Goal: Task Accomplishment & Management: Use online tool/utility

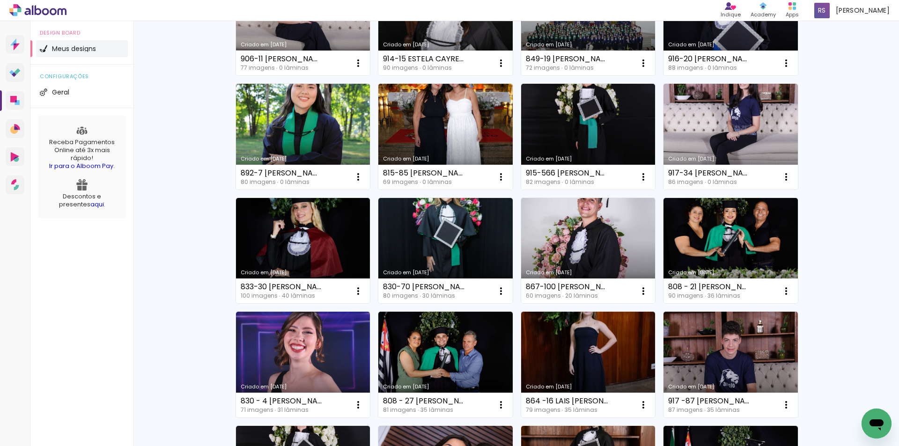
scroll to position [281, 0]
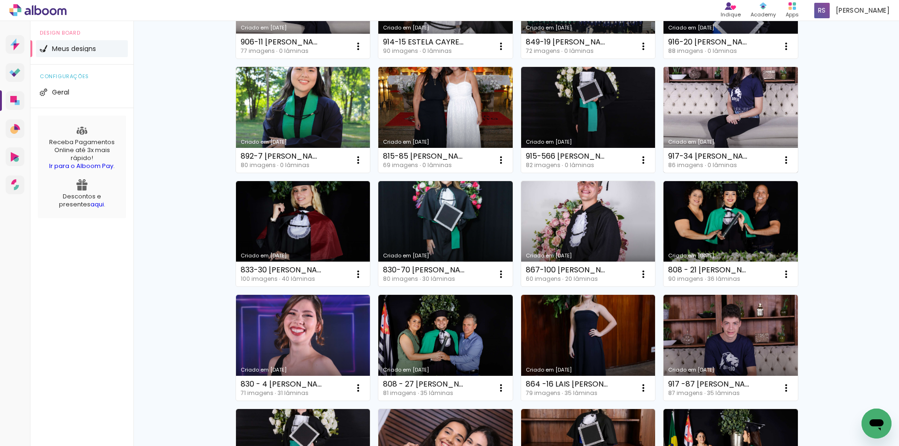
click at [745, 115] on link "Criado em [DATE]" at bounding box center [731, 120] width 134 height 106
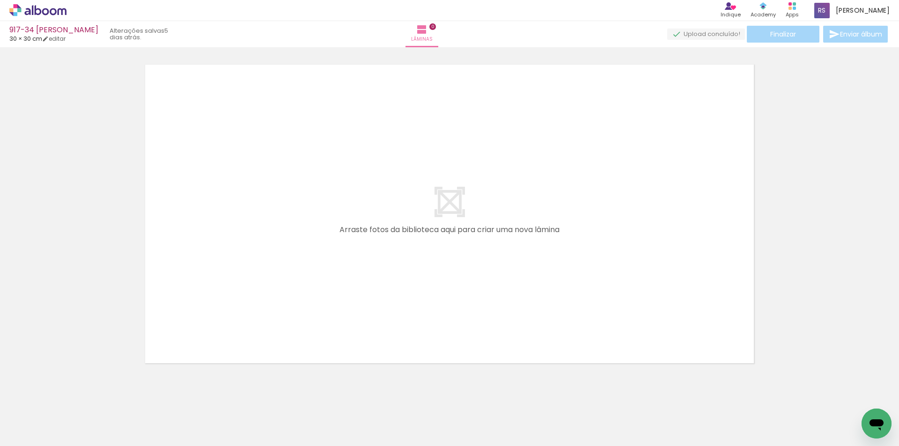
scroll to position [30, 0]
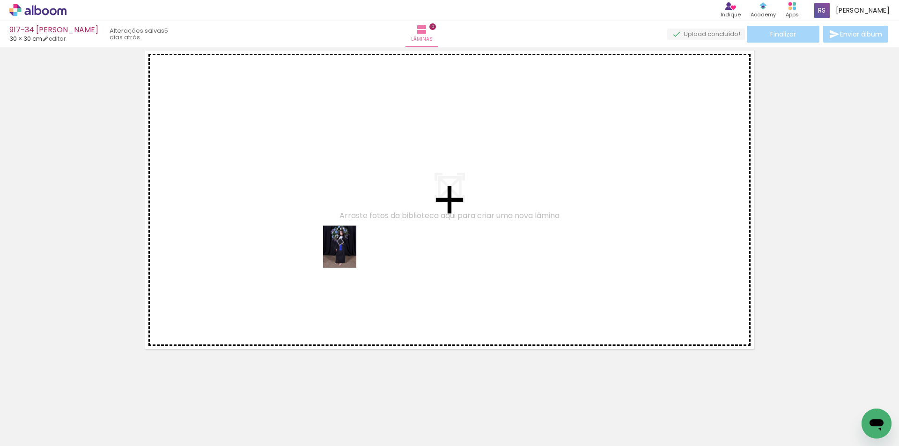
drag, startPoint x: 350, startPoint y: 415, endPoint x: 351, endPoint y: 254, distance: 161.6
click at [351, 254] on quentale-workspace at bounding box center [449, 223] width 899 height 446
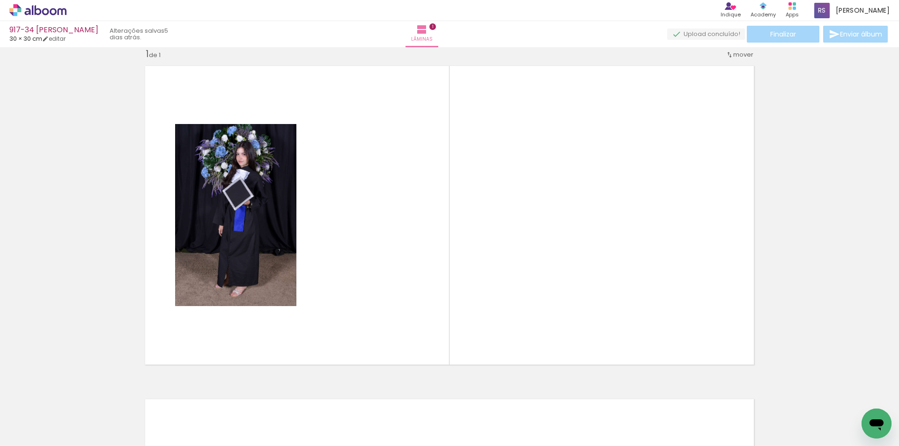
scroll to position [12, 0]
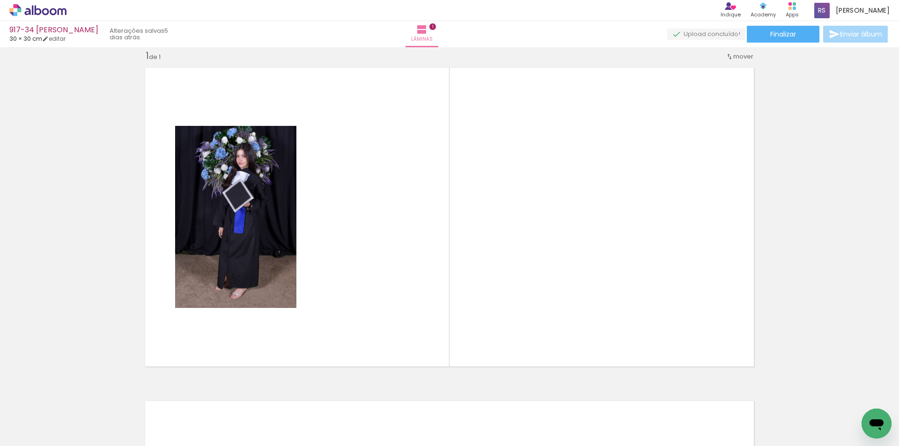
click at [26, 420] on input "Todas as fotos" at bounding box center [26, 418] width 36 height 8
click at [0, 0] on slot "Não utilizadas" at bounding box center [0, 0] width 0 height 0
type input "Não utilizadas"
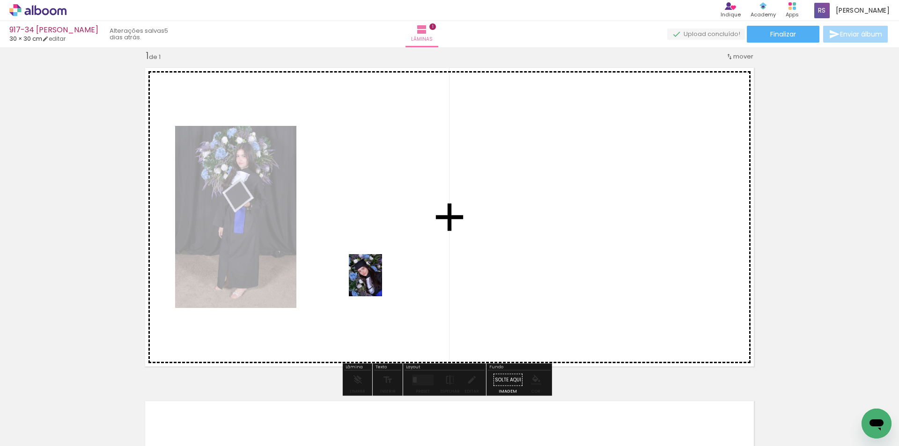
drag, startPoint x: 348, startPoint y: 416, endPoint x: 377, endPoint y: 282, distance: 137.0
click at [377, 282] on quentale-workspace at bounding box center [449, 223] width 899 height 446
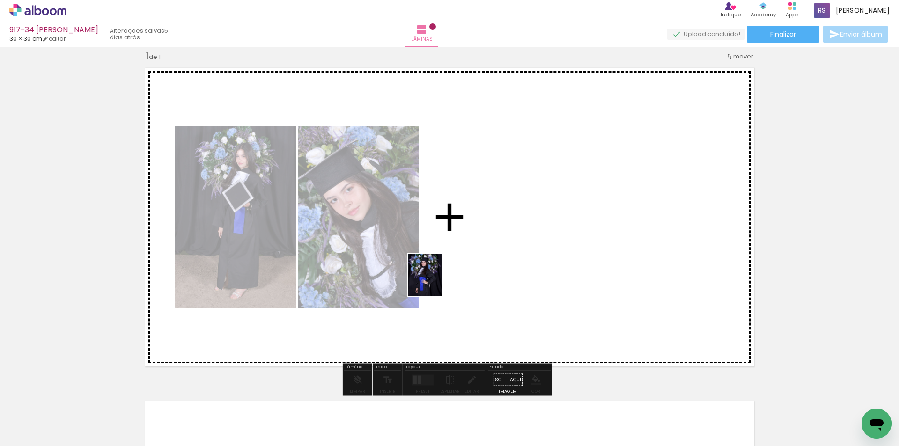
drag, startPoint x: 365, startPoint y: 384, endPoint x: 422, endPoint y: 372, distance: 58.5
click at [436, 281] on quentale-workspace at bounding box center [449, 223] width 899 height 446
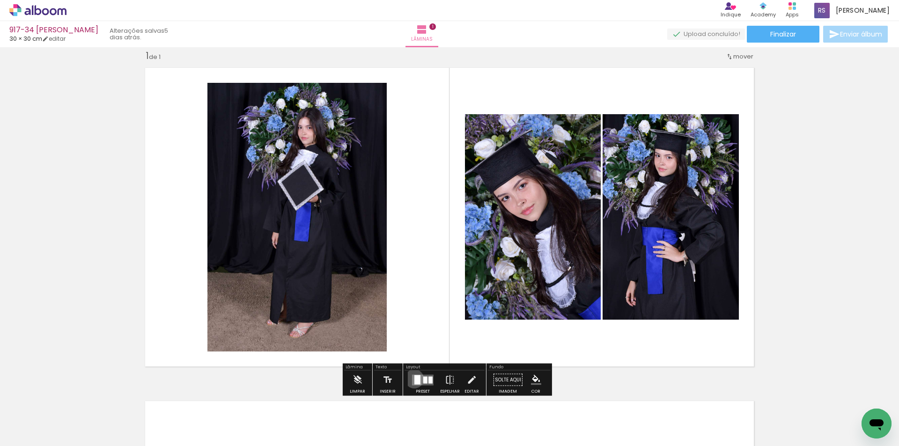
click at [414, 379] on div at bounding box center [417, 379] width 6 height 9
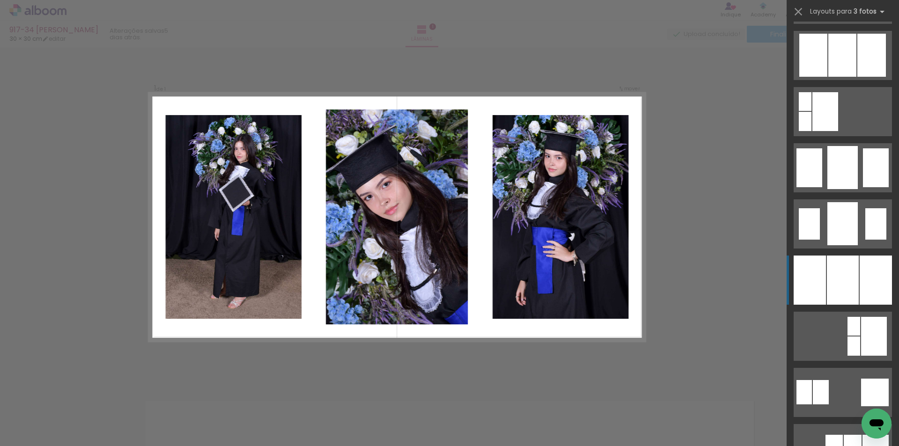
scroll to position [656, 0]
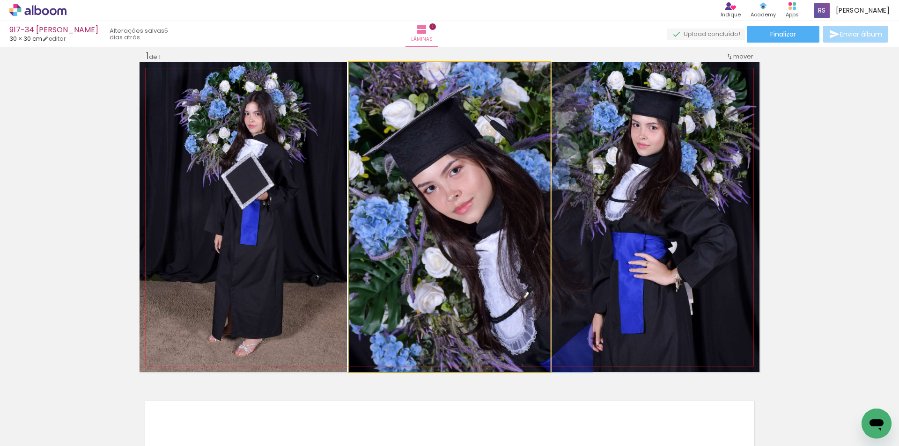
drag, startPoint x: 472, startPoint y: 258, endPoint x: 623, endPoint y: 237, distance: 153.2
click at [0, 0] on slot at bounding box center [0, 0] width 0 height 0
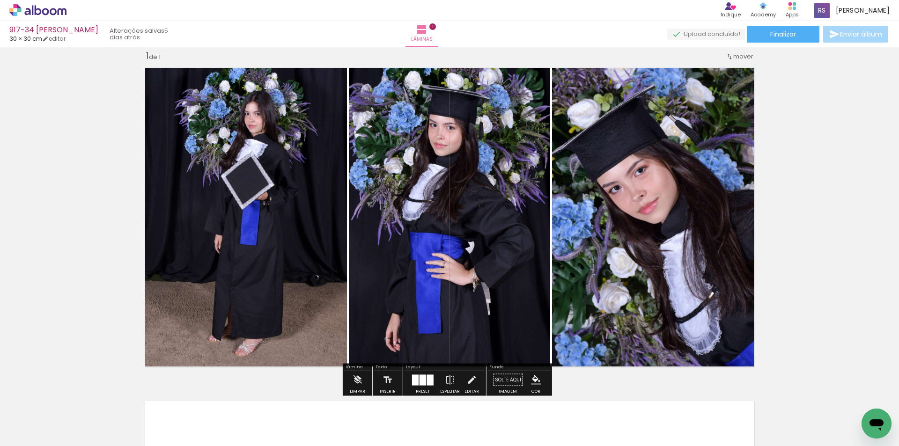
click at [461, 256] on quentale-photo at bounding box center [449, 217] width 201 height 310
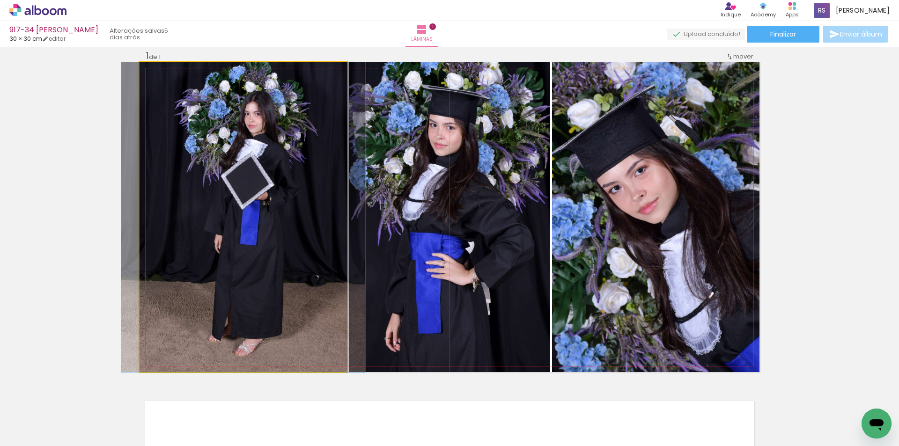
click at [293, 250] on quentale-photo at bounding box center [243, 217] width 207 height 310
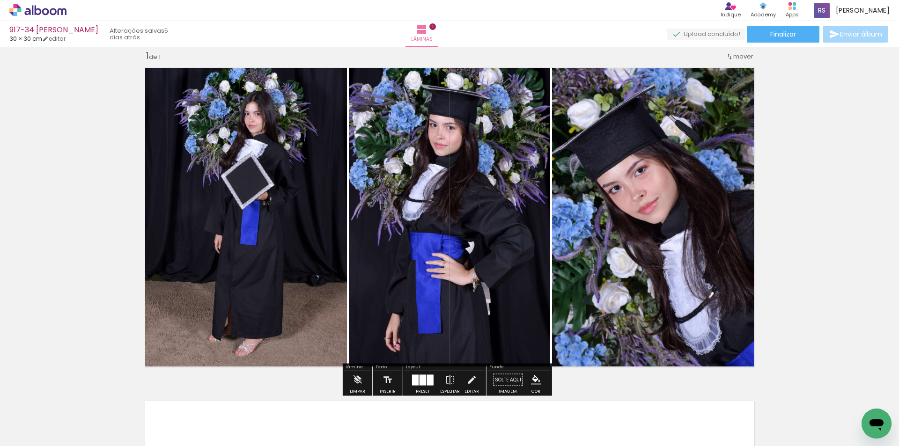
drag, startPoint x: 466, startPoint y: 378, endPoint x: 462, endPoint y: 374, distance: 6.3
click at [466, 378] on iron-icon at bounding box center [471, 380] width 10 height 19
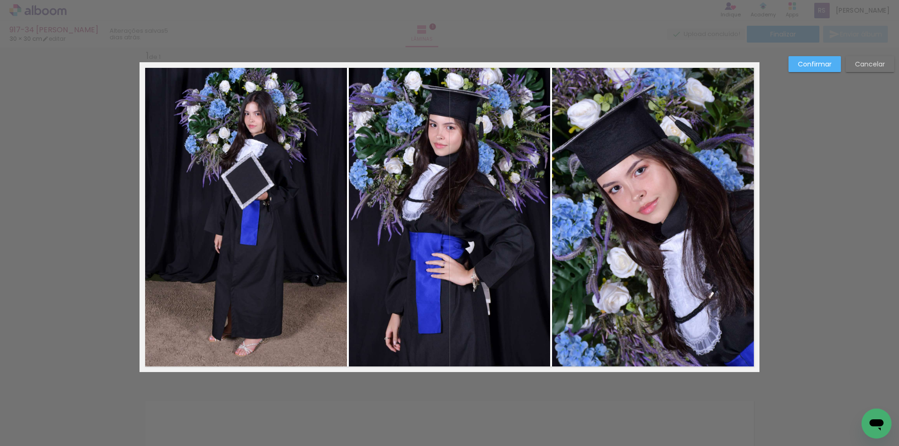
click at [278, 273] on quentale-photo at bounding box center [243, 217] width 207 height 310
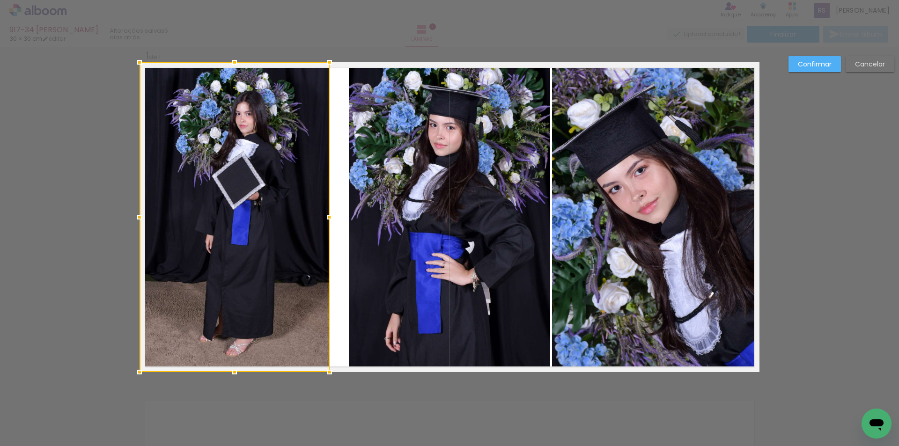
drag, startPoint x: 340, startPoint y: 215, endPoint x: 324, endPoint y: 210, distance: 17.3
click at [324, 210] on div at bounding box center [329, 217] width 19 height 19
click at [380, 219] on quentale-photo at bounding box center [449, 217] width 201 height 310
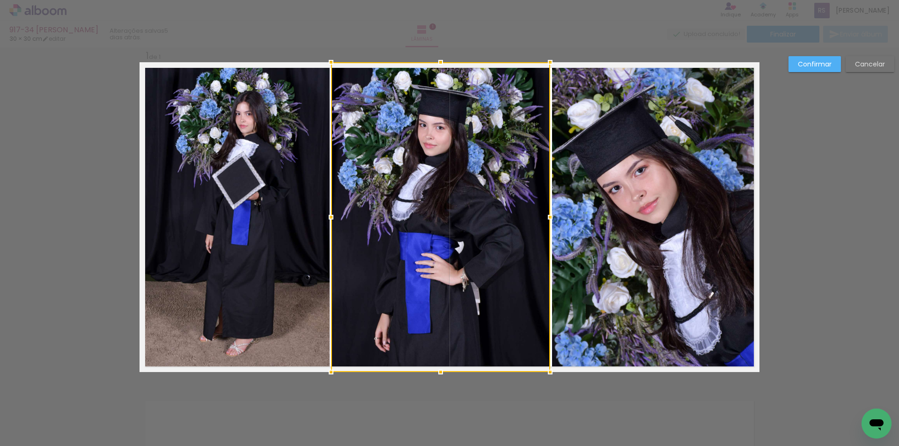
drag, startPoint x: 342, startPoint y: 217, endPoint x: 325, endPoint y: 215, distance: 17.4
click at [325, 215] on div at bounding box center [331, 217] width 19 height 19
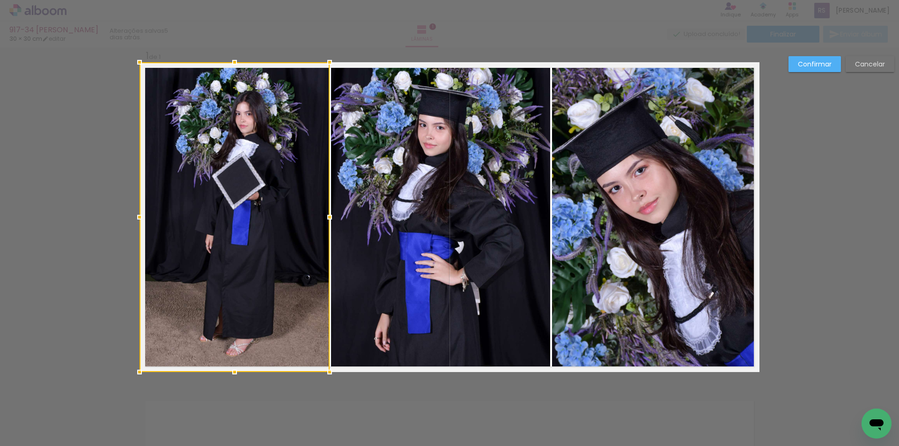
click at [512, 208] on quentale-photo at bounding box center [440, 217] width 219 height 310
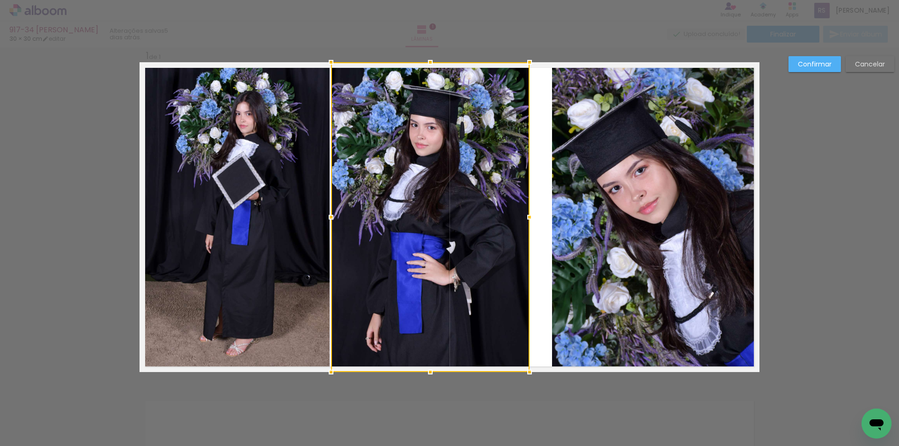
drag, startPoint x: 545, startPoint y: 219, endPoint x: 524, endPoint y: 216, distance: 20.8
click at [524, 216] on div at bounding box center [529, 217] width 19 height 19
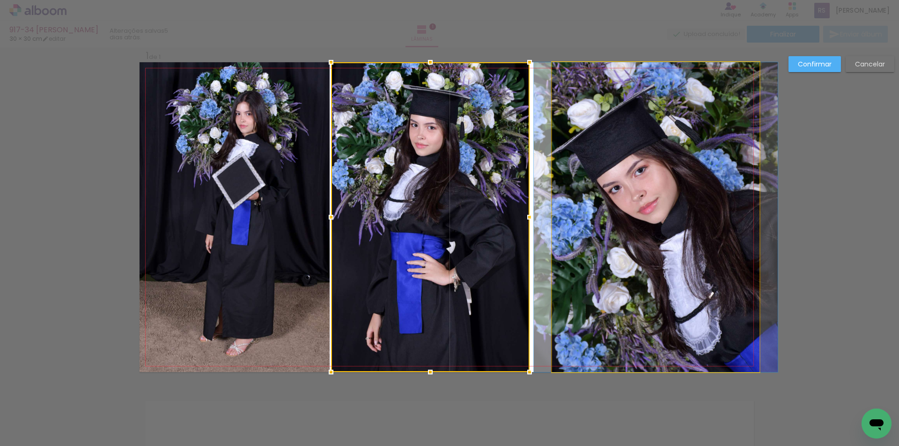
click at [559, 227] on quentale-photo at bounding box center [655, 217] width 207 height 310
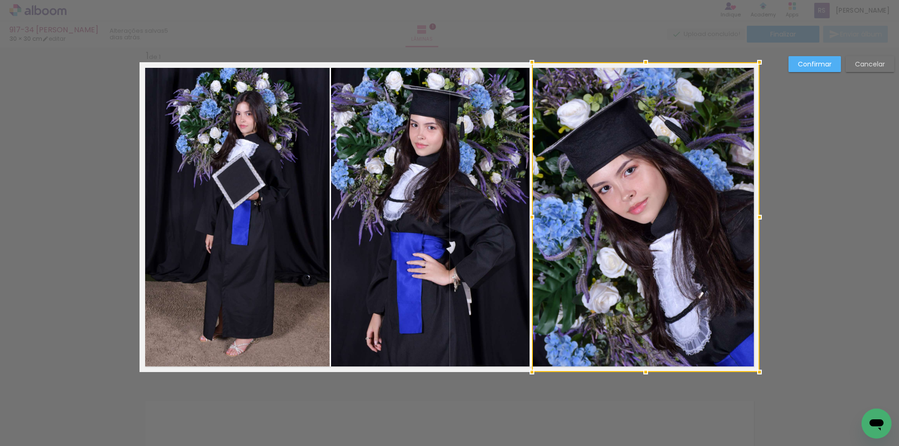
drag, startPoint x: 547, startPoint y: 220, endPoint x: 527, endPoint y: 219, distance: 19.3
click at [527, 219] on div at bounding box center [532, 217] width 19 height 19
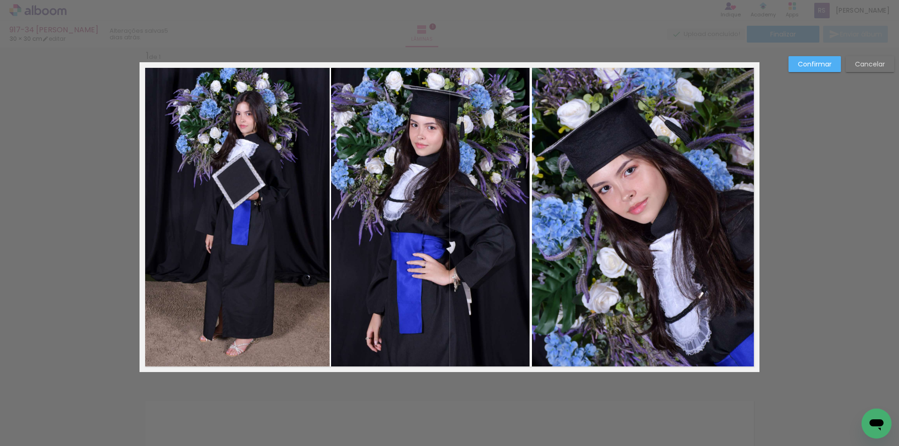
click at [0, 0] on slot "Confirmar" at bounding box center [0, 0] width 0 height 0
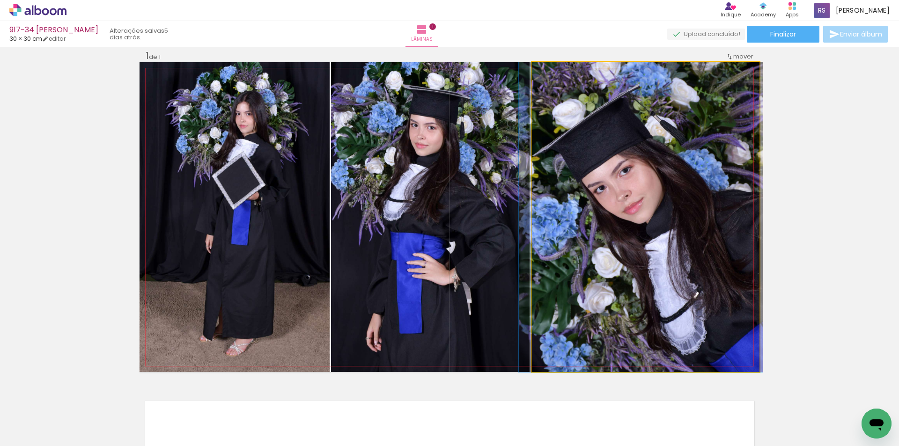
drag, startPoint x: 703, startPoint y: 175, endPoint x: 699, endPoint y: 172, distance: 5.0
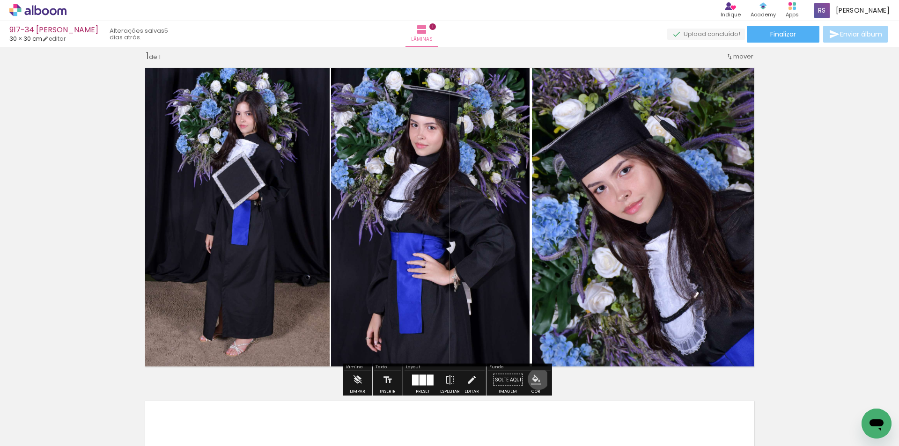
click at [535, 379] on iron-icon "color picker" at bounding box center [536, 380] width 10 height 10
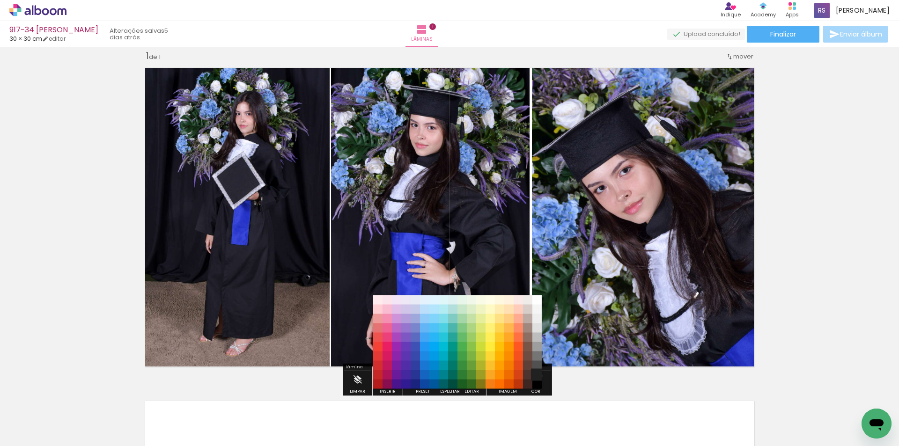
click at [538, 376] on paper-item "#212121" at bounding box center [536, 374] width 9 height 9
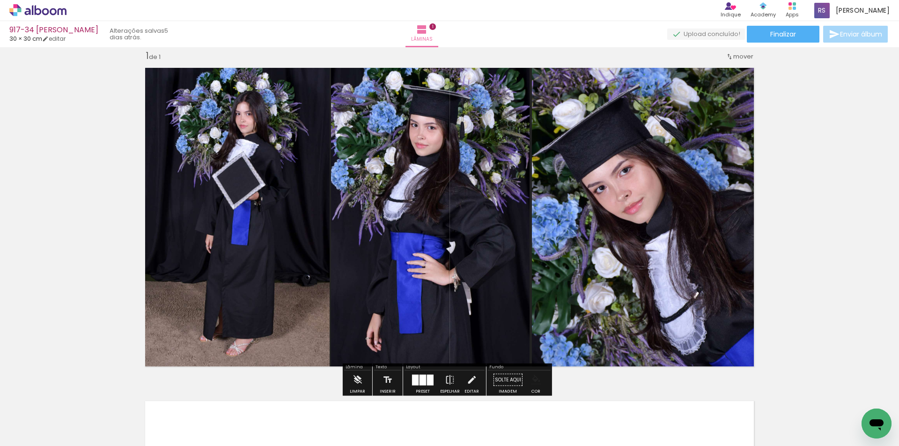
click at [533, 381] on iron-icon "color picker" at bounding box center [536, 380] width 10 height 10
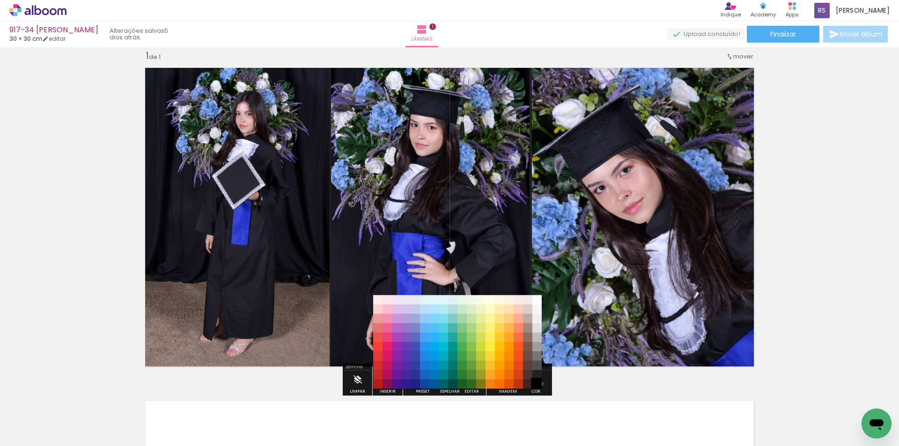
click at [539, 384] on paper-item "#000000" at bounding box center [536, 384] width 9 height 9
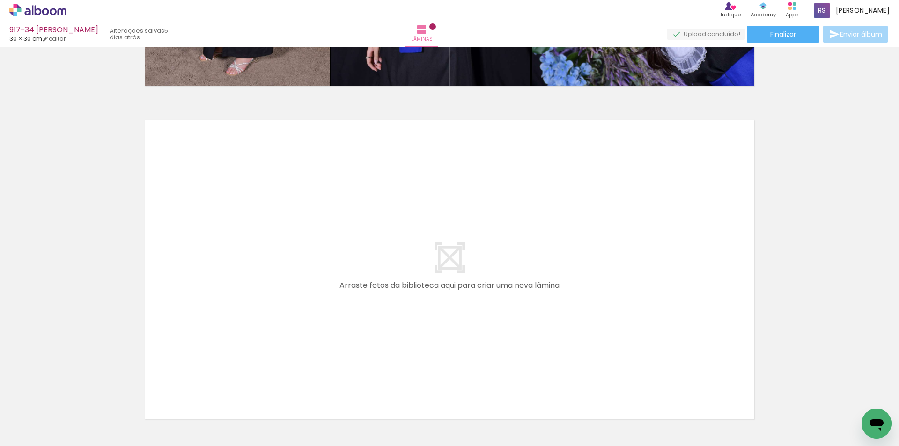
scroll to position [0, 2335]
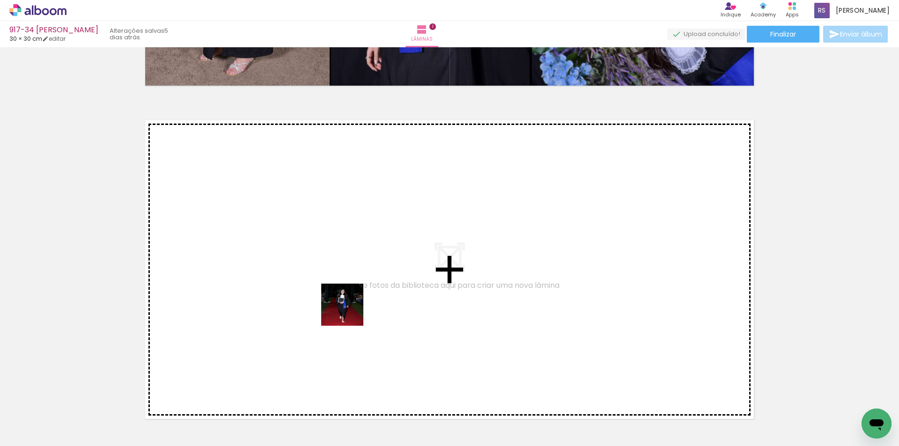
drag, startPoint x: 381, startPoint y: 416, endPoint x: 335, endPoint y: 289, distance: 135.4
click at [335, 289] on quentale-workspace at bounding box center [449, 223] width 899 height 446
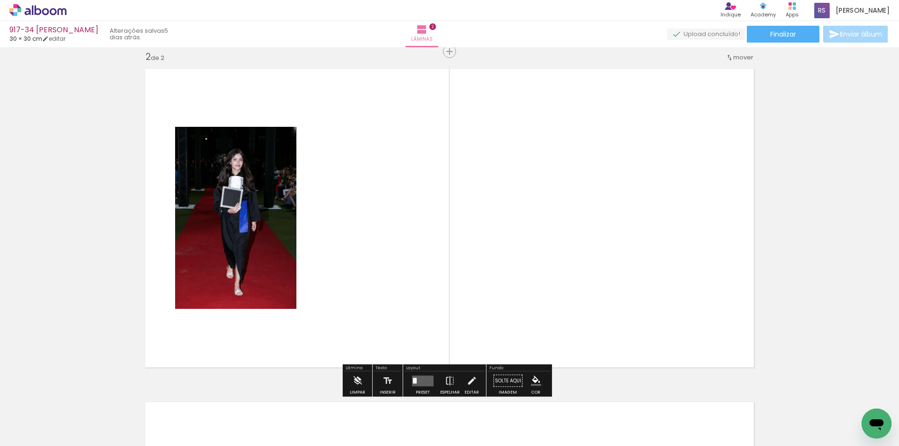
scroll to position [346, 0]
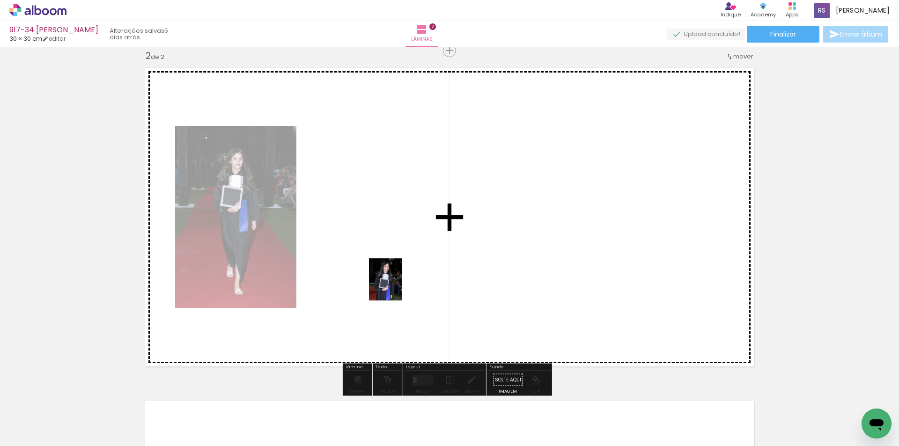
drag, startPoint x: 375, startPoint y: 420, endPoint x: 430, endPoint y: 369, distance: 75.2
click at [397, 286] on quentale-workspace at bounding box center [449, 223] width 899 height 446
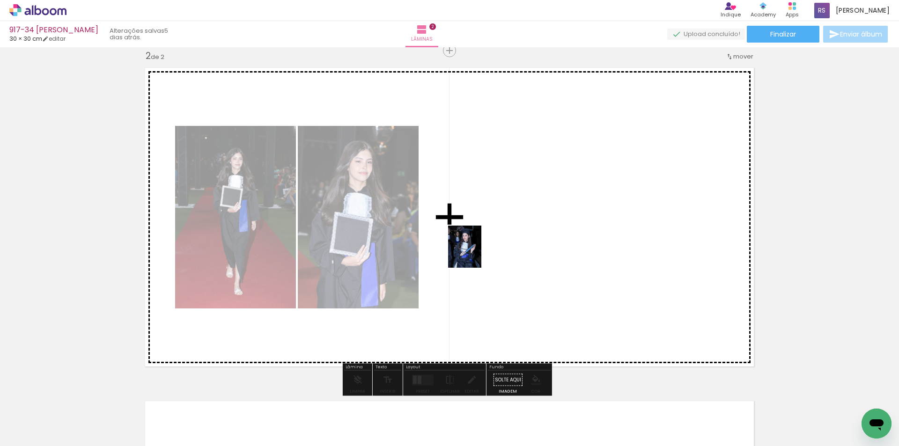
drag, startPoint x: 387, startPoint y: 414, endPoint x: 448, endPoint y: 336, distance: 99.0
click at [478, 249] on quentale-workspace at bounding box center [449, 223] width 899 height 446
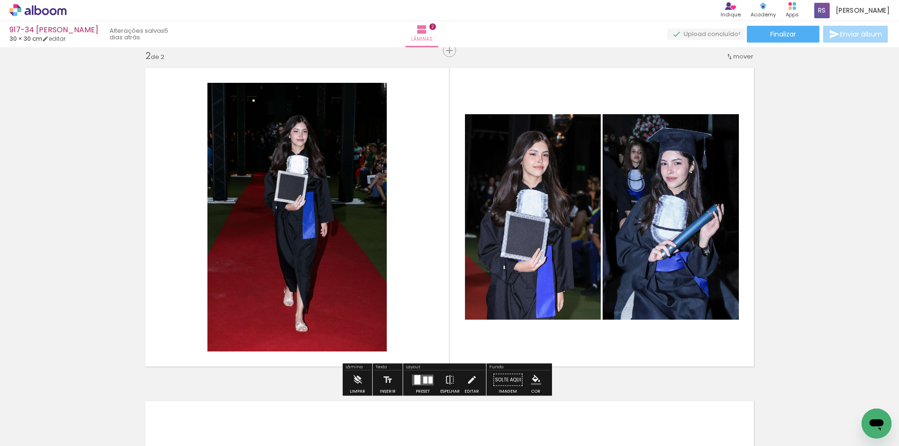
click at [419, 377] on quentale-layouter at bounding box center [423, 380] width 22 height 11
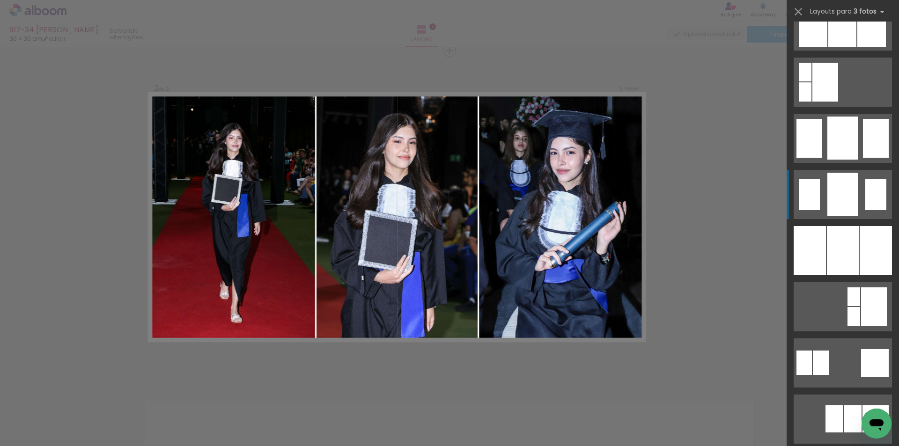
scroll to position [749, 0]
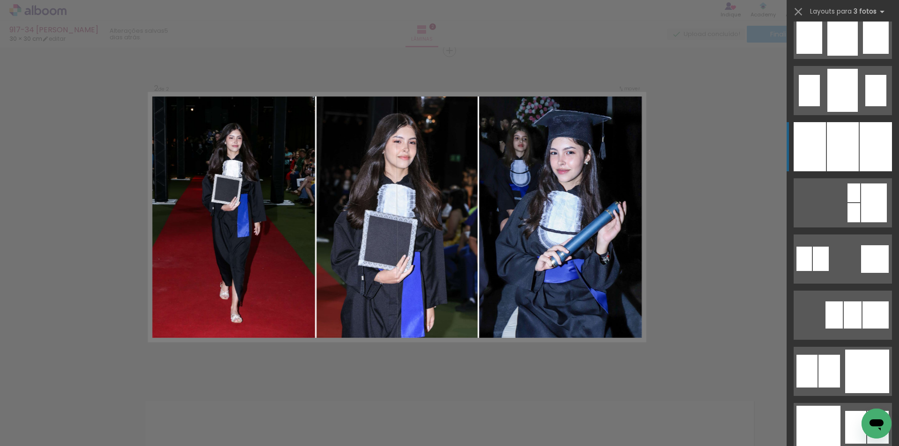
click at [842, 152] on div at bounding box center [843, 146] width 32 height 49
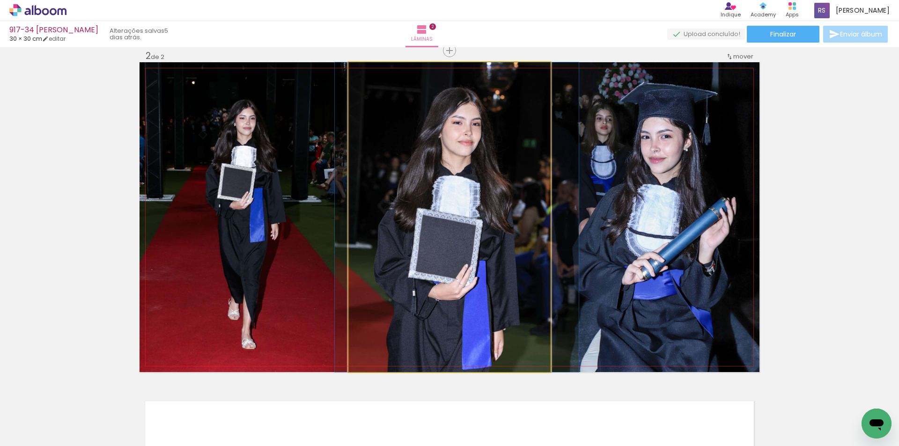
drag, startPoint x: 463, startPoint y: 233, endPoint x: 471, endPoint y: 235, distance: 7.6
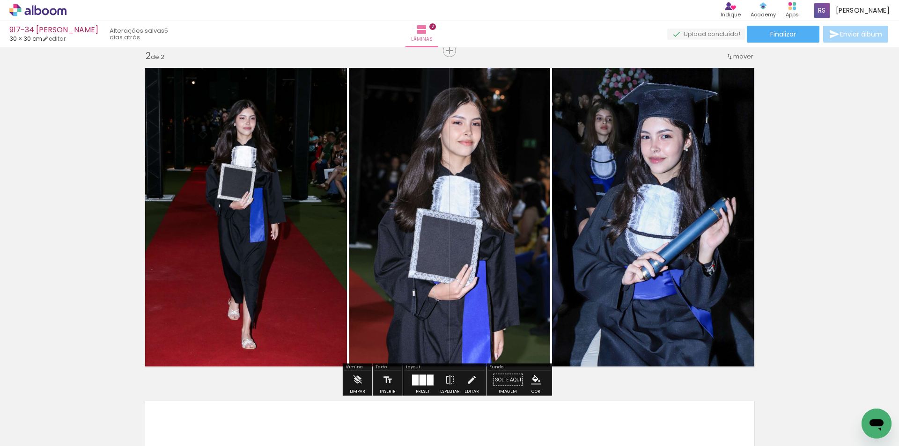
click at [532, 376] on iron-icon "color picker" at bounding box center [536, 380] width 10 height 10
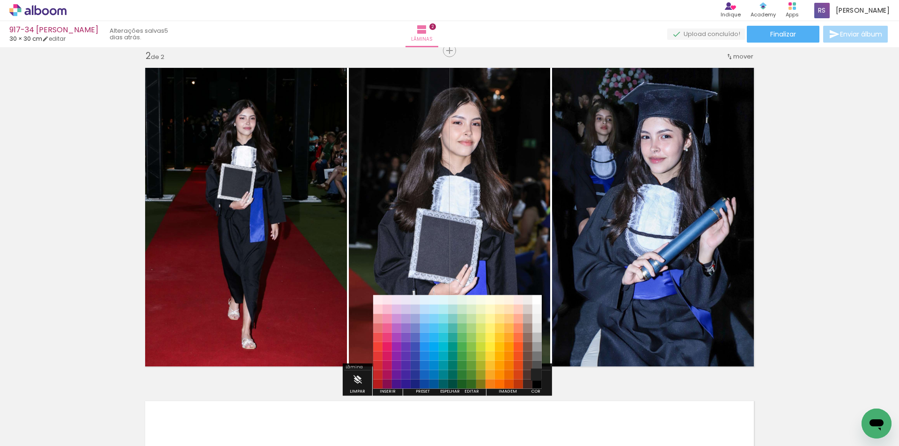
click at [539, 375] on paper-item "#212121" at bounding box center [536, 374] width 9 height 9
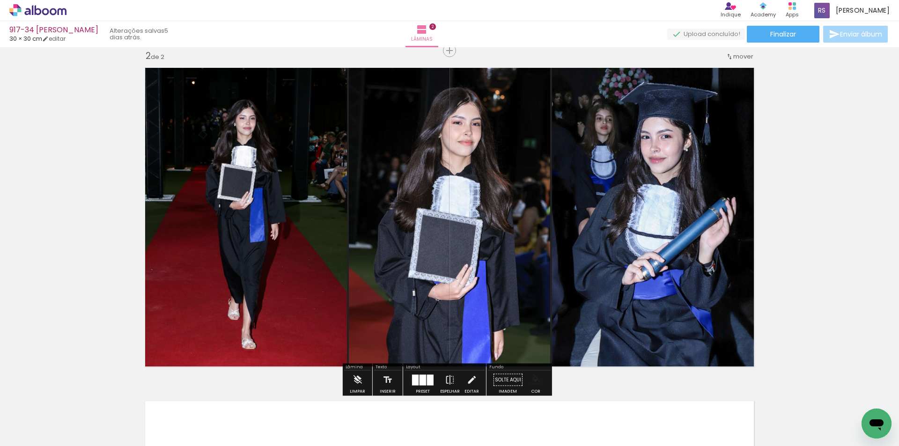
click at [534, 379] on iron-icon "color picker" at bounding box center [536, 380] width 10 height 10
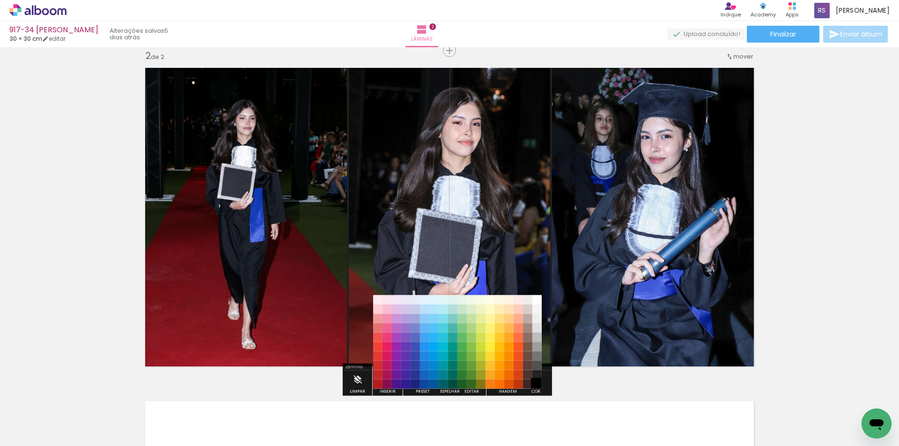
click at [538, 385] on paper-item "#000000" at bounding box center [536, 384] width 9 height 9
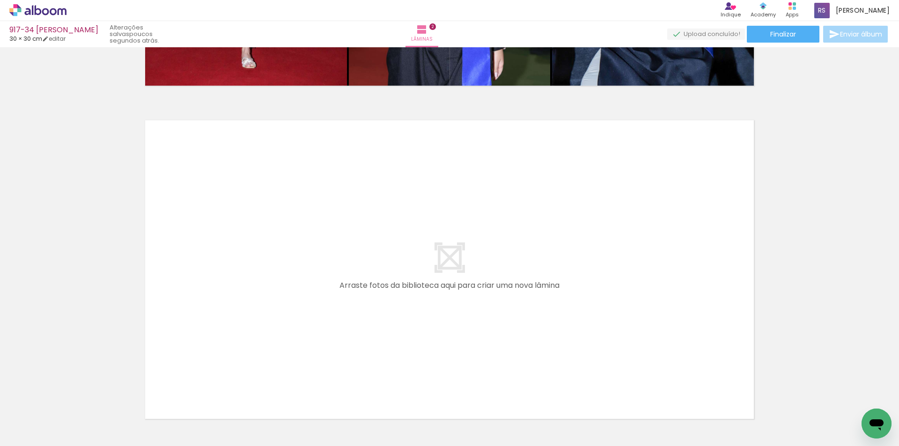
scroll to position [0, 2090]
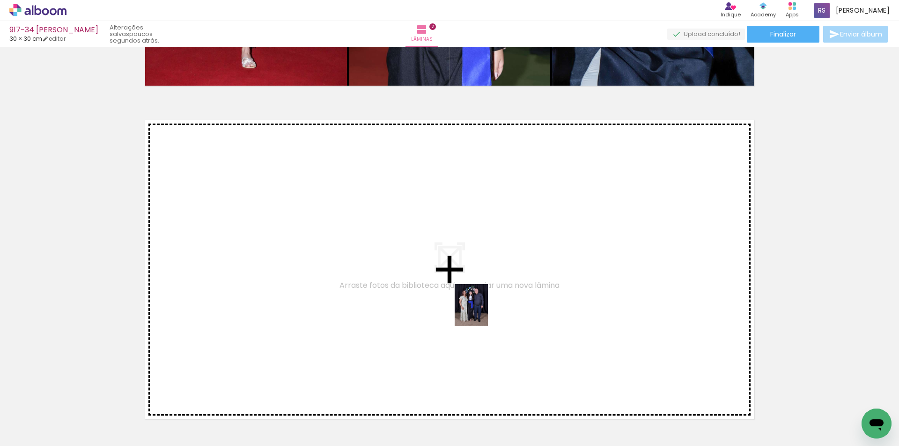
drag, startPoint x: 530, startPoint y: 415, endPoint x: 482, endPoint y: 311, distance: 113.8
click at [482, 311] on quentale-workspace at bounding box center [449, 223] width 899 height 446
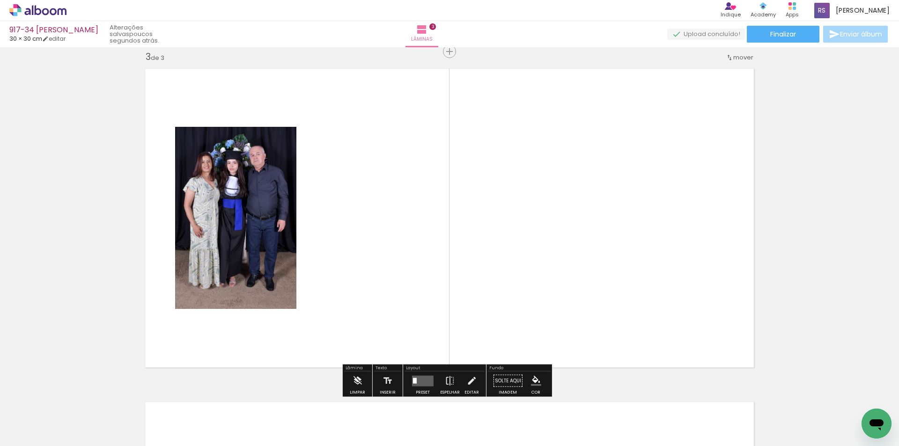
scroll to position [679, 0]
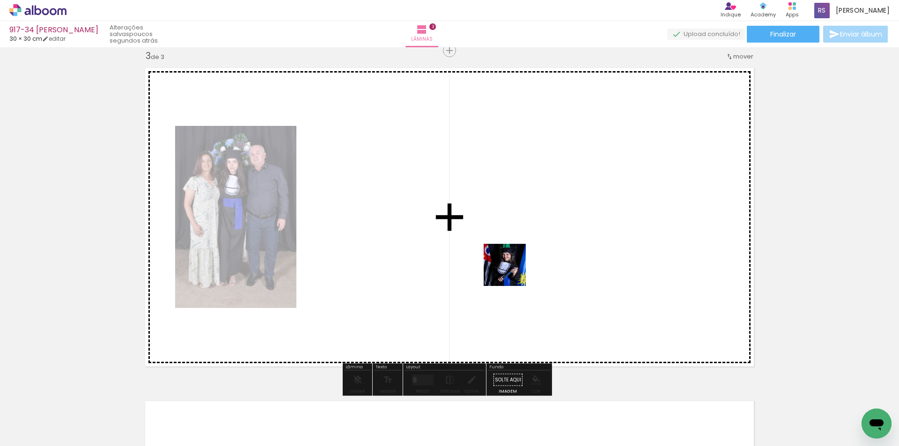
drag, startPoint x: 529, startPoint y: 412, endPoint x: 518, endPoint y: 273, distance: 139.5
click at [504, 247] on quentale-workspace at bounding box center [449, 223] width 899 height 446
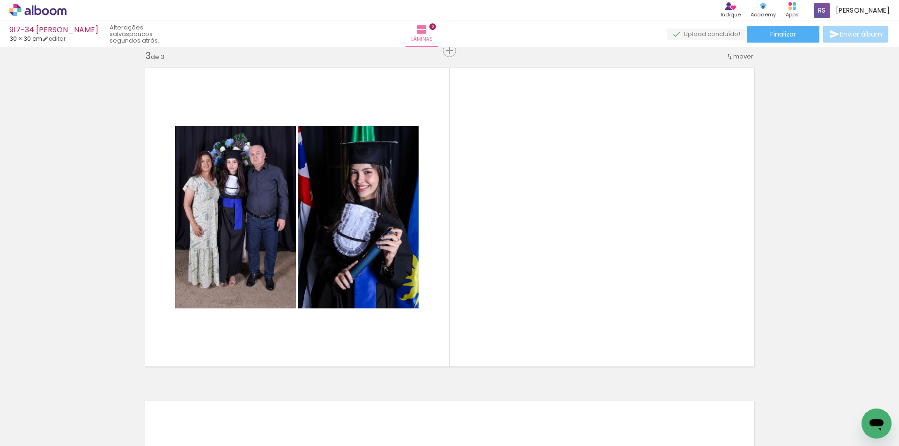
scroll to position [0, 3272]
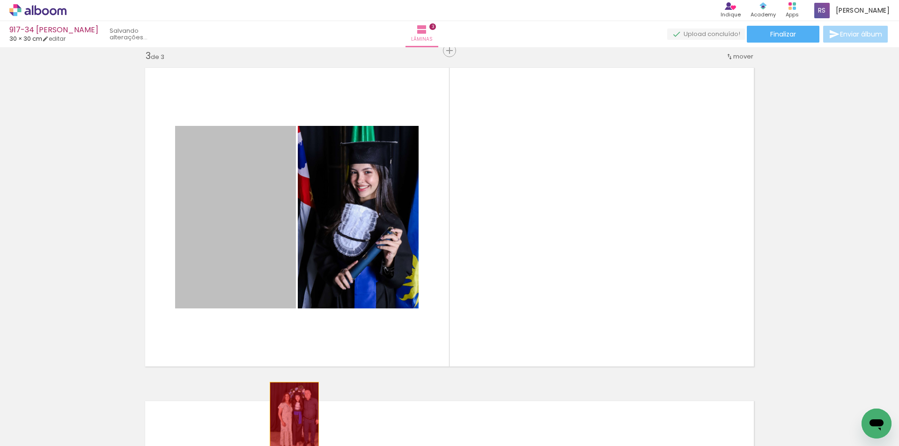
drag, startPoint x: 264, startPoint y: 332, endPoint x: 291, endPoint y: 419, distance: 91.1
click at [291, 419] on quentale-workspace at bounding box center [449, 223] width 899 height 446
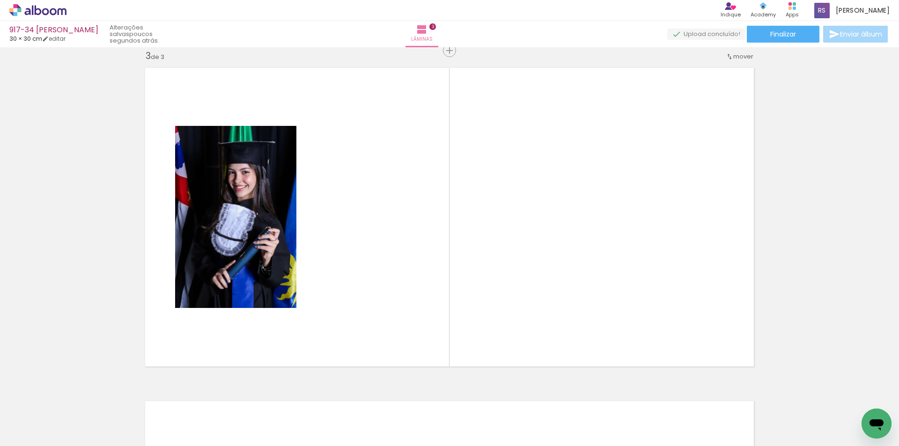
scroll to position [0, 3324]
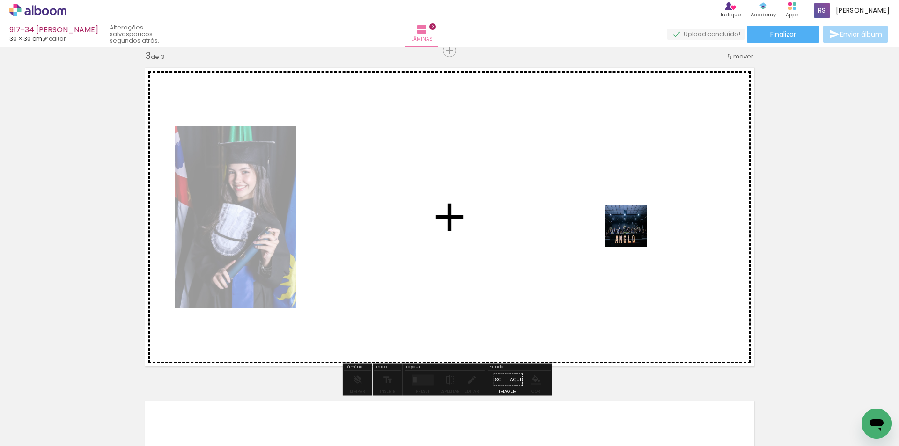
drag, startPoint x: 762, startPoint y: 417, endPoint x: 604, endPoint y: 220, distance: 253.2
click at [604, 220] on quentale-workspace at bounding box center [449, 223] width 899 height 446
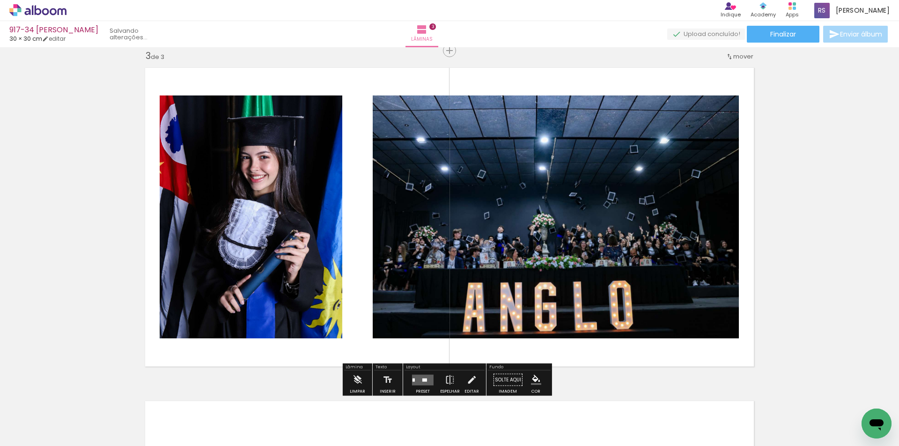
scroll to position [0, 3272]
click at [423, 377] on quentale-layouter at bounding box center [423, 380] width 22 height 11
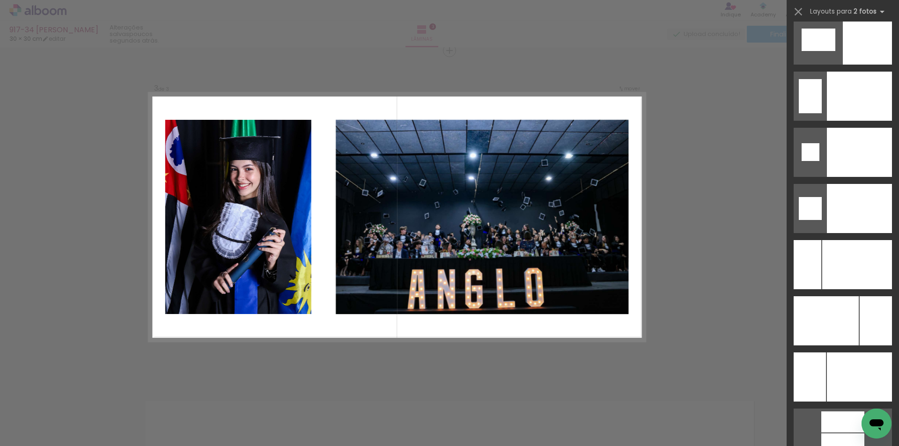
scroll to position [3909, 0]
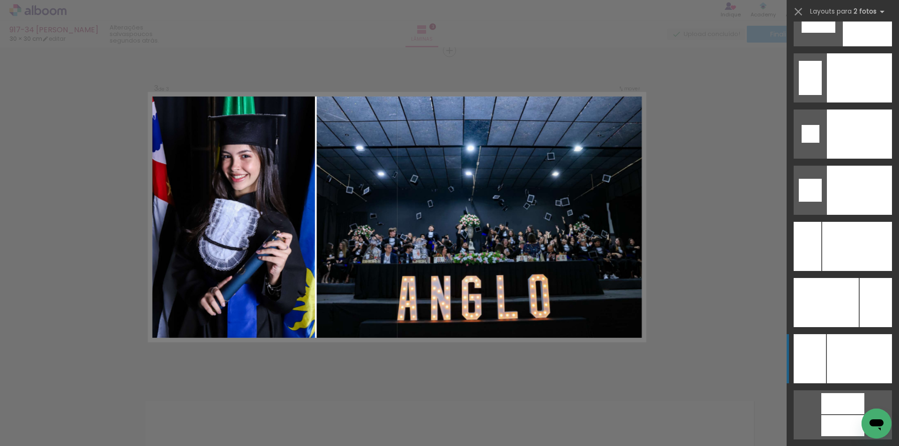
click at [860, 271] on div at bounding box center [857, 246] width 70 height 49
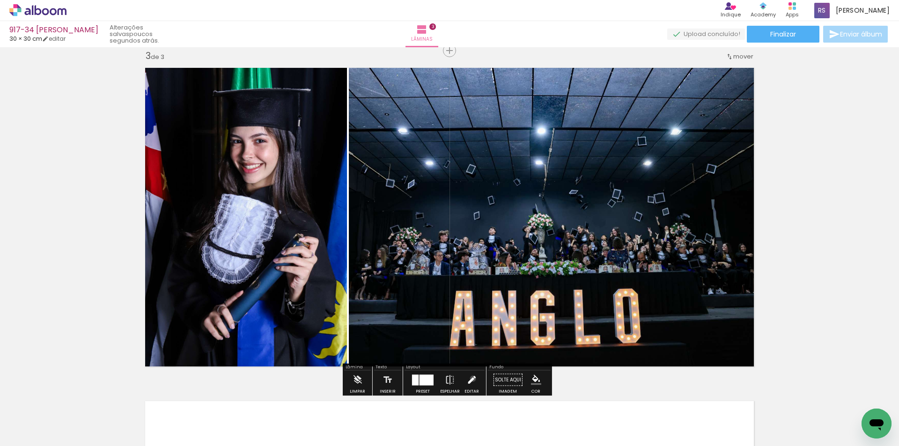
click at [471, 379] on iron-icon at bounding box center [471, 380] width 10 height 19
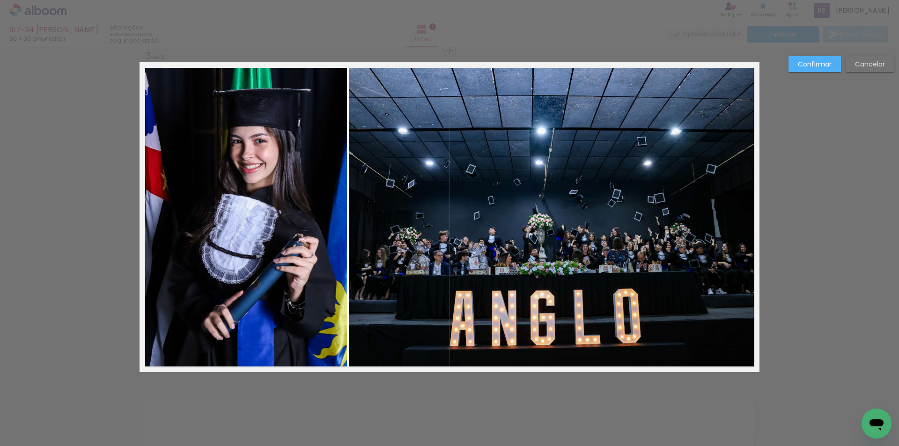
click at [416, 273] on quentale-photo at bounding box center [554, 217] width 411 height 310
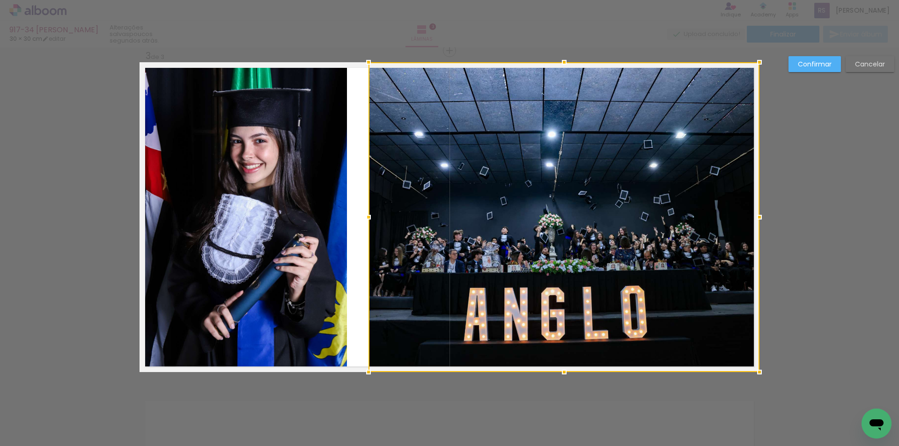
drag, startPoint x: 347, startPoint y: 215, endPoint x: 367, endPoint y: 210, distance: 20.2
click at [367, 210] on div at bounding box center [368, 217] width 19 height 19
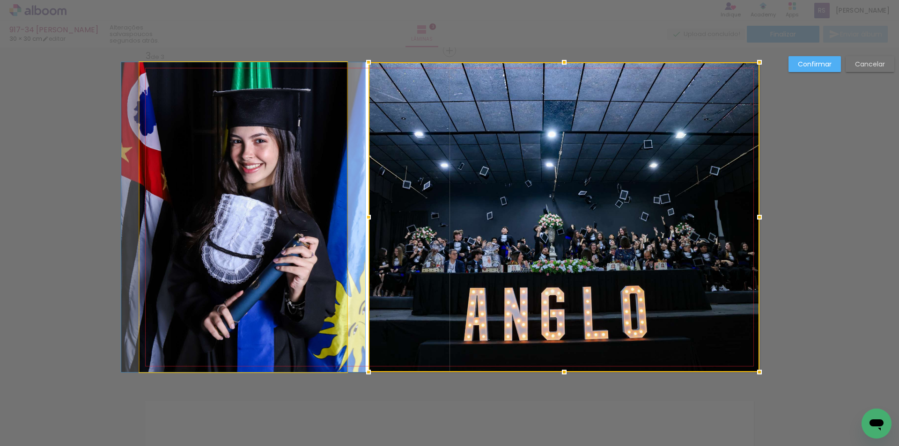
click at [307, 208] on quentale-photo at bounding box center [243, 217] width 207 height 310
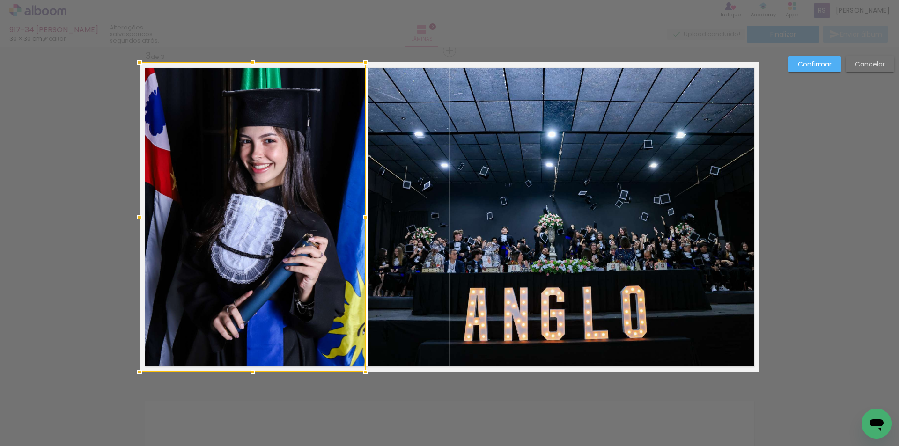
drag, startPoint x: 344, startPoint y: 215, endPoint x: 360, endPoint y: 214, distance: 15.9
click at [360, 214] on div at bounding box center [365, 217] width 19 height 19
click at [365, 217] on div at bounding box center [367, 217] width 19 height 19
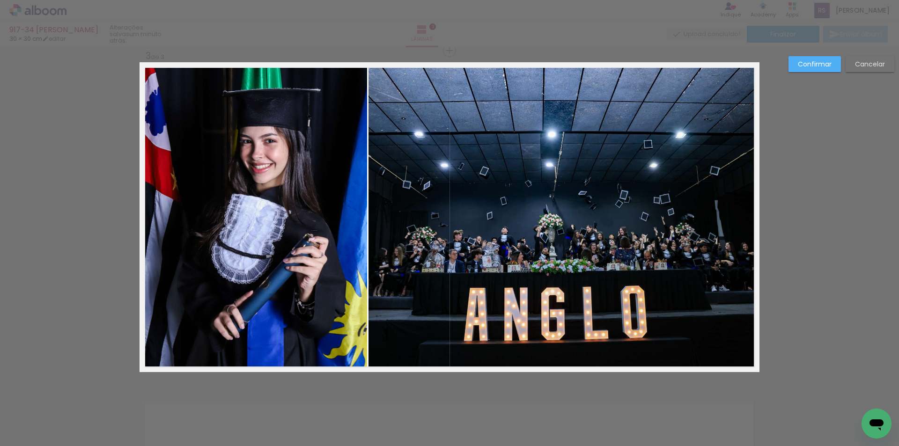
click at [0, 0] on slot "Confirmar" at bounding box center [0, 0] width 0 height 0
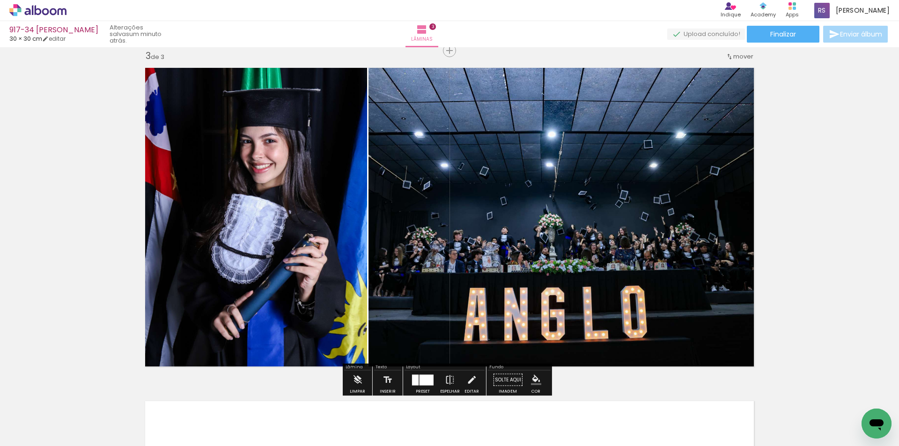
click at [531, 381] on iron-icon "color picker" at bounding box center [536, 380] width 10 height 10
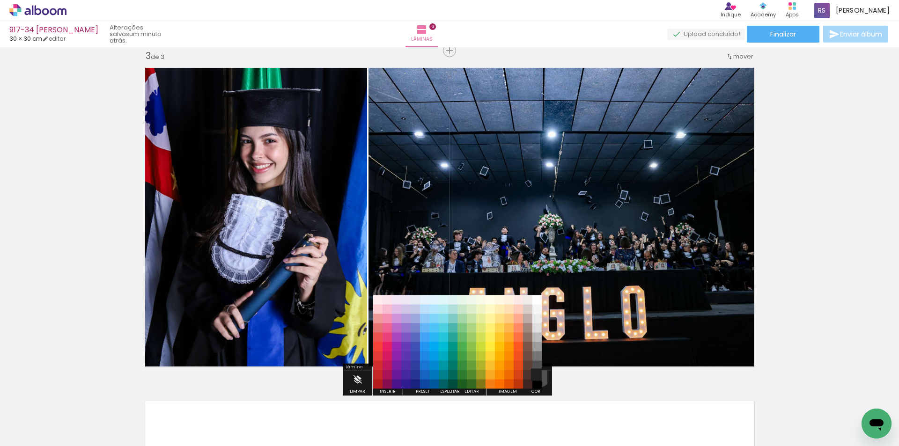
click at [536, 377] on paper-item "#212121" at bounding box center [536, 374] width 9 height 9
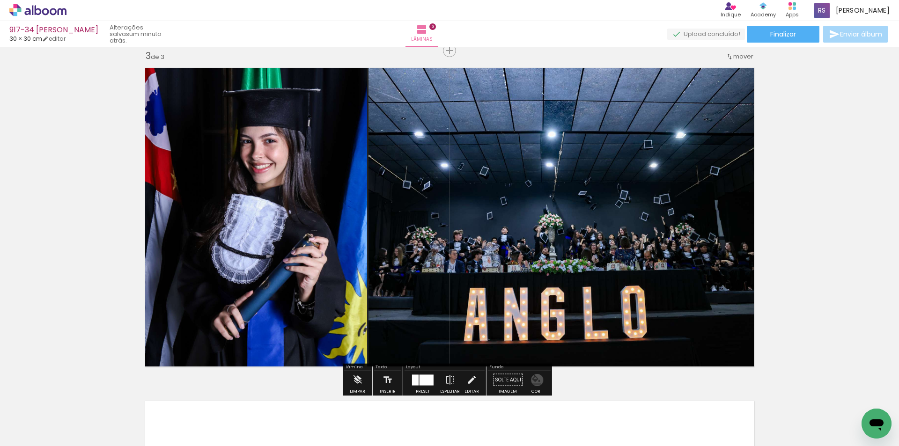
click at [534, 382] on iron-icon "color picker" at bounding box center [536, 380] width 10 height 10
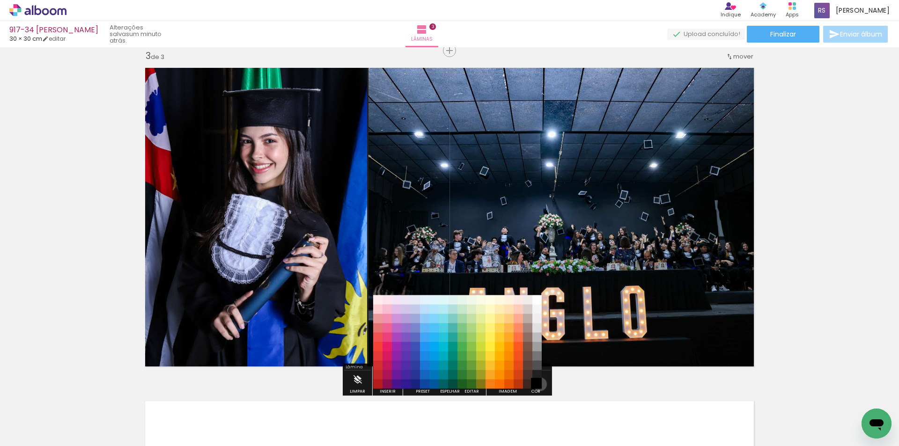
click at [537, 384] on paper-item "#000000" at bounding box center [536, 384] width 9 height 9
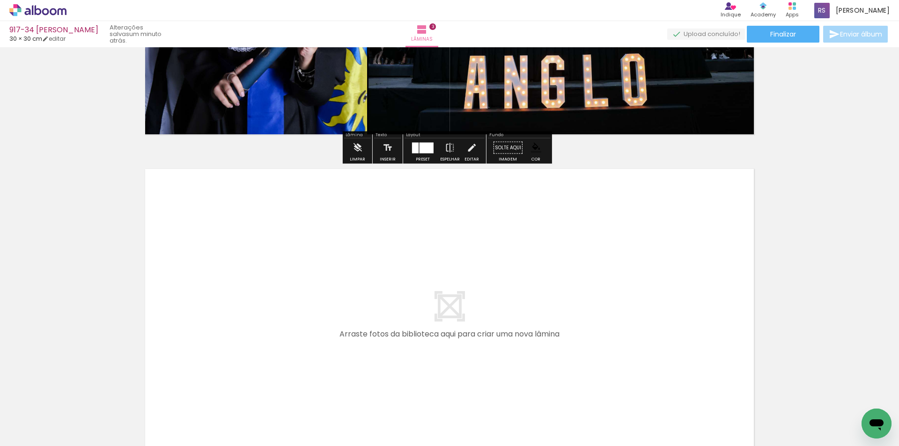
scroll to position [913, 0]
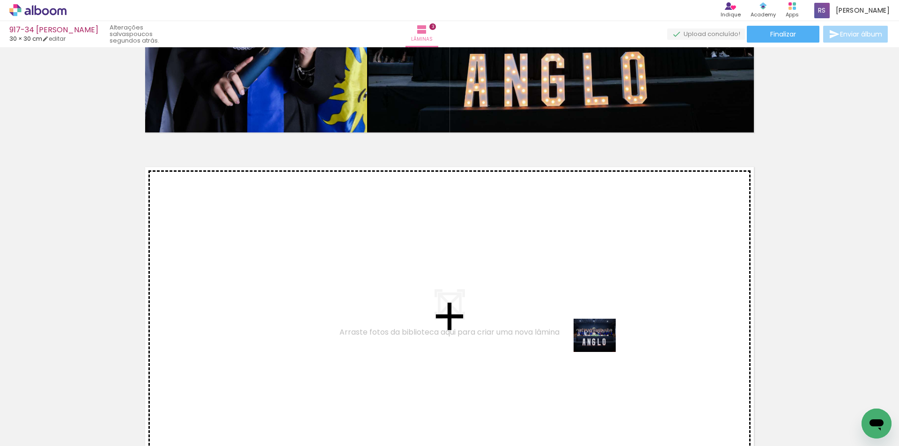
drag, startPoint x: 813, startPoint y: 425, endPoint x: 570, endPoint y: 330, distance: 261.0
click at [570, 330] on quentale-workspace at bounding box center [449, 223] width 899 height 446
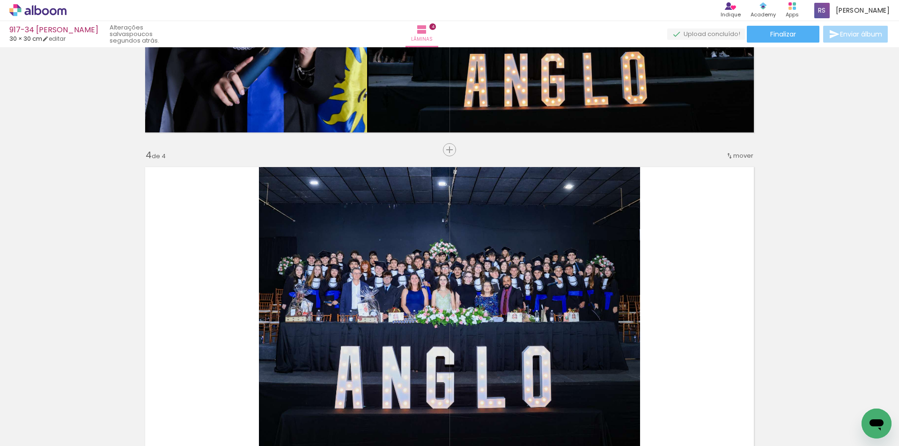
scroll to position [1012, 0]
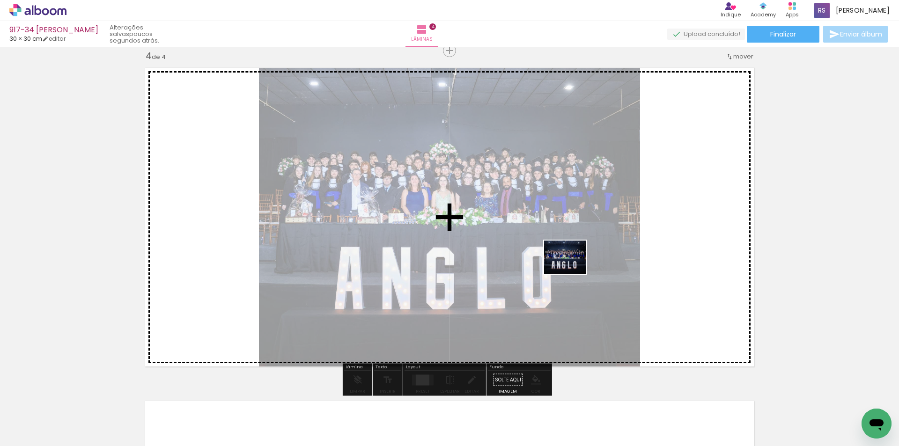
drag, startPoint x: 854, startPoint y: 410, endPoint x: 566, endPoint y: 284, distance: 314.3
click at [571, 269] on quentale-workspace at bounding box center [449, 223] width 899 height 446
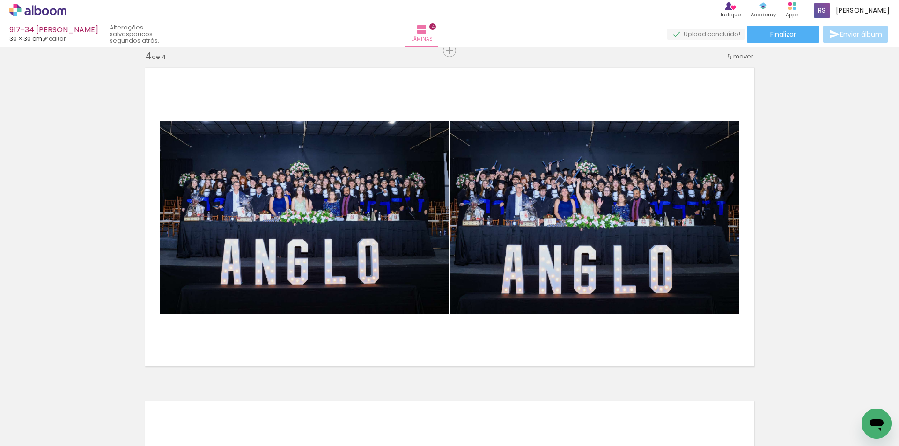
scroll to position [0, 1993]
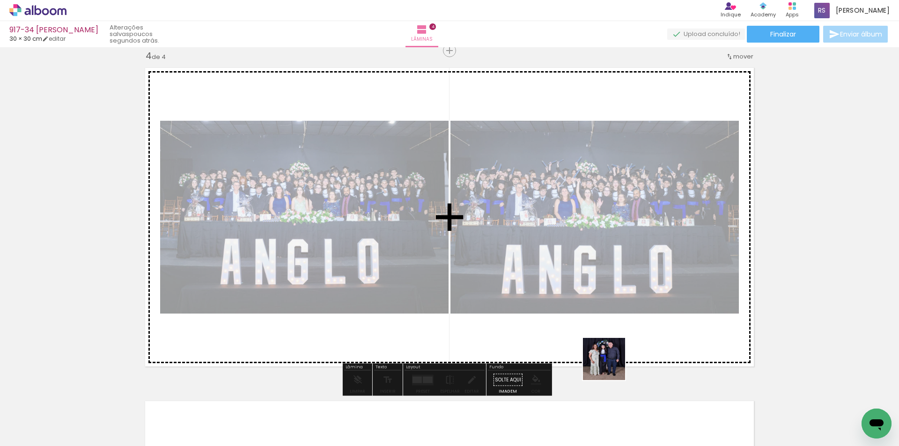
drag, startPoint x: 620, startPoint y: 414, endPoint x: 591, endPoint y: 315, distance: 103.0
click at [591, 317] on quentale-workspace at bounding box center [449, 223] width 899 height 446
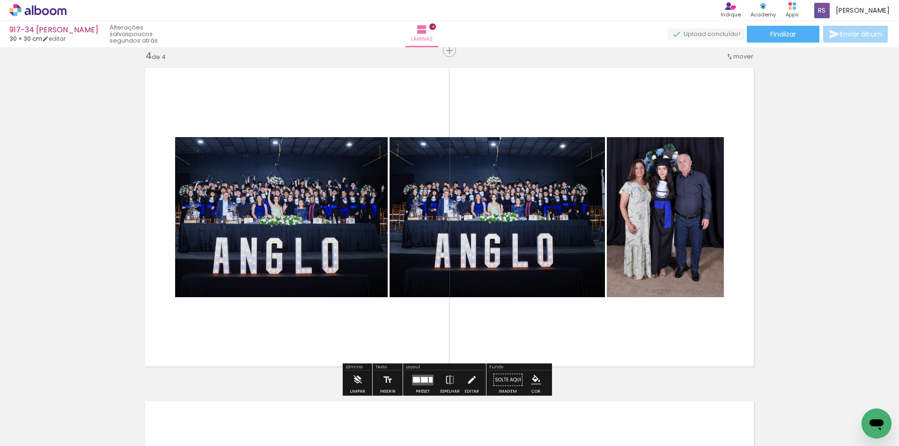
click at [414, 377] on quentale-layouter at bounding box center [423, 380] width 22 height 11
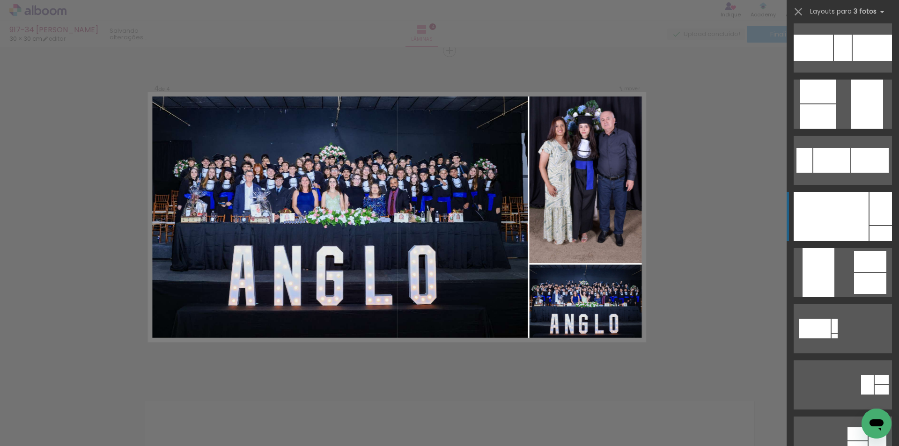
scroll to position [515, 0]
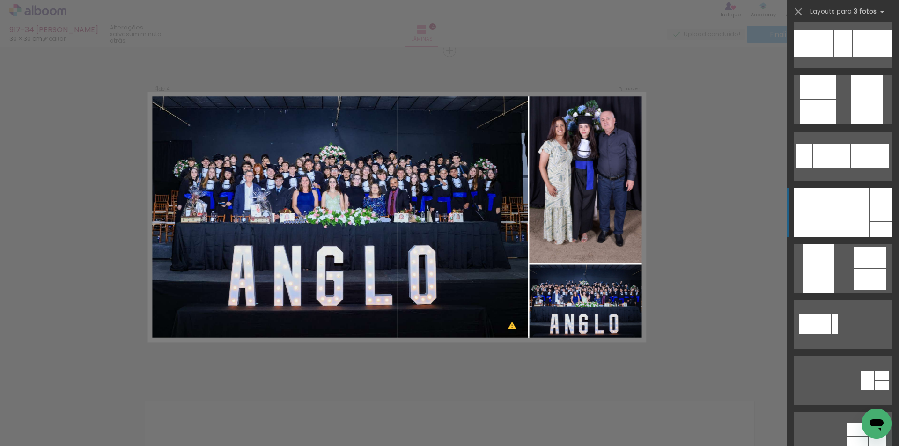
click at [834, 219] on div at bounding box center [831, 212] width 75 height 49
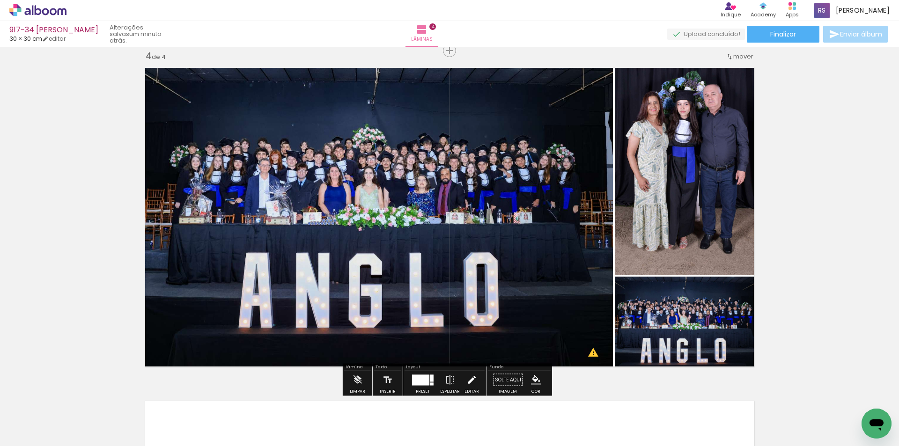
click at [462, 376] on paper-button "Editar" at bounding box center [471, 383] width 19 height 24
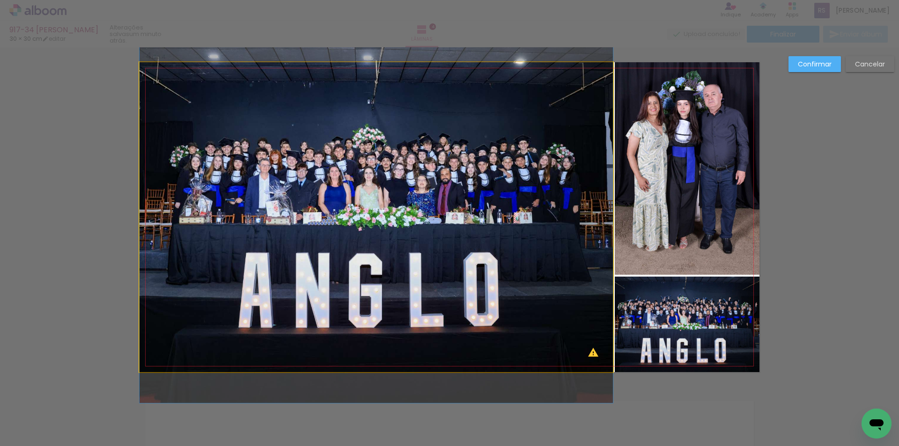
click at [544, 199] on quentale-photo at bounding box center [376, 217] width 473 height 310
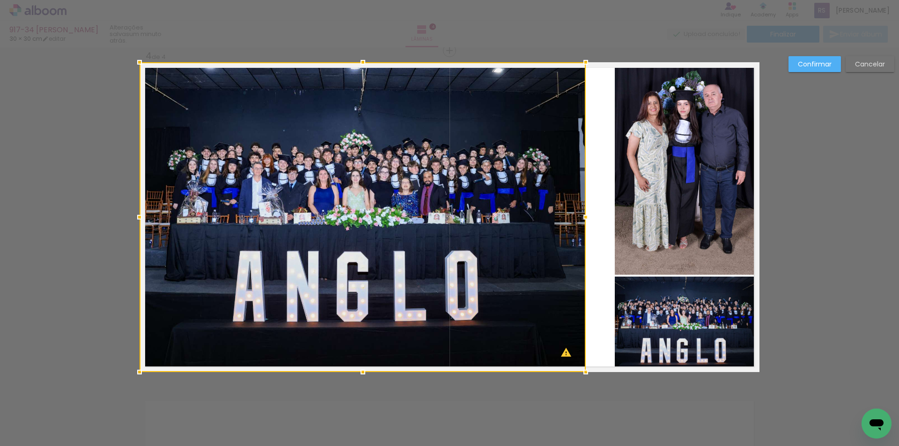
drag, startPoint x: 607, startPoint y: 218, endPoint x: 580, endPoint y: 215, distance: 27.3
click at [580, 215] on div at bounding box center [585, 217] width 19 height 19
click at [635, 165] on quentale-photo at bounding box center [687, 168] width 145 height 213
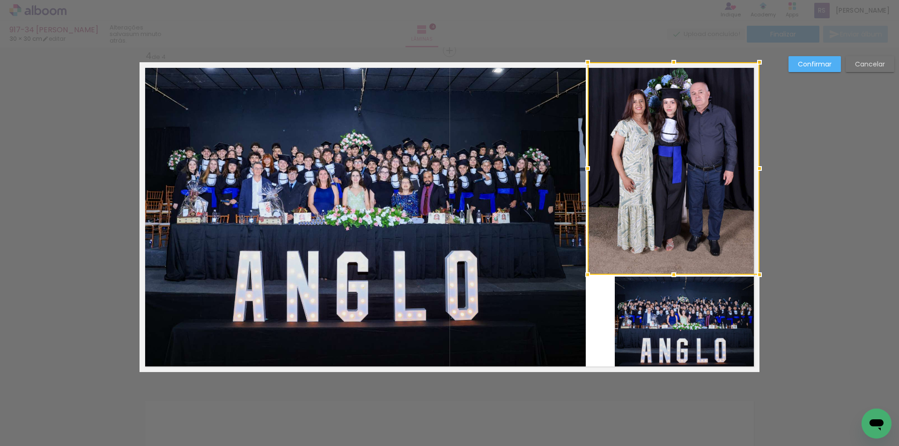
drag, startPoint x: 610, startPoint y: 166, endPoint x: 583, endPoint y: 166, distance: 27.2
click at [583, 166] on div at bounding box center [587, 168] width 19 height 19
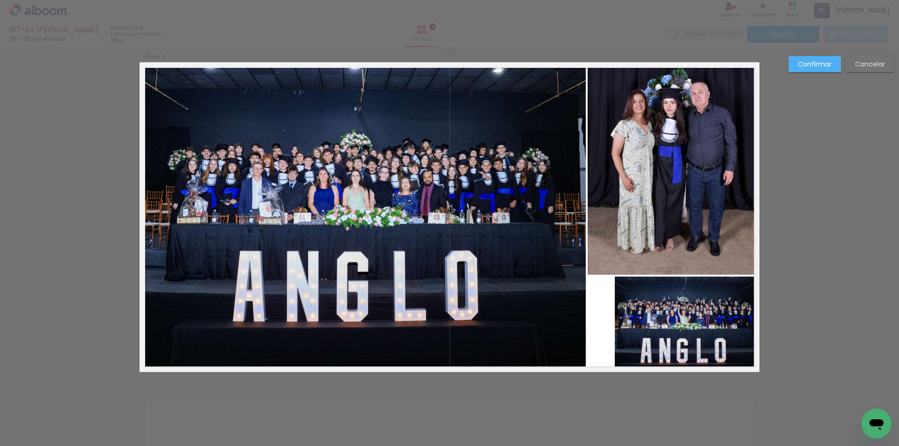
click at [657, 338] on quentale-photo at bounding box center [687, 325] width 145 height 96
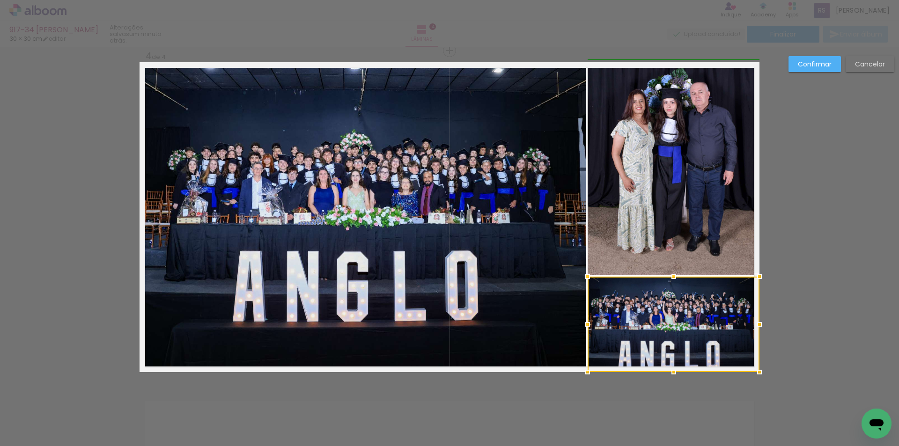
drag, startPoint x: 611, startPoint y: 324, endPoint x: 587, endPoint y: 317, distance: 25.5
click at [587, 317] on div at bounding box center [587, 324] width 19 height 19
click at [0, 0] on slot "Confirmar" at bounding box center [0, 0] width 0 height 0
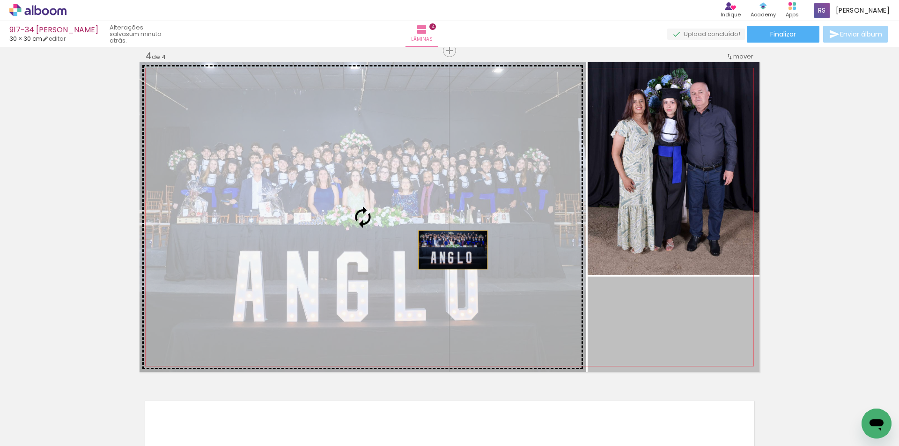
drag, startPoint x: 675, startPoint y: 323, endPoint x: 450, endPoint y: 250, distance: 236.7
click at [0, 0] on slot at bounding box center [0, 0] width 0 height 0
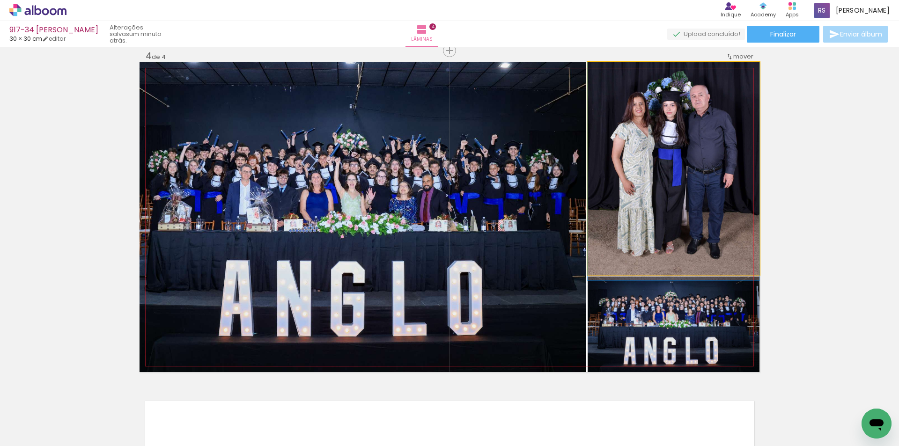
drag, startPoint x: 690, startPoint y: 193, endPoint x: 681, endPoint y: 197, distance: 9.9
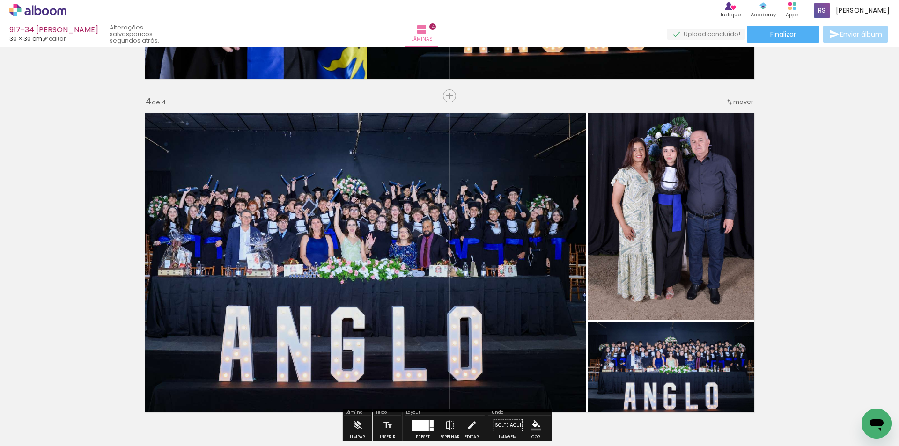
scroll to position [983, 0]
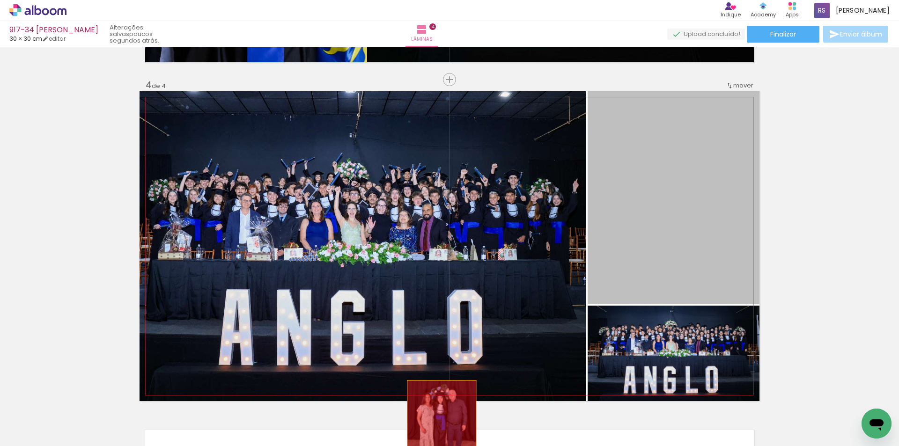
drag, startPoint x: 635, startPoint y: 174, endPoint x: 438, endPoint y: 423, distance: 317.5
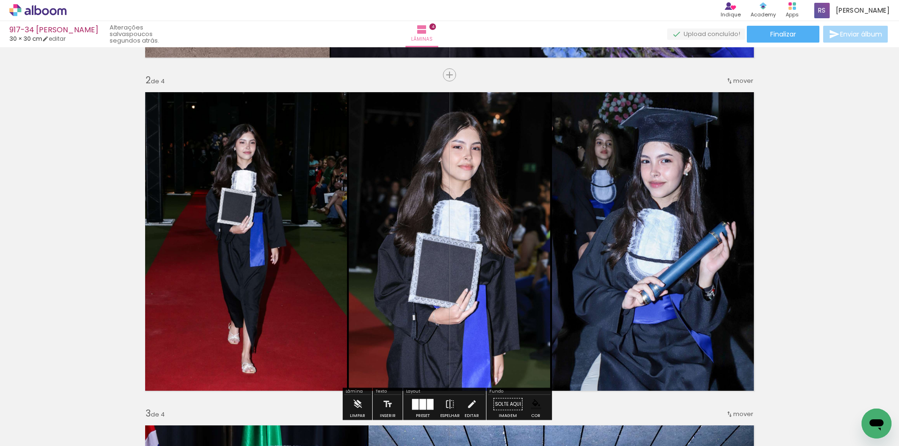
scroll to position [328, 0]
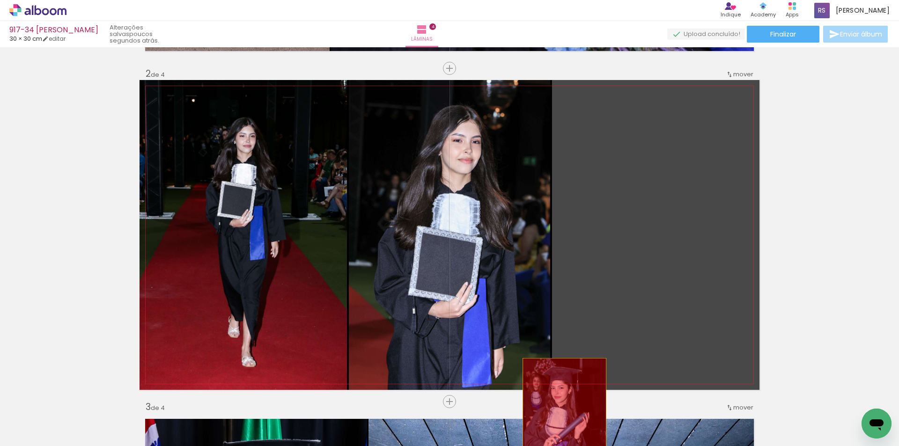
drag, startPoint x: 665, startPoint y: 230, endPoint x: 560, endPoint y: 421, distance: 217.8
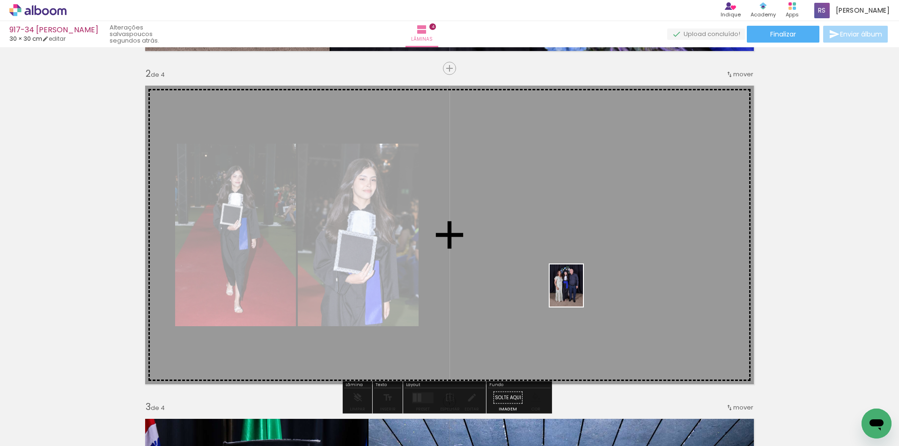
drag, startPoint x: 615, startPoint y: 398, endPoint x: 487, endPoint y: 341, distance: 140.1
click at [573, 288] on quentale-workspace at bounding box center [449, 223] width 899 height 446
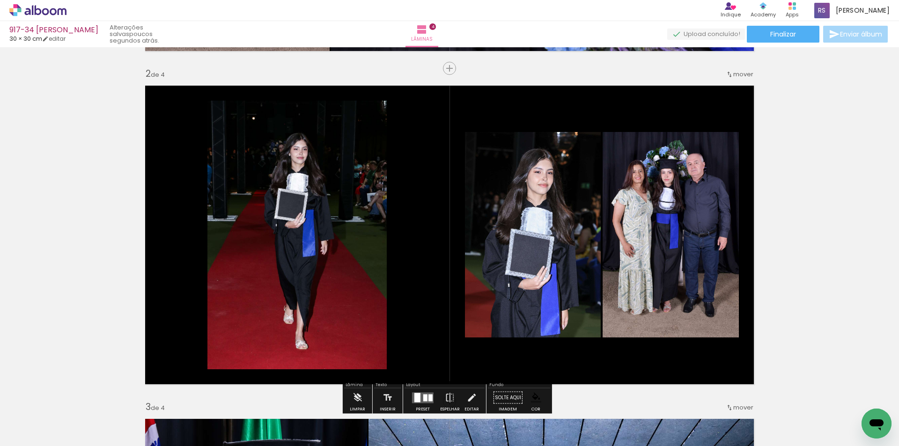
scroll to position [375, 0]
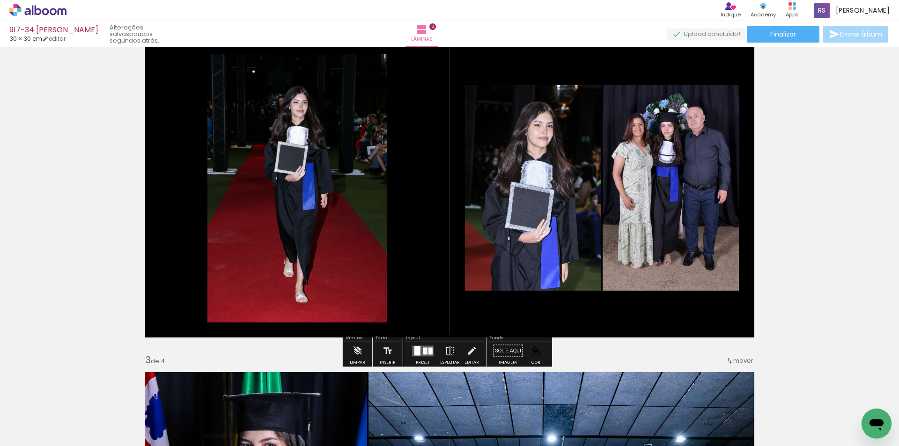
drag, startPoint x: 422, startPoint y: 351, endPoint x: 492, endPoint y: 341, distance: 70.9
click at [421, 352] on quentale-layouter at bounding box center [423, 351] width 22 height 11
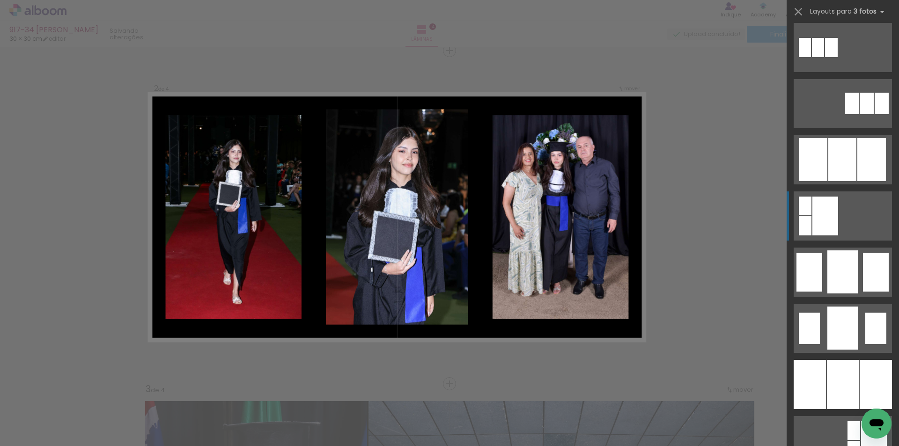
scroll to position [515, 0]
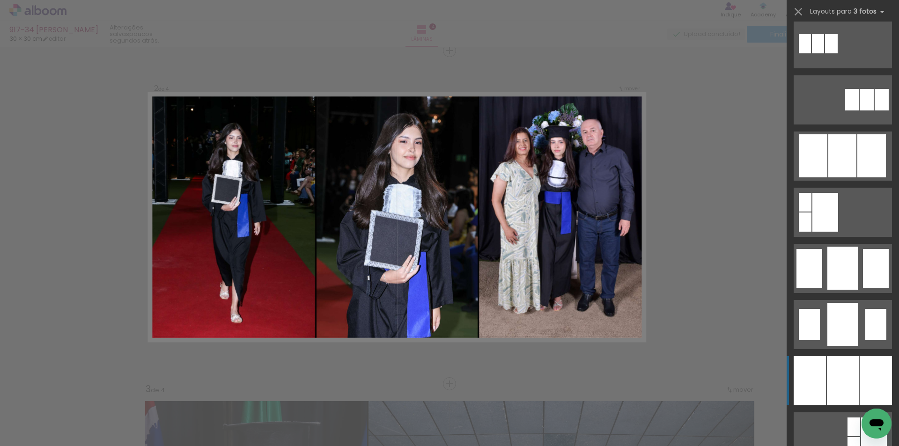
click at [850, 359] on div at bounding box center [843, 380] width 32 height 49
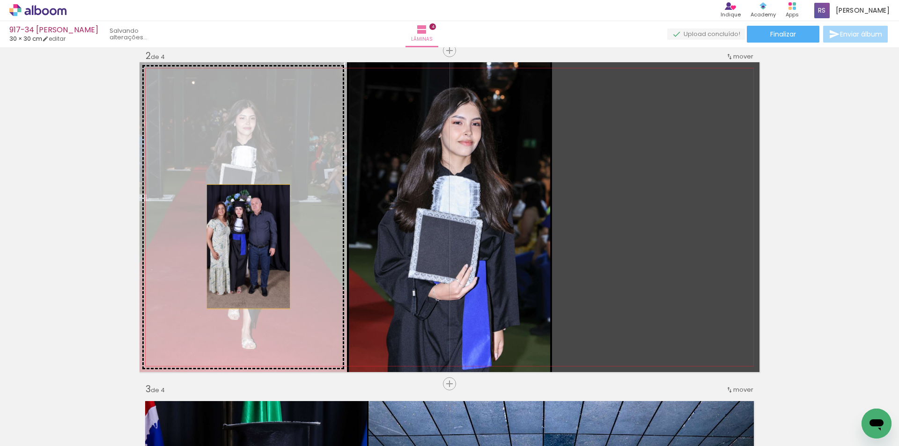
drag, startPoint x: 642, startPoint y: 246, endPoint x: 245, endPoint y: 247, distance: 396.7
click at [0, 0] on slot at bounding box center [0, 0] width 0 height 0
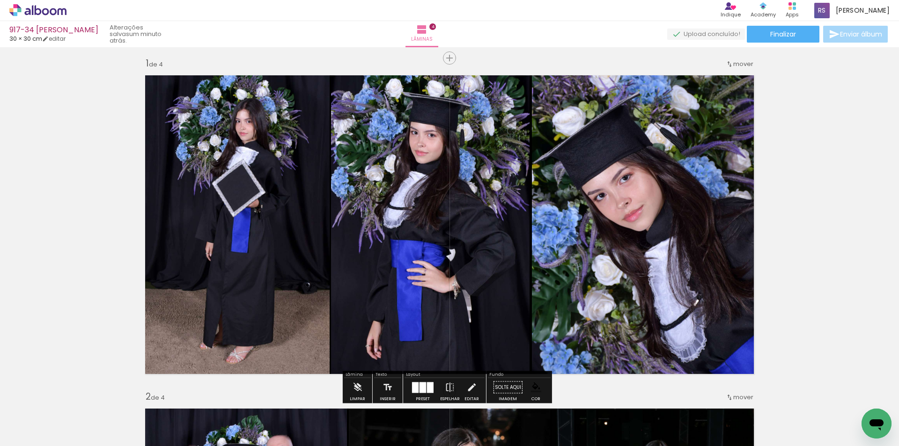
scroll to position [0, 0]
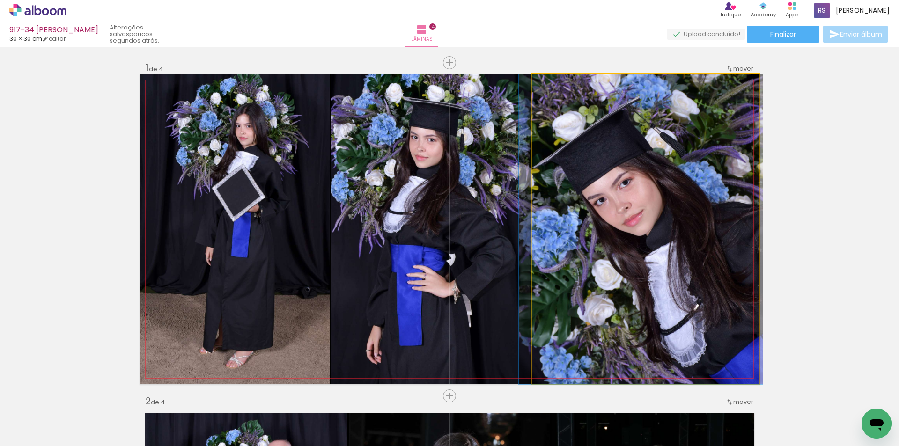
click at [647, 259] on quentale-photo at bounding box center [646, 229] width 228 height 310
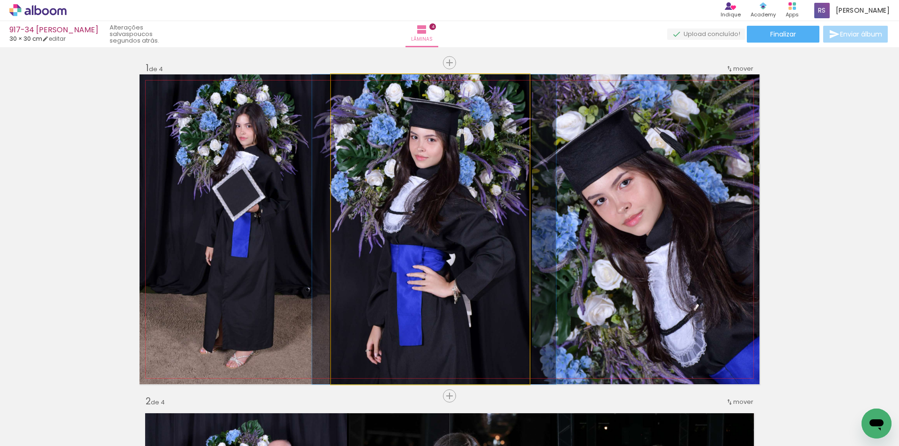
click at [502, 251] on quentale-photo at bounding box center [430, 229] width 199 height 310
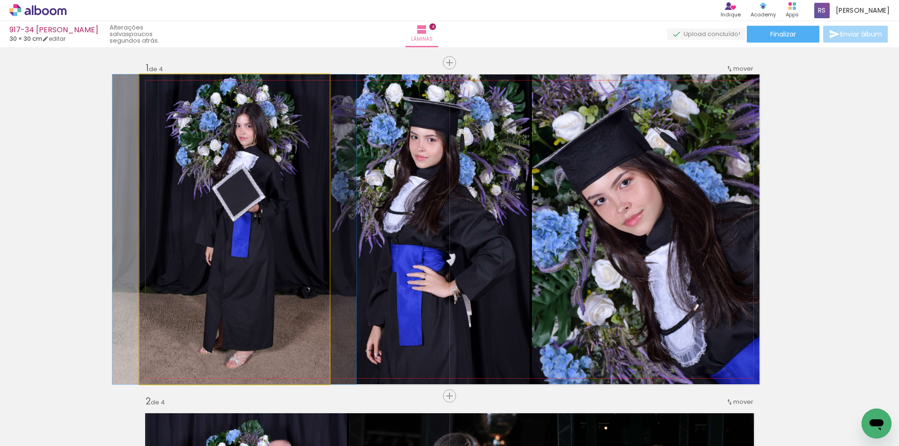
click at [212, 284] on quentale-photo at bounding box center [235, 229] width 190 height 310
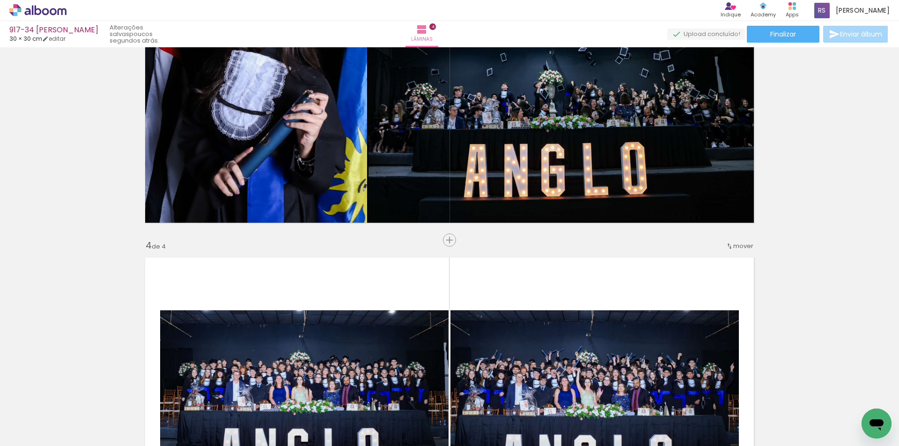
scroll to position [843, 0]
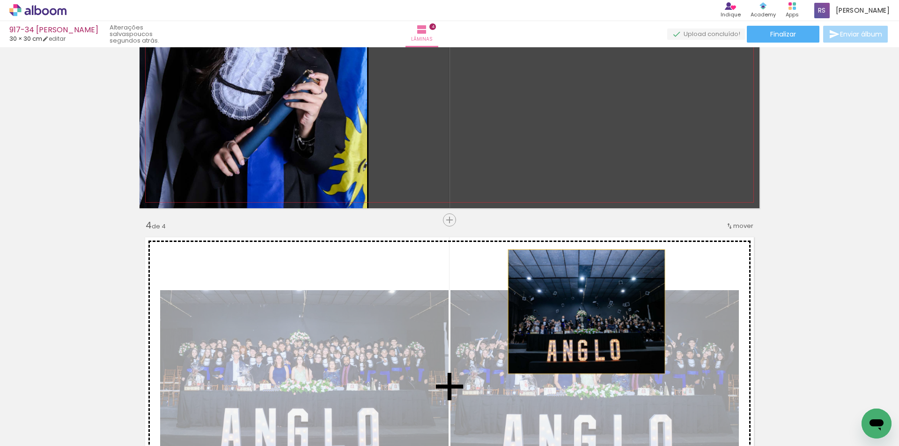
drag, startPoint x: 522, startPoint y: 167, endPoint x: 587, endPoint y: 340, distance: 184.8
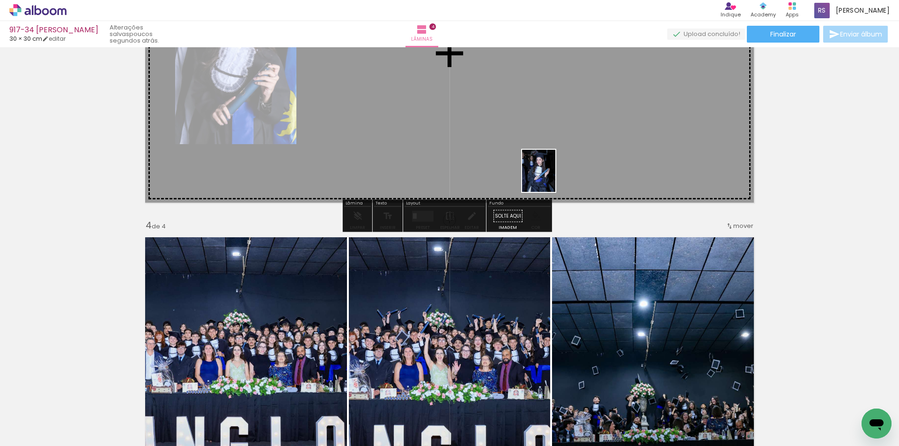
drag, startPoint x: 613, startPoint y: 407, endPoint x: 546, endPoint y: 167, distance: 248.8
click at [541, 159] on quentale-workspace at bounding box center [449, 223] width 899 height 446
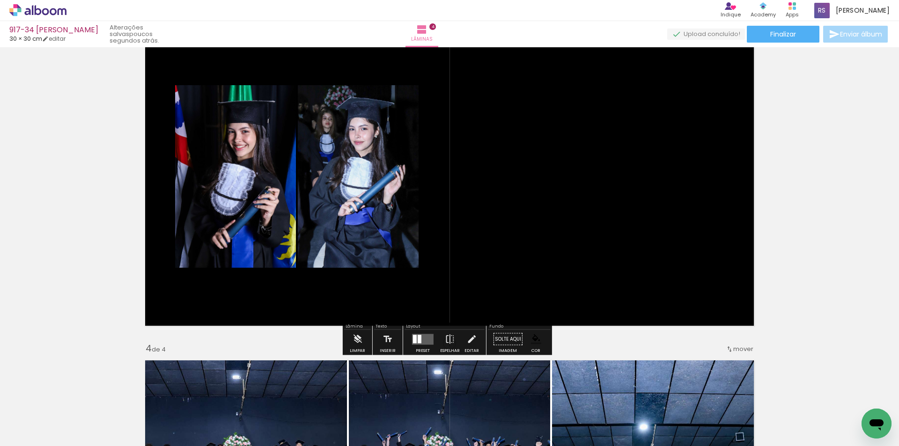
scroll to position [702, 0]
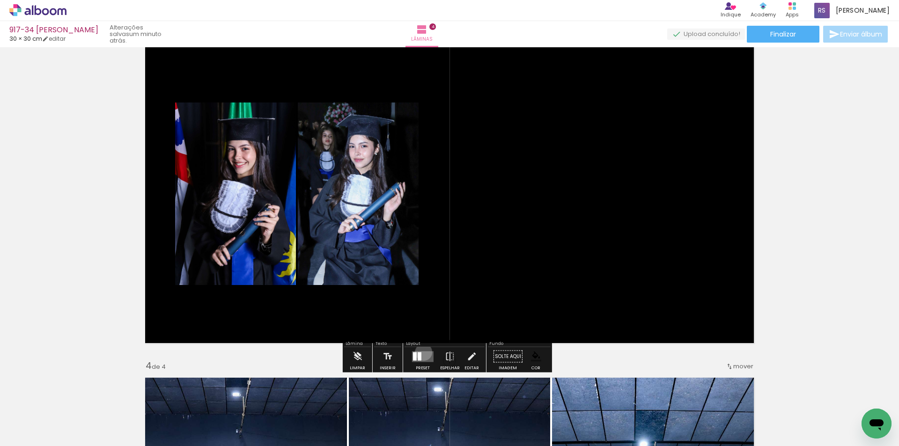
click at [421, 352] on quentale-layouter at bounding box center [423, 356] width 22 height 11
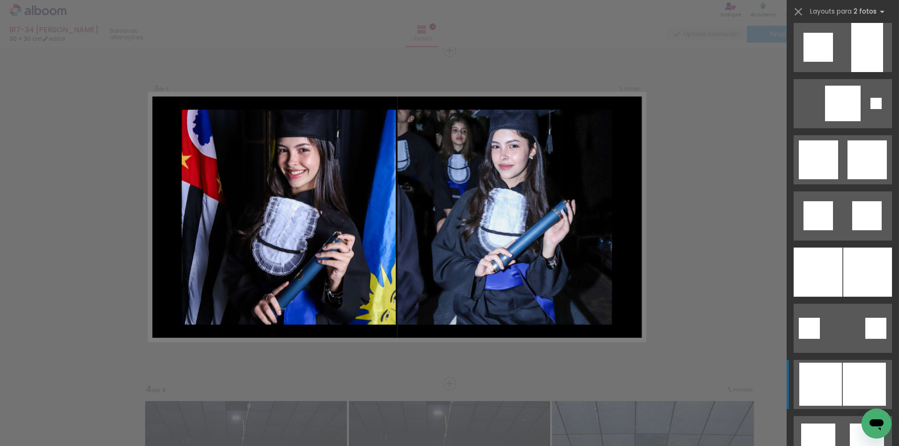
scroll to position [1030, 0]
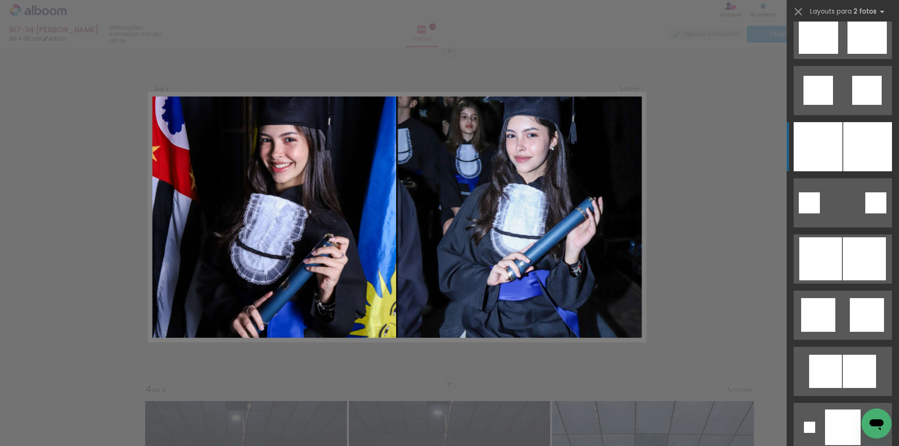
click at [843, 156] on div at bounding box center [867, 146] width 49 height 49
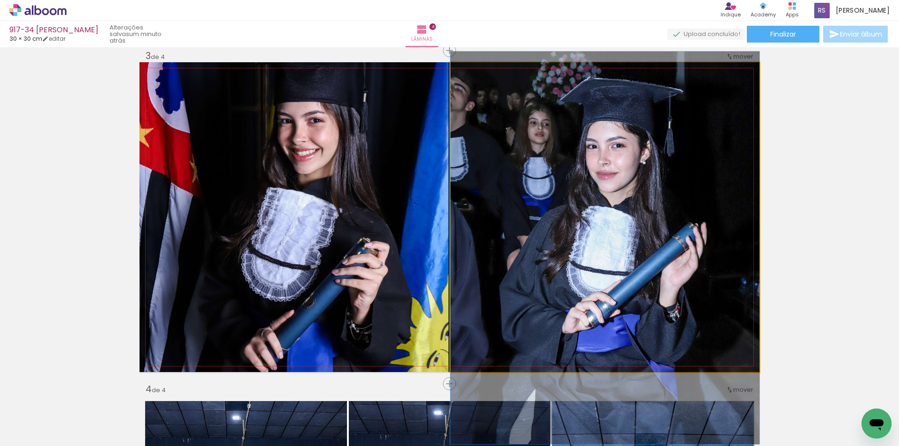
drag, startPoint x: 603, startPoint y: 224, endPoint x: 612, endPoint y: 255, distance: 32.2
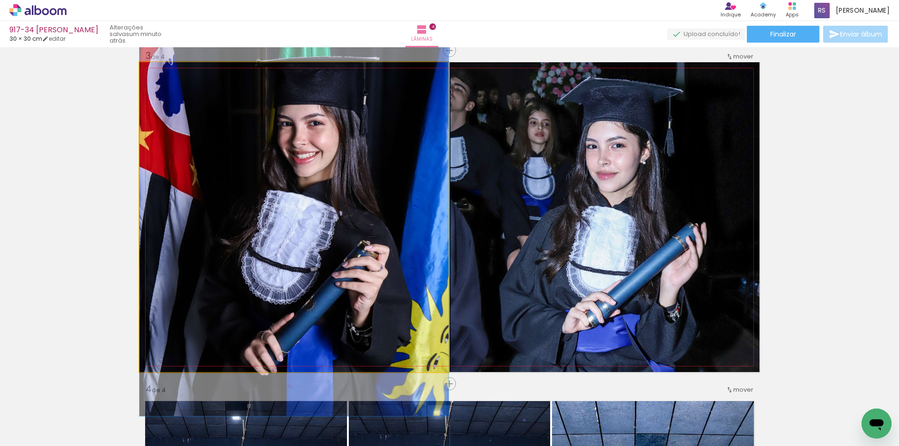
drag, startPoint x: 377, startPoint y: 259, endPoint x: 384, endPoint y: 262, distance: 7.3
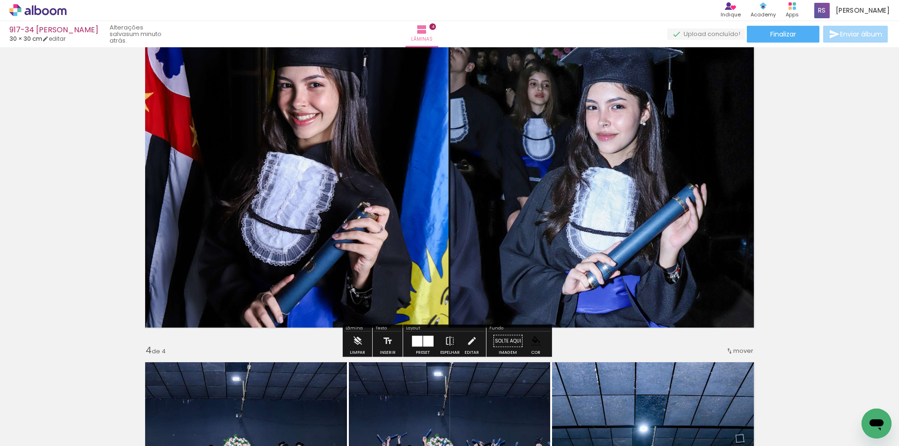
scroll to position [726, 0]
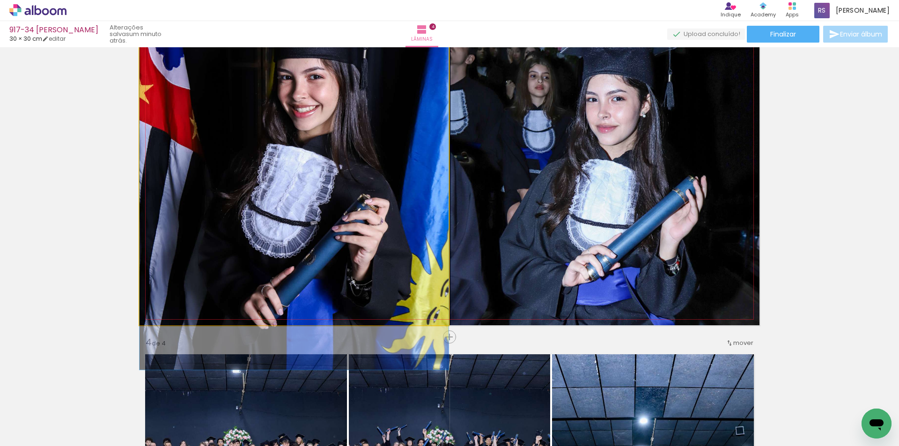
click at [386, 231] on quentale-photo at bounding box center [294, 170] width 309 height 310
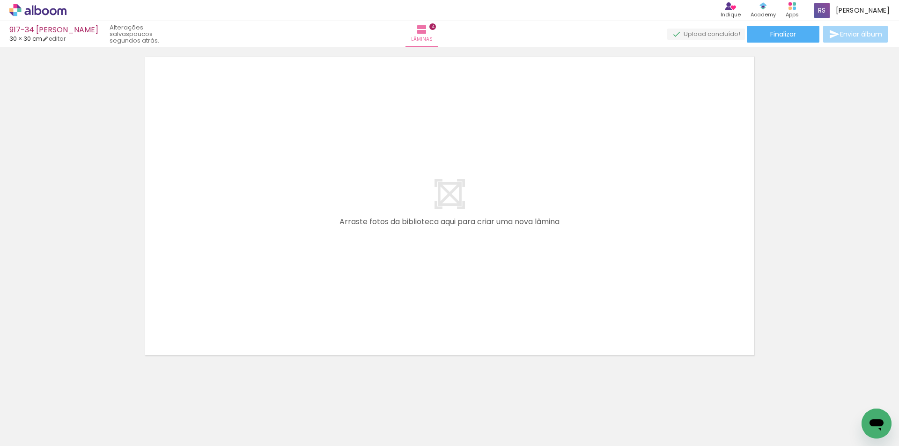
scroll to position [1363, 0]
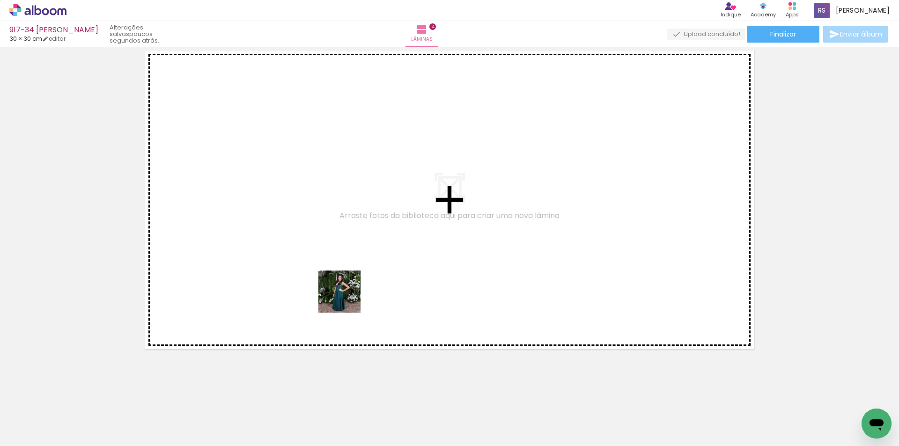
drag, startPoint x: 347, startPoint y: 406, endPoint x: 376, endPoint y: 368, distance: 48.4
click at [349, 255] on quentale-workspace at bounding box center [449, 223] width 899 height 446
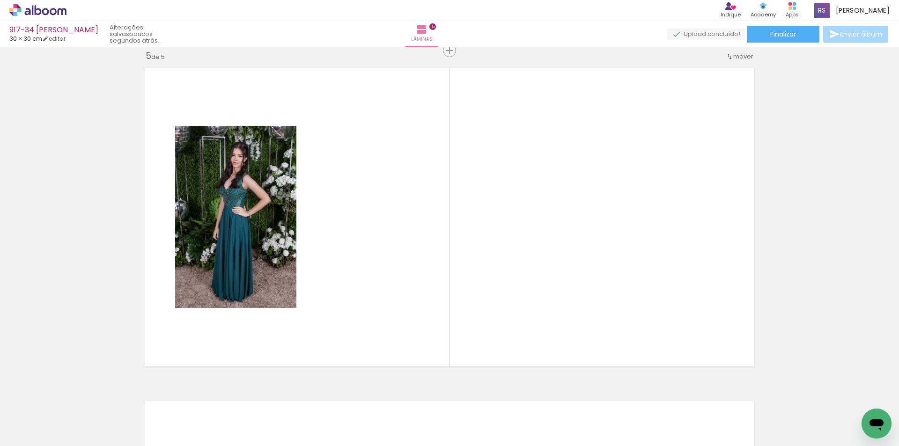
scroll to position [1346, 0]
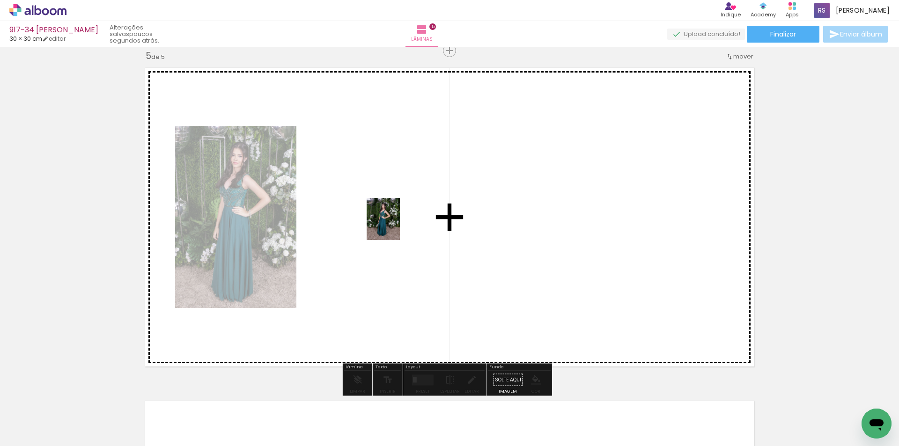
drag, startPoint x: 346, startPoint y: 413, endPoint x: 395, endPoint y: 226, distance: 193.5
click at [395, 226] on quentale-workspace at bounding box center [449, 223] width 899 height 446
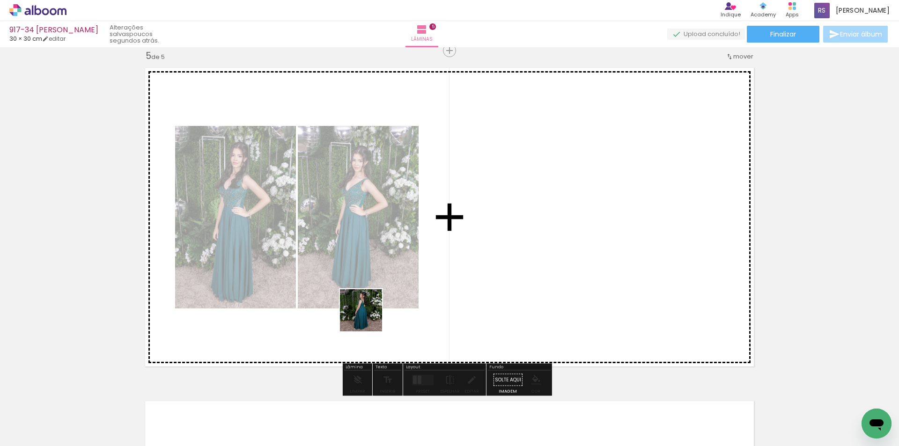
drag, startPoint x: 348, startPoint y: 417, endPoint x: 446, endPoint y: 225, distance: 215.7
click at [446, 225] on quentale-workspace at bounding box center [449, 223] width 899 height 446
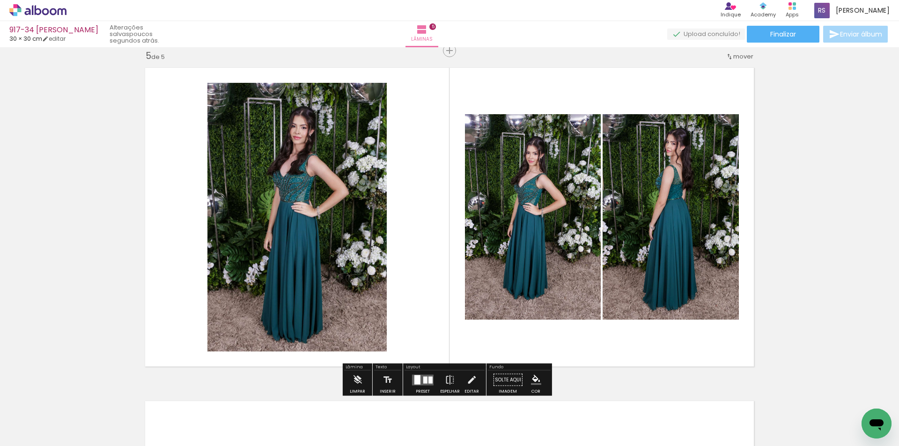
click at [423, 375] on quentale-layouter at bounding box center [423, 380] width 22 height 11
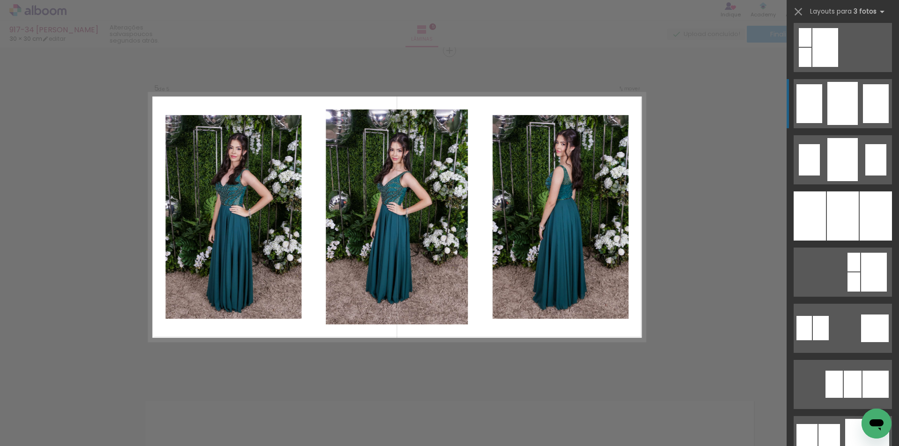
scroll to position [702, 0]
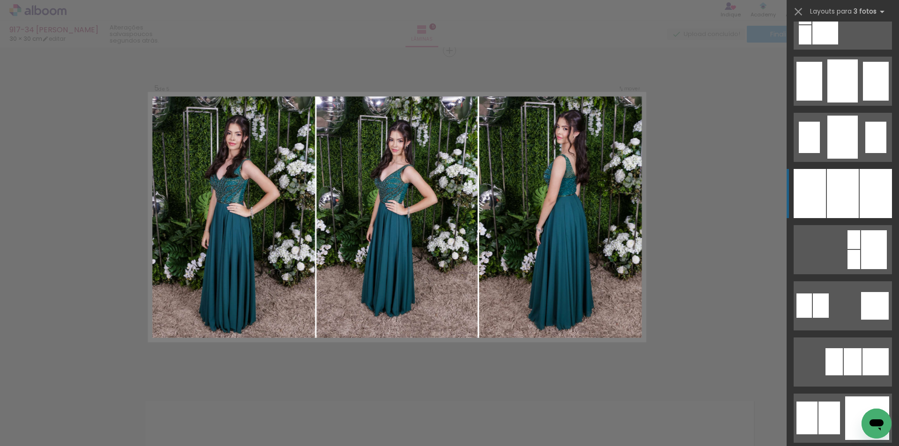
click at [835, 192] on div at bounding box center [843, 193] width 32 height 49
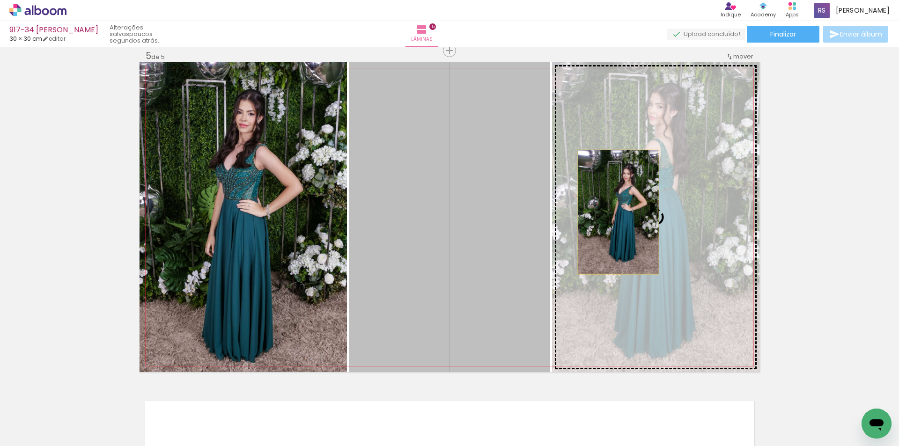
drag, startPoint x: 477, startPoint y: 229, endPoint x: 671, endPoint y: 209, distance: 194.9
click at [0, 0] on slot at bounding box center [0, 0] width 0 height 0
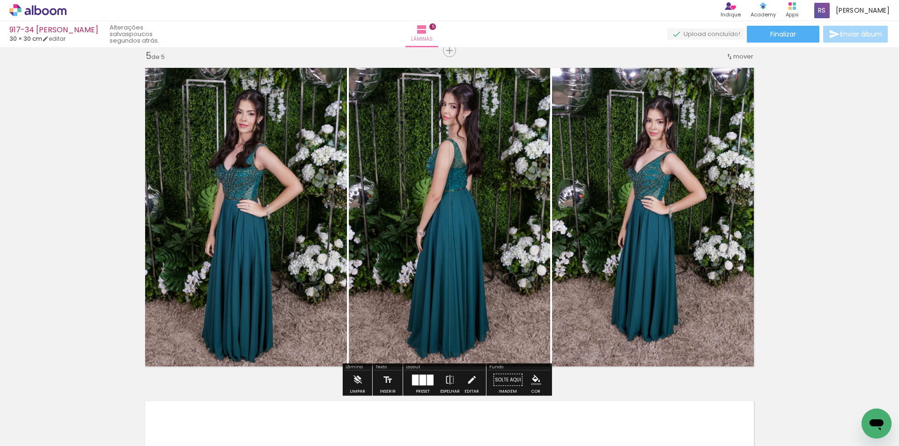
click at [533, 379] on iron-icon "color picker" at bounding box center [536, 380] width 10 height 10
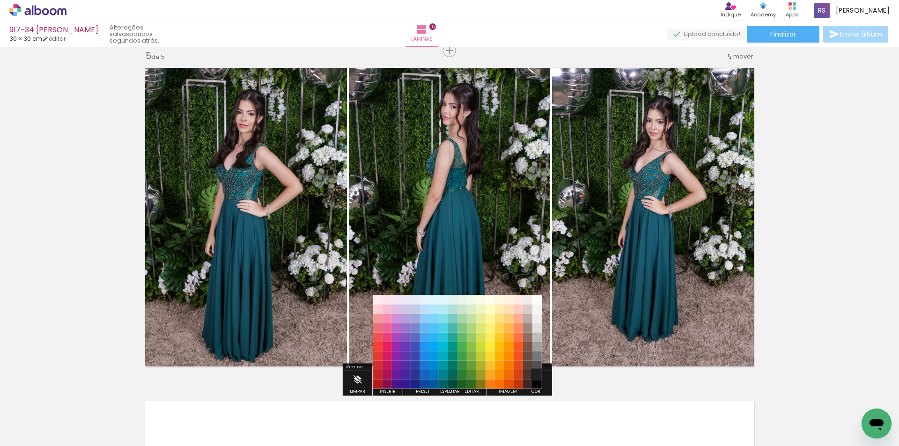
click at [537, 374] on paper-item "#212121" at bounding box center [536, 374] width 9 height 9
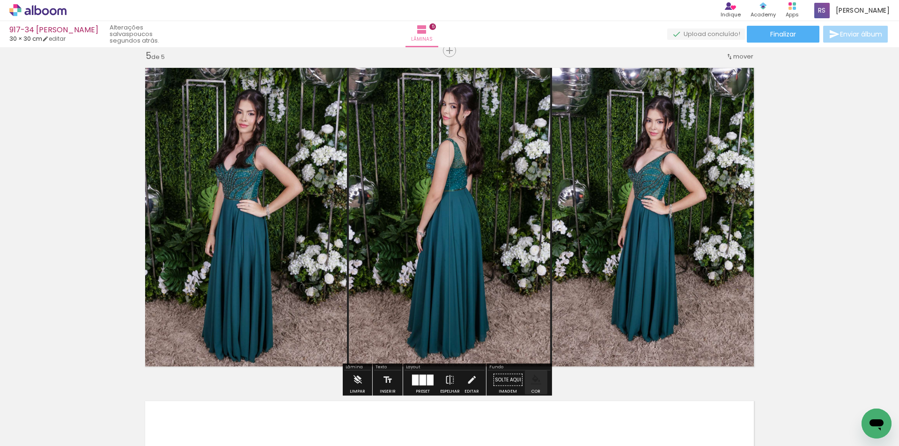
click at [538, 379] on iron-icon "color picker" at bounding box center [536, 380] width 10 height 10
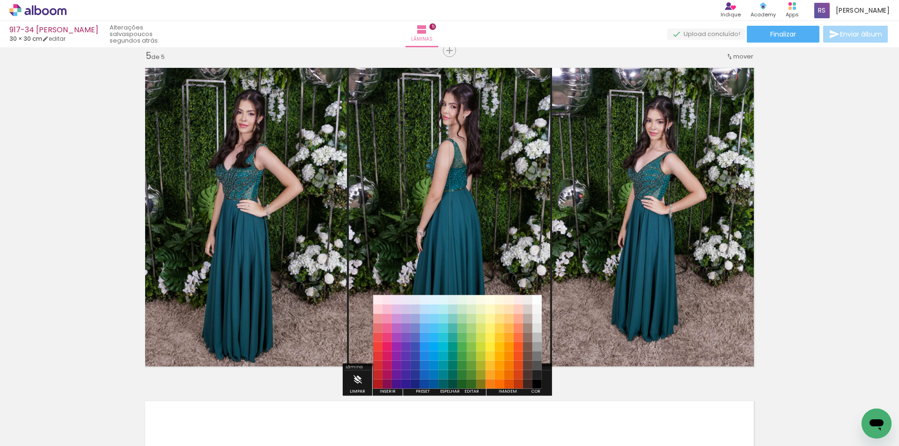
click at [537, 384] on paper-item "#000000" at bounding box center [536, 384] width 9 height 9
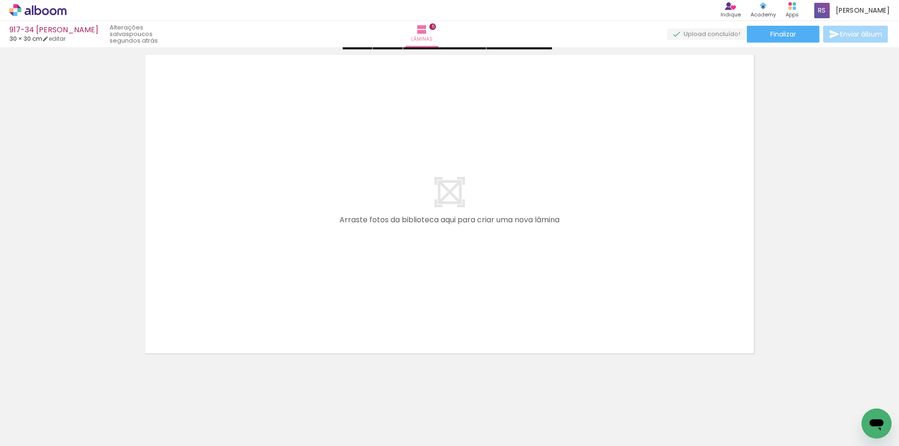
scroll to position [1697, 0]
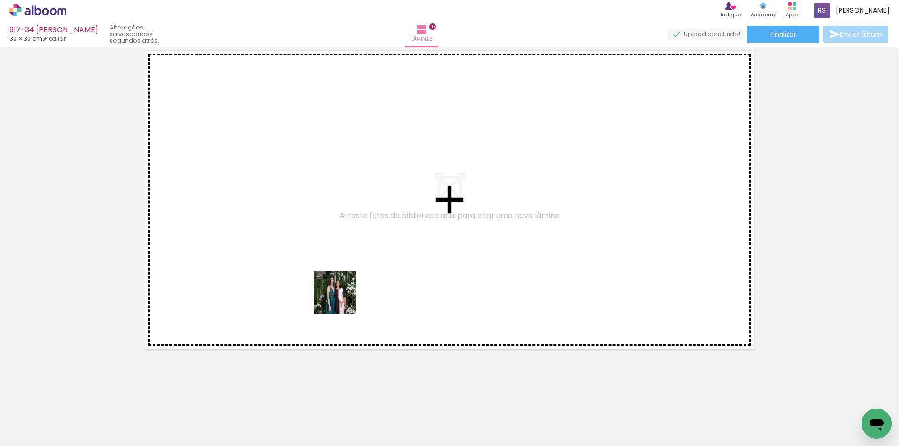
drag, startPoint x: 358, startPoint y: 412, endPoint x: 341, endPoint y: 272, distance: 141.0
click at [341, 272] on quentale-workspace at bounding box center [449, 223] width 899 height 446
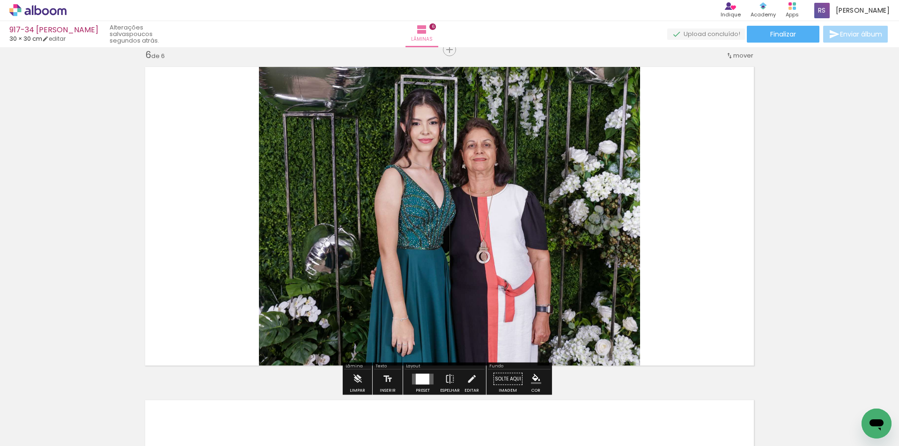
scroll to position [1679, 0]
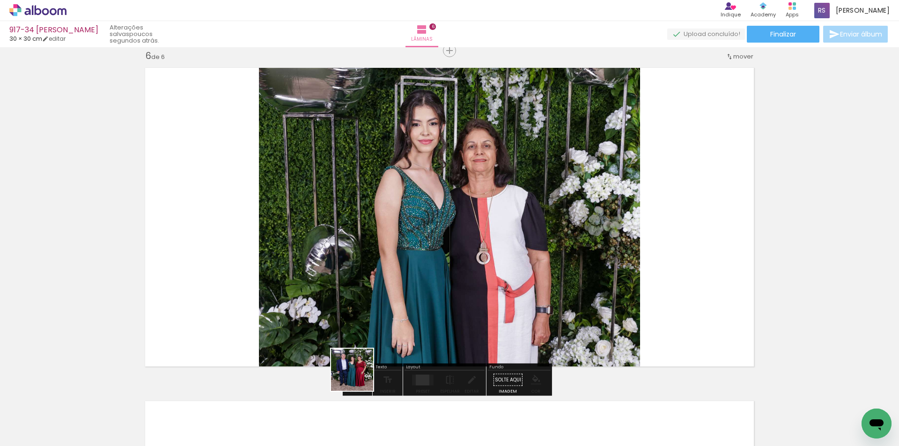
drag, startPoint x: 339, startPoint y: 413, endPoint x: 398, endPoint y: 283, distance: 142.1
click at [398, 283] on quentale-workspace at bounding box center [449, 223] width 899 height 446
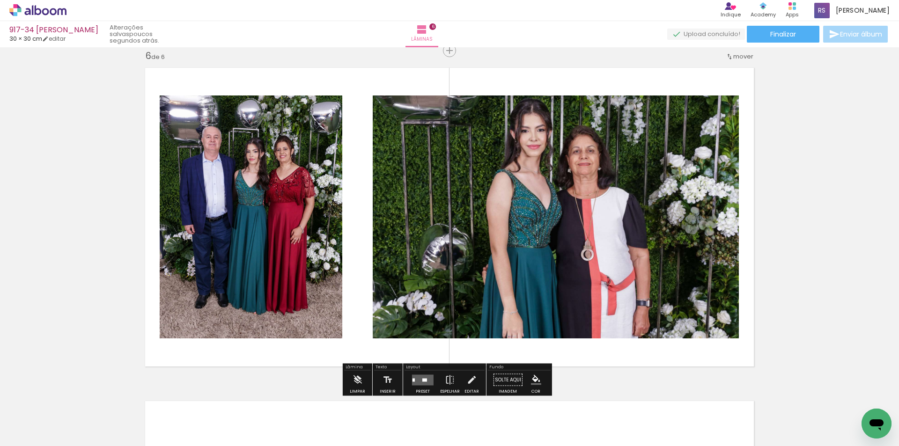
click at [425, 374] on div at bounding box center [422, 380] width 25 height 19
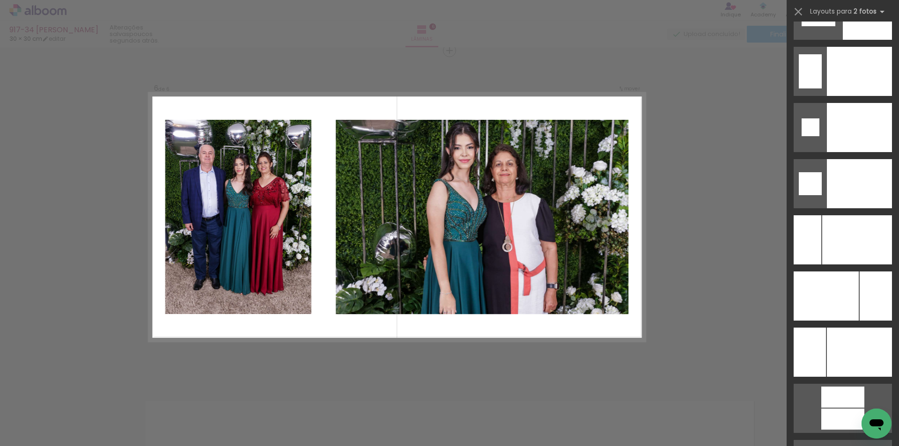
scroll to position [3970, 0]
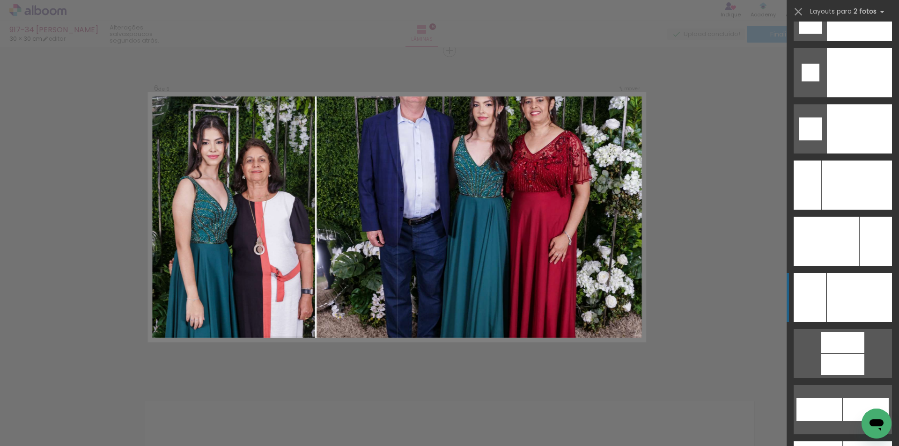
click at [878, 210] on div at bounding box center [857, 185] width 70 height 49
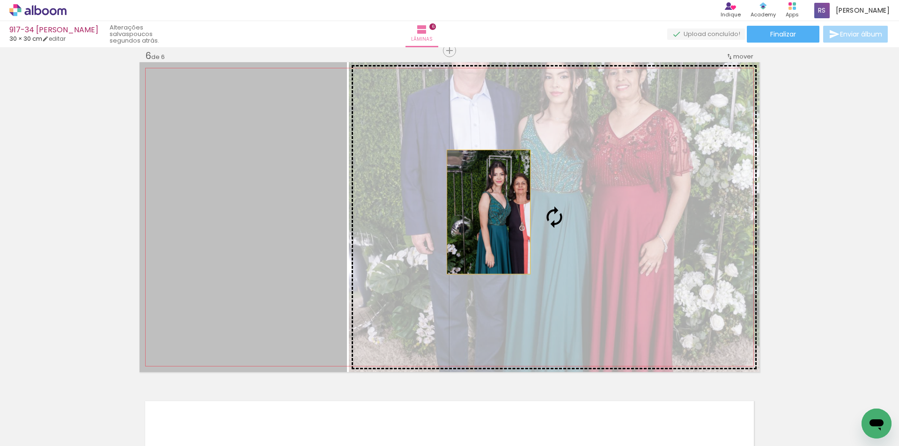
drag, startPoint x: 298, startPoint y: 210, endPoint x: 485, endPoint y: 212, distance: 186.9
click at [0, 0] on slot at bounding box center [0, 0] width 0 height 0
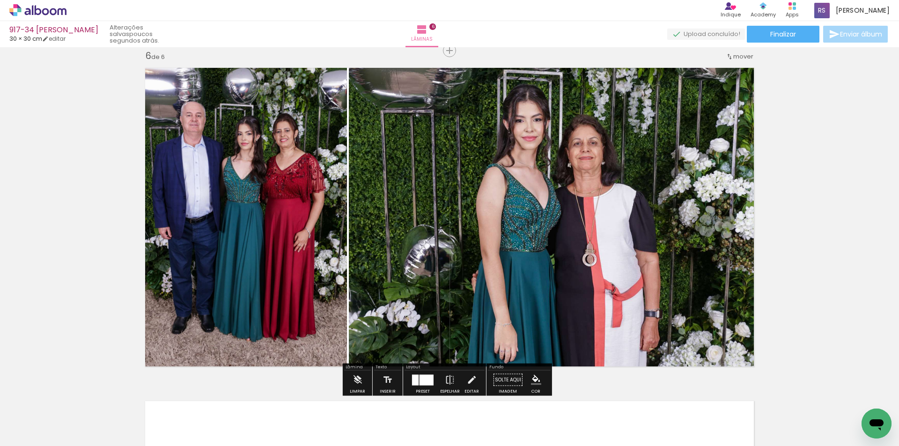
drag, startPoint x: 473, startPoint y: 383, endPoint x: 458, endPoint y: 347, distance: 39.0
click at [473, 384] on iron-icon at bounding box center [471, 380] width 10 height 19
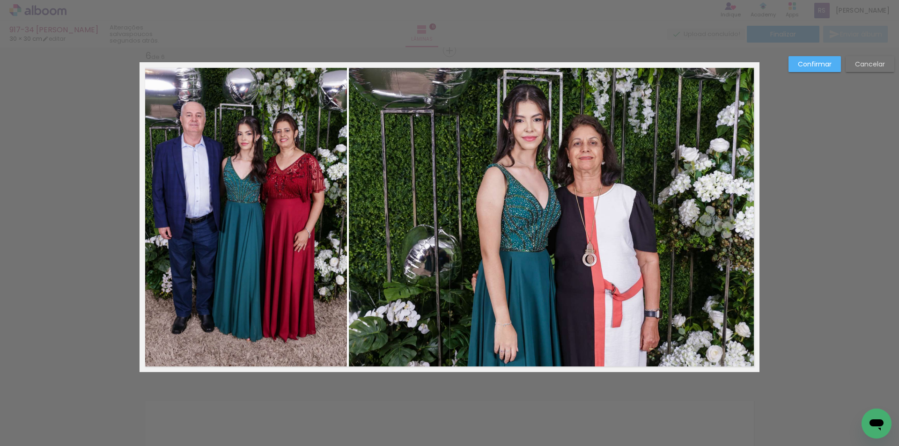
click at [438, 260] on quentale-photo at bounding box center [554, 217] width 411 height 310
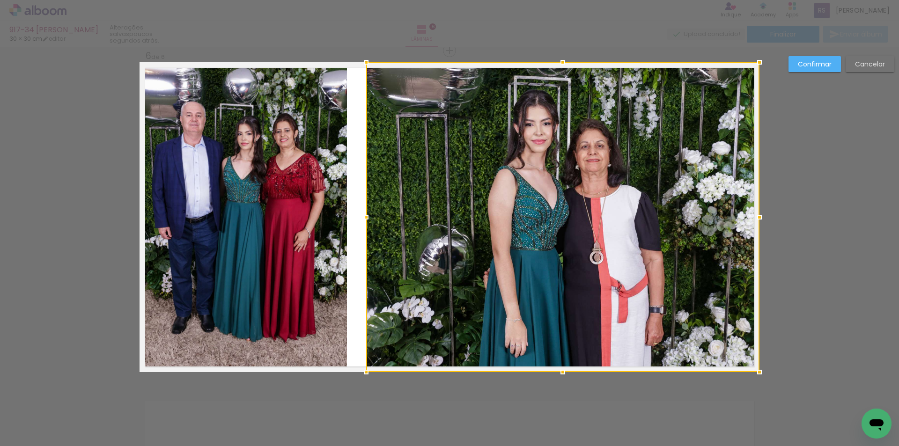
drag, startPoint x: 348, startPoint y: 215, endPoint x: 363, endPoint y: 215, distance: 14.5
click at [363, 215] on div at bounding box center [366, 217] width 19 height 19
click at [328, 211] on quentale-photo at bounding box center [243, 217] width 207 height 310
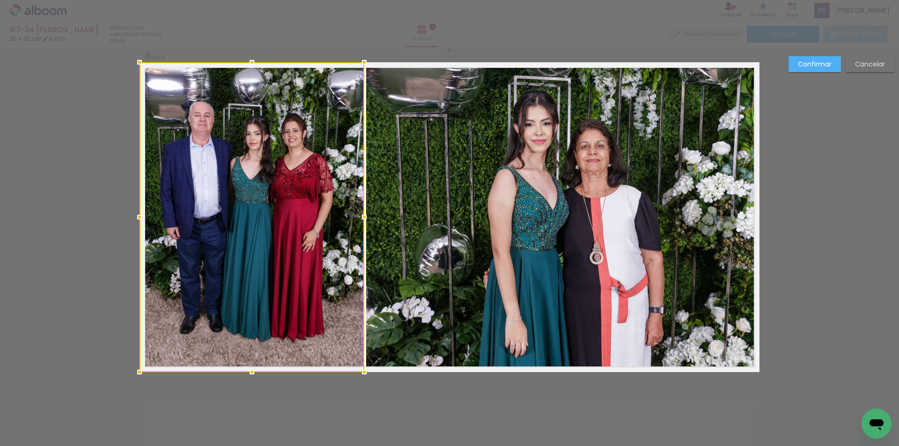
drag, startPoint x: 345, startPoint y: 212, endPoint x: 362, endPoint y: 213, distance: 17.4
click at [362, 213] on div at bounding box center [364, 217] width 19 height 19
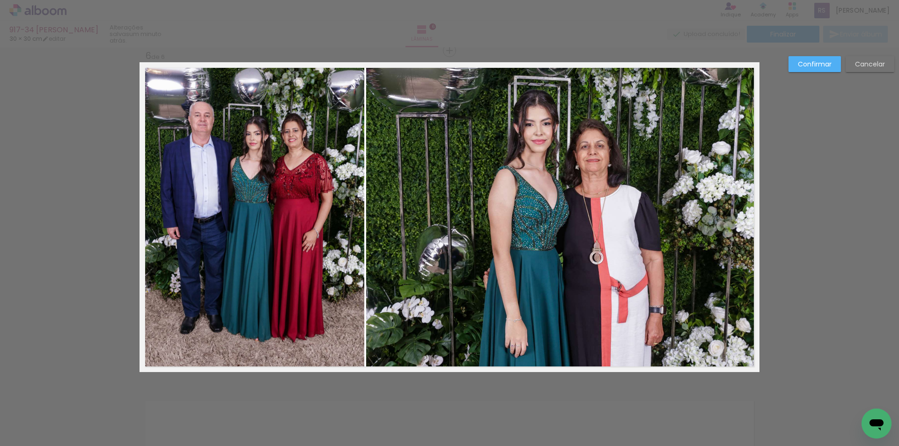
click at [0, 0] on slot "Confirmar" at bounding box center [0, 0] width 0 height 0
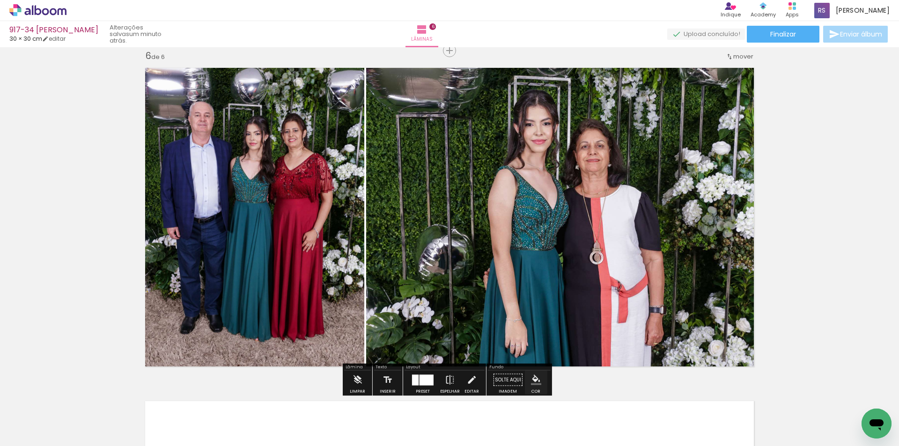
scroll to position [0, 2276]
click at [531, 376] on iron-icon "color picker" at bounding box center [536, 380] width 10 height 10
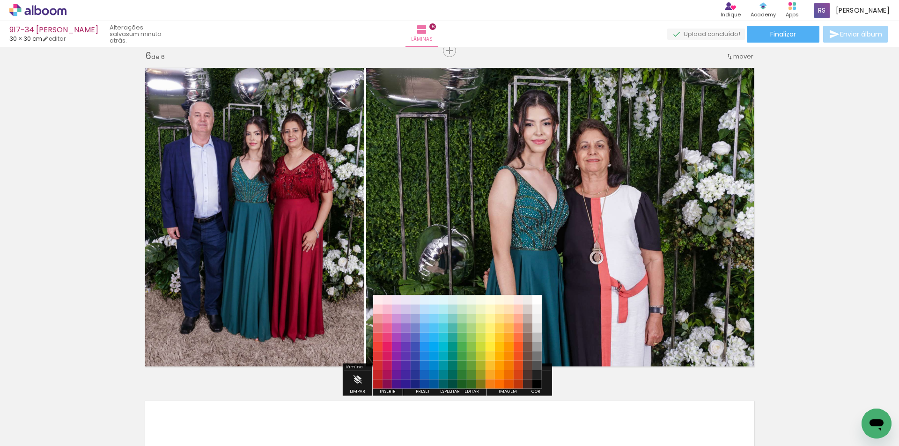
click at [536, 375] on paper-item "#212121" at bounding box center [536, 374] width 9 height 9
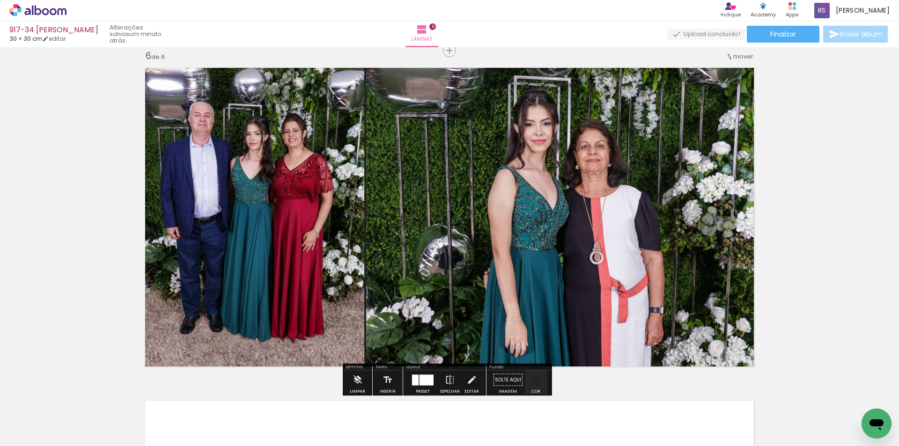
click at [533, 379] on iron-icon "color picker" at bounding box center [536, 380] width 10 height 10
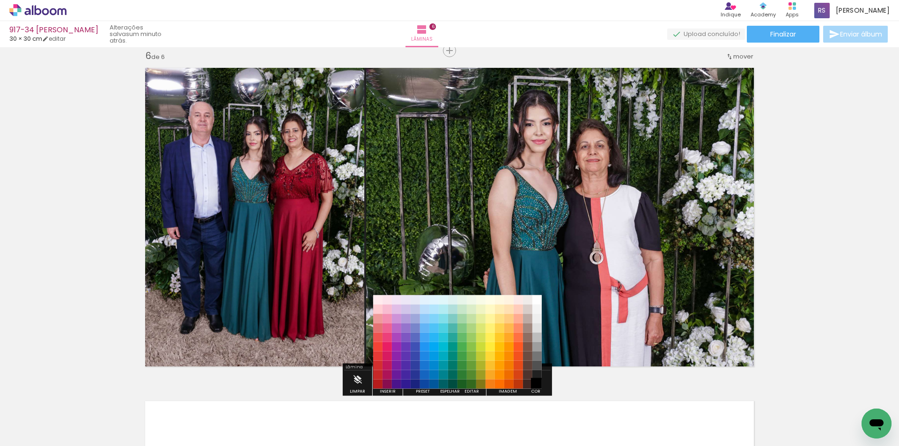
click at [538, 384] on paper-item "#000000" at bounding box center [536, 384] width 9 height 9
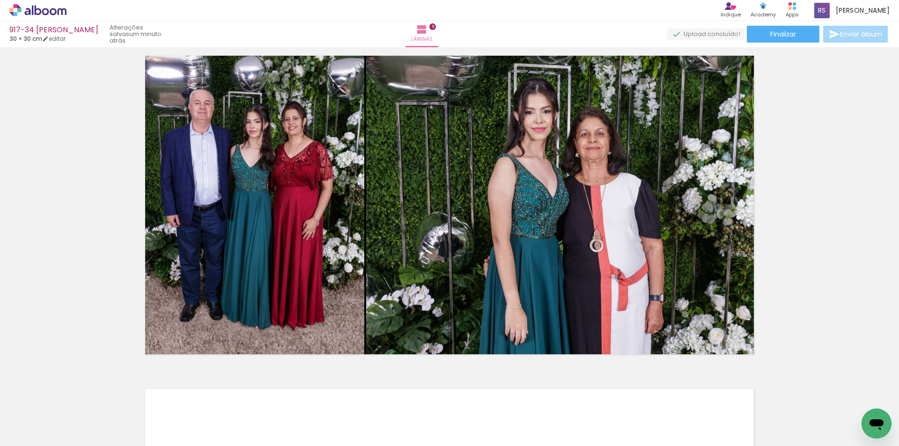
scroll to position [1679, 0]
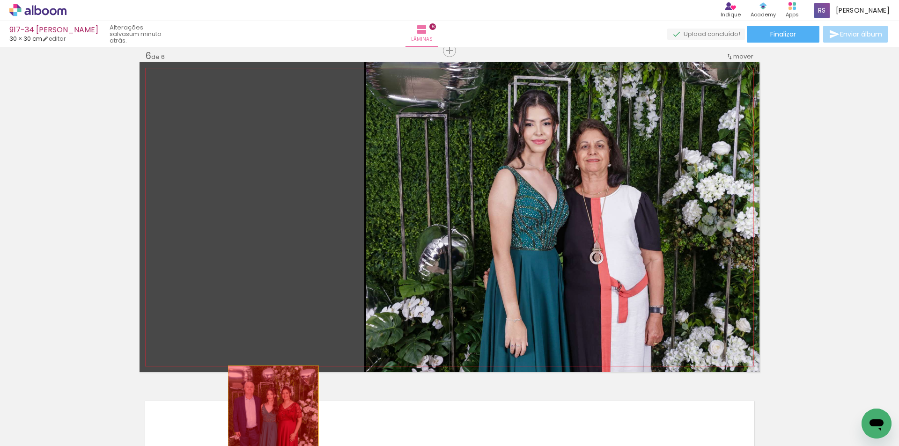
drag, startPoint x: 318, startPoint y: 261, endPoint x: 269, endPoint y: 433, distance: 178.9
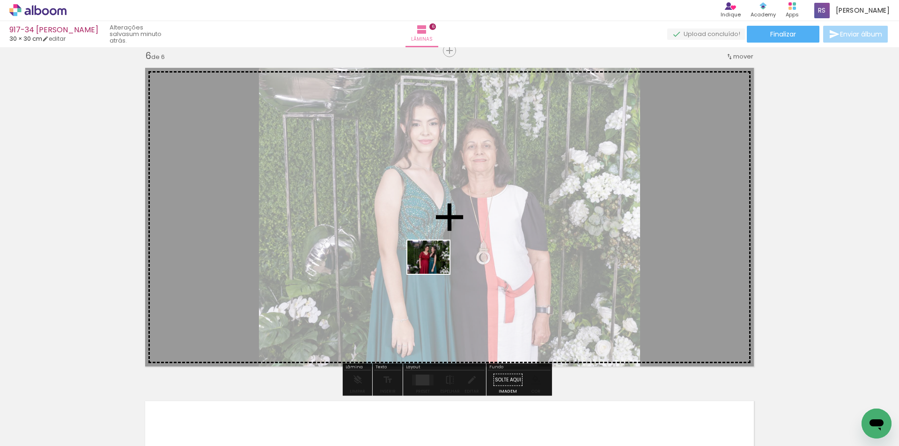
drag, startPoint x: 387, startPoint y: 414, endPoint x: 451, endPoint y: 282, distance: 146.8
click at [436, 267] on quentale-workspace at bounding box center [449, 223] width 899 height 446
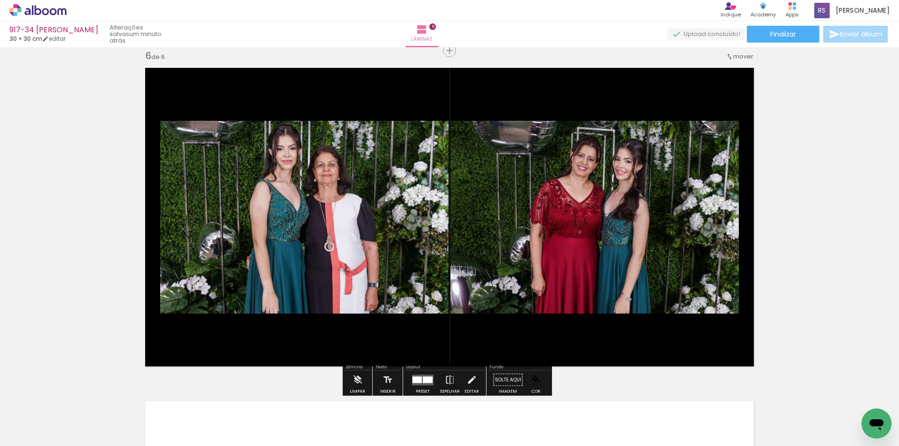
click at [423, 378] on div at bounding box center [428, 380] width 10 height 7
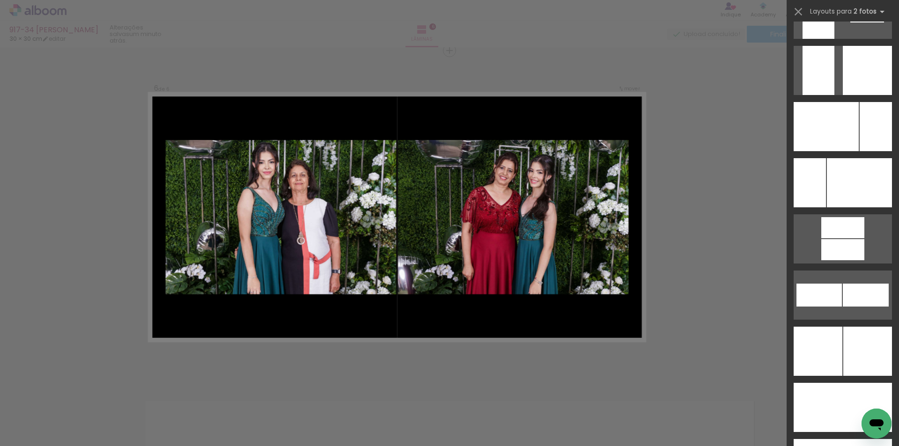
scroll to position [3940, 0]
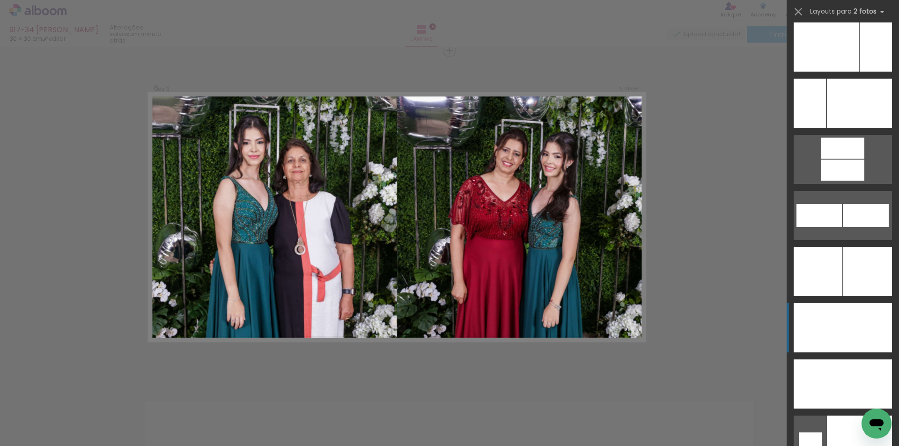
click at [871, 296] on div at bounding box center [867, 271] width 49 height 49
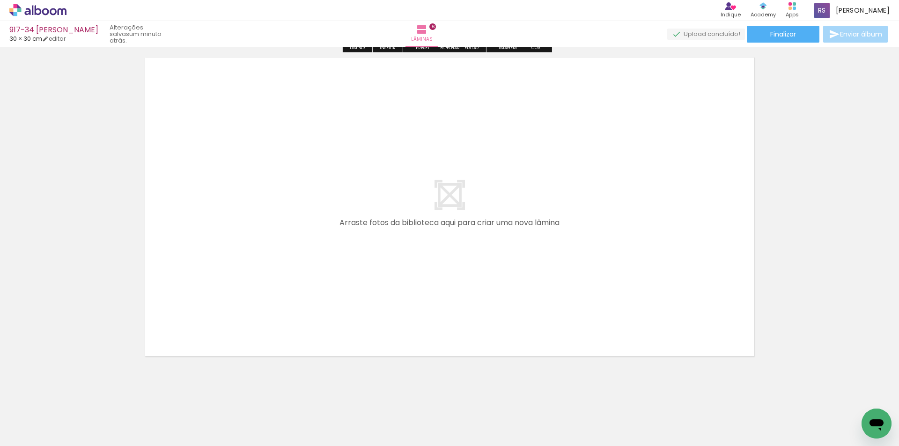
scroll to position [2030, 0]
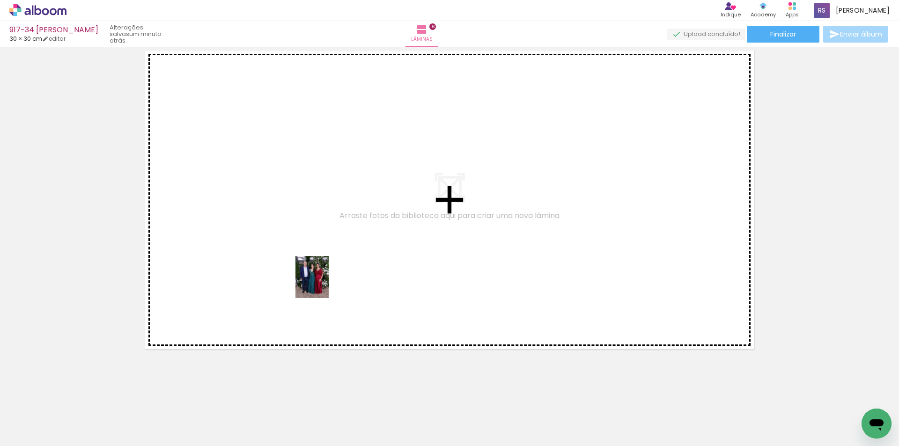
drag, startPoint x: 343, startPoint y: 406, endPoint x: 350, endPoint y: 334, distance: 72.0
click at [322, 263] on quentale-workspace at bounding box center [449, 223] width 899 height 446
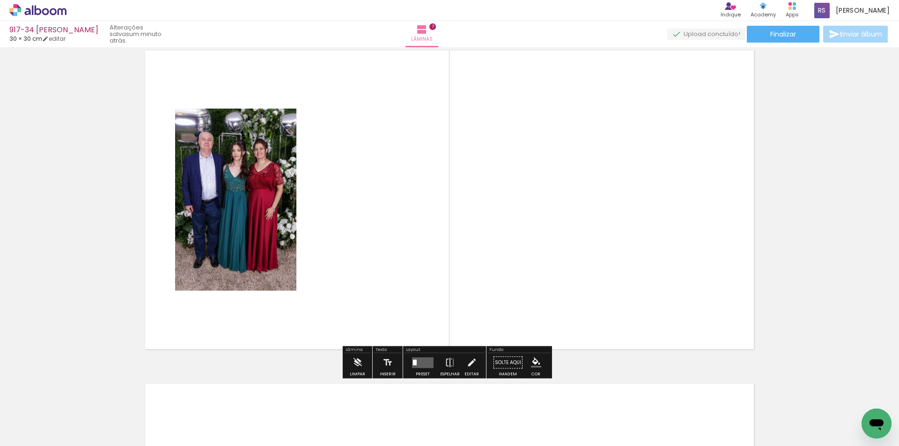
scroll to position [2013, 0]
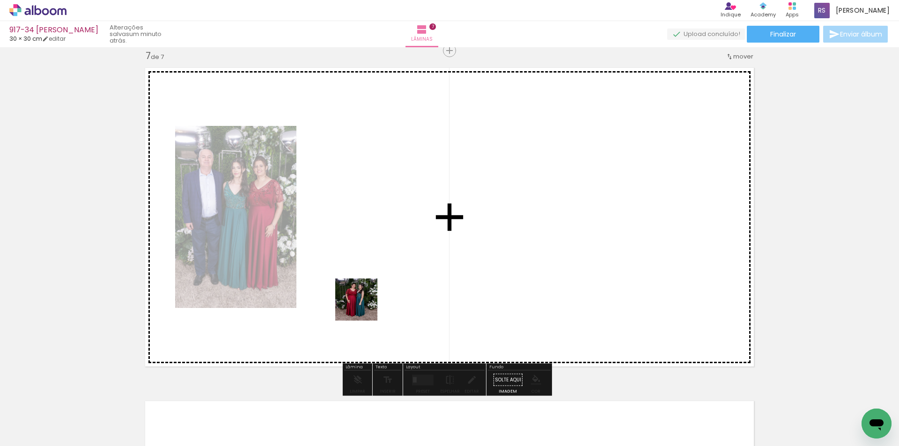
drag, startPoint x: 346, startPoint y: 403, endPoint x: 374, endPoint y: 267, distance: 138.7
click at [374, 267] on quentale-workspace at bounding box center [449, 223] width 899 height 446
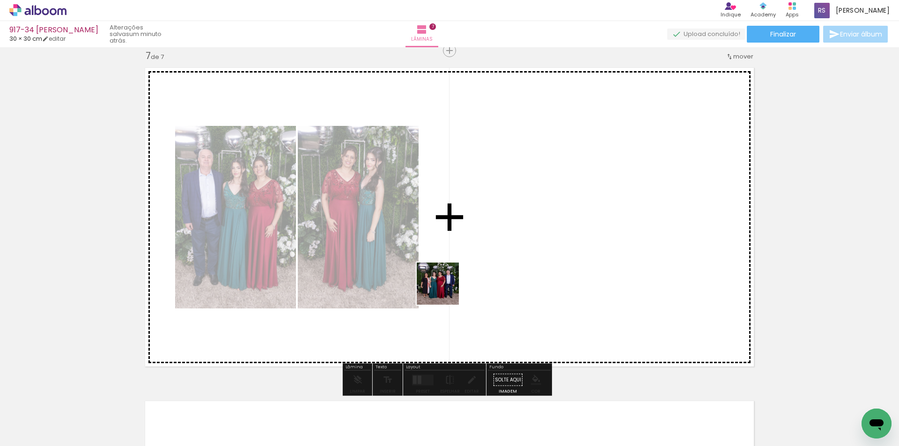
drag, startPoint x: 346, startPoint y: 413, endPoint x: 473, endPoint y: 263, distance: 196.7
click at [472, 268] on quentale-workspace at bounding box center [449, 223] width 899 height 446
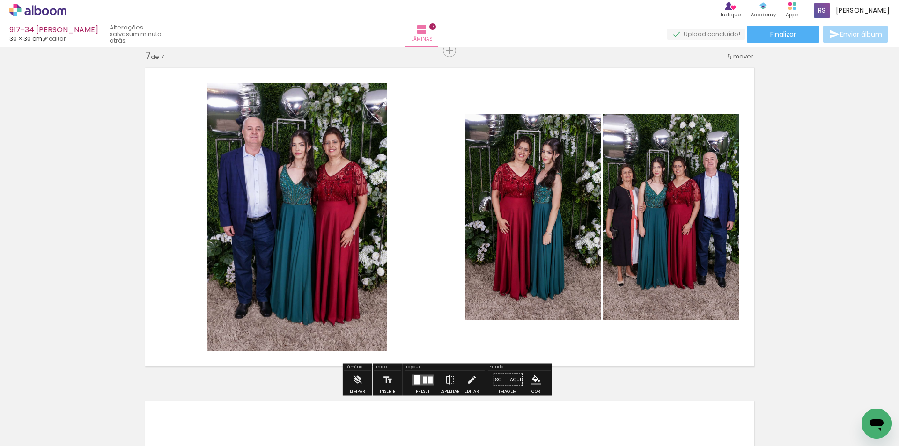
click at [420, 382] on quentale-layouter at bounding box center [423, 380] width 22 height 11
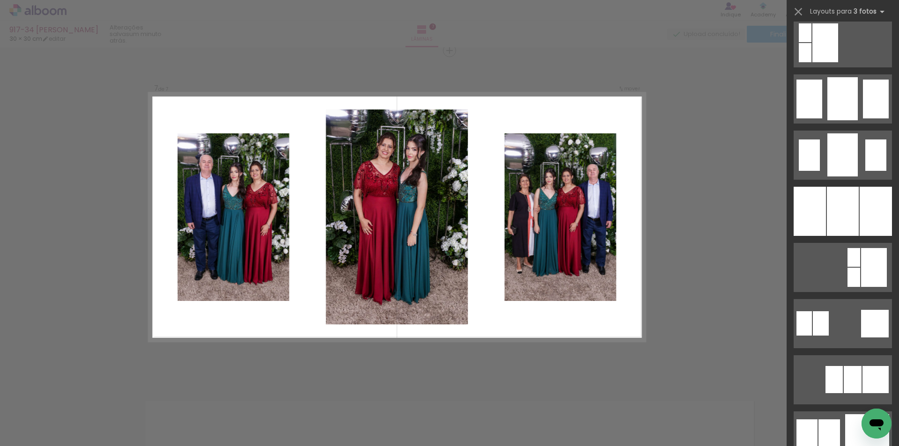
scroll to position [702, 0]
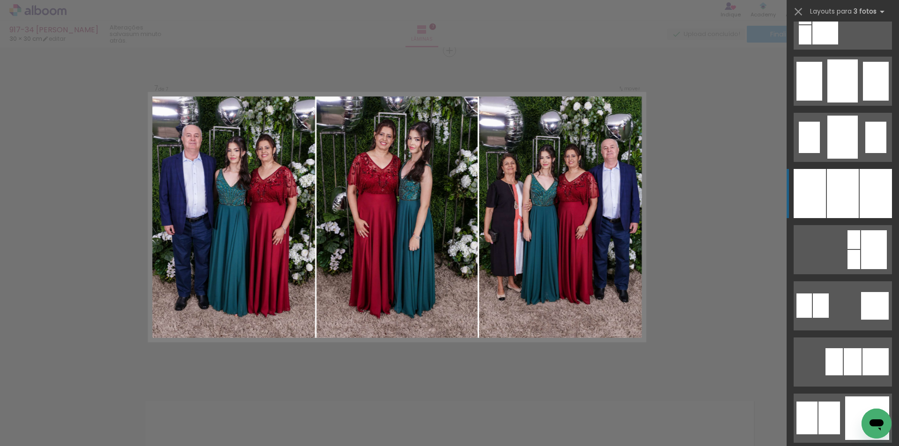
click at [853, 178] on div at bounding box center [843, 193] width 32 height 49
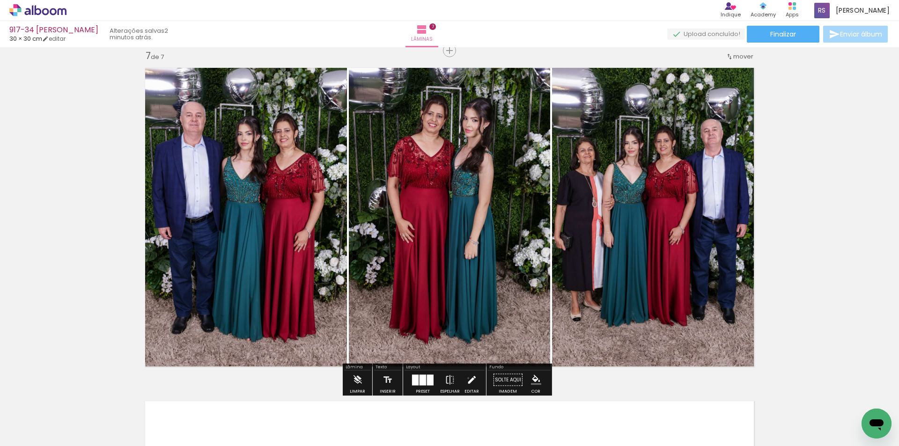
click at [466, 378] on iron-icon at bounding box center [471, 380] width 10 height 19
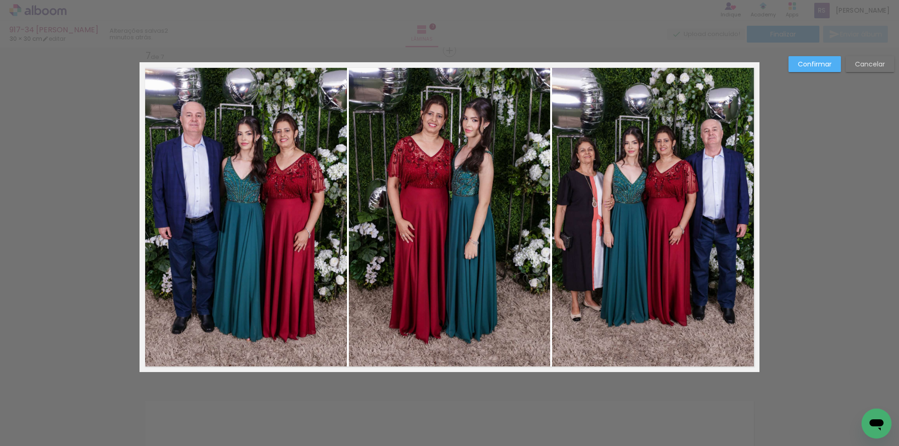
click at [486, 276] on quentale-photo at bounding box center [449, 217] width 201 height 310
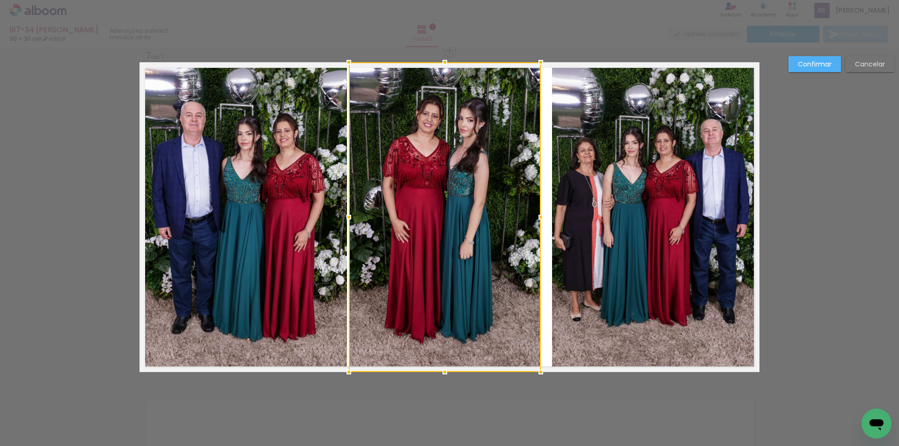
drag, startPoint x: 546, startPoint y: 220, endPoint x: 537, endPoint y: 218, distance: 9.6
click at [537, 218] on div at bounding box center [541, 217] width 19 height 19
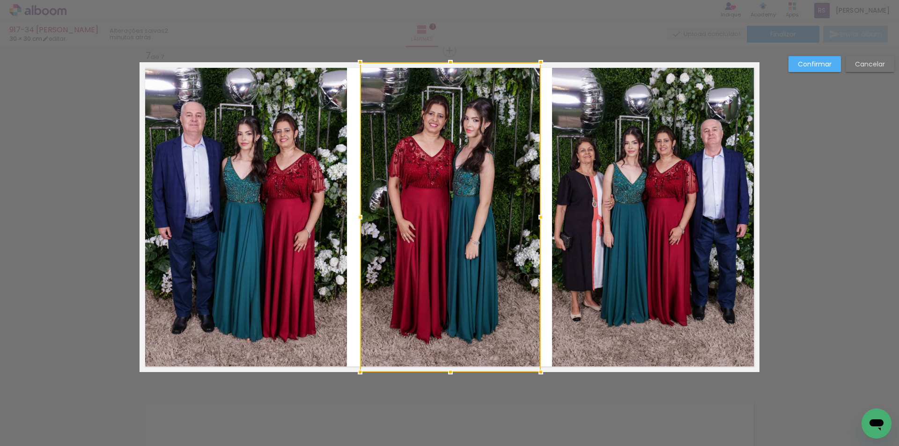
drag, startPoint x: 349, startPoint y: 219, endPoint x: 360, endPoint y: 218, distance: 11.3
click at [360, 218] on div at bounding box center [360, 217] width 19 height 19
click at [341, 208] on quentale-photo at bounding box center [243, 217] width 207 height 310
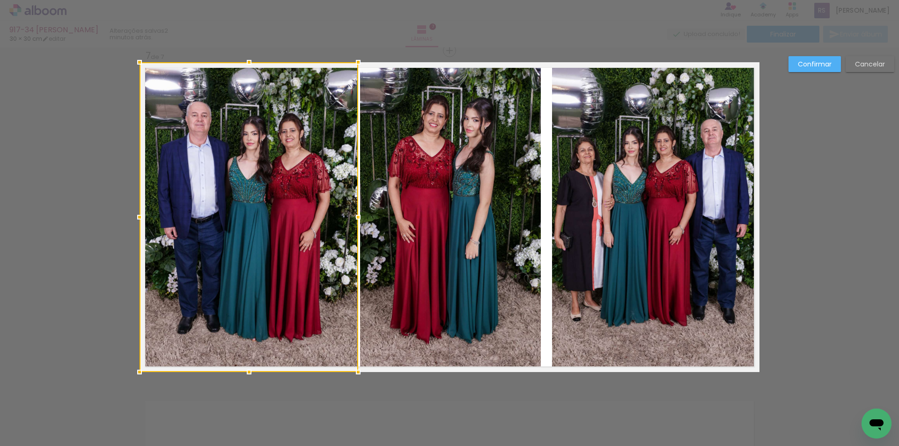
drag, startPoint x: 344, startPoint y: 208, endPoint x: 355, endPoint y: 209, distance: 11.3
click at [355, 209] on div at bounding box center [358, 217] width 19 height 19
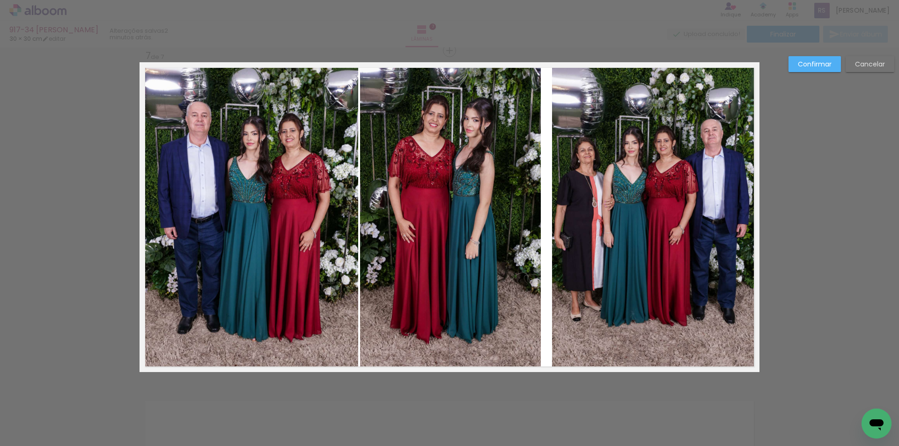
drag, startPoint x: 606, startPoint y: 176, endPoint x: 591, endPoint y: 174, distance: 14.7
click at [606, 176] on quentale-photo at bounding box center [655, 217] width 207 height 310
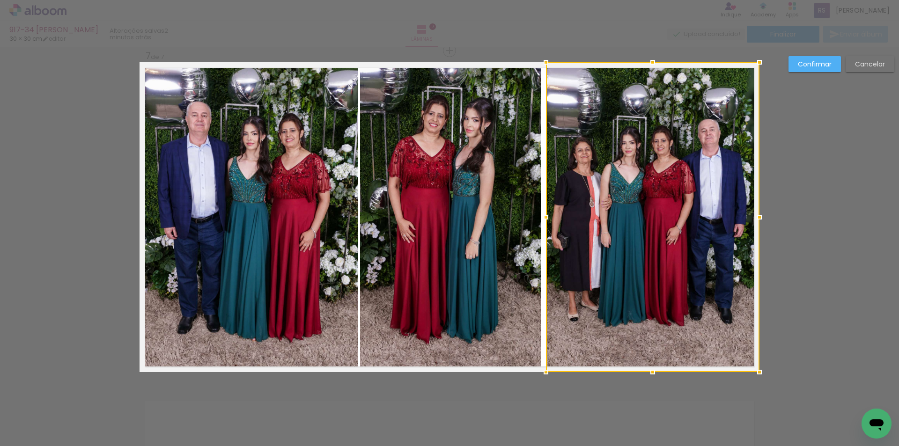
drag, startPoint x: 548, startPoint y: 209, endPoint x: 542, endPoint y: 204, distance: 8.3
click at [542, 204] on album-spread "7 de 7" at bounding box center [450, 217] width 620 height 310
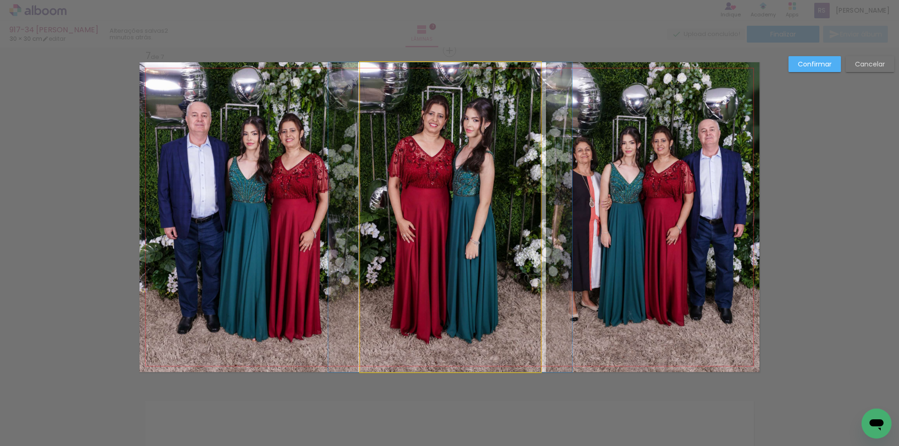
click at [532, 204] on quentale-photo at bounding box center [450, 217] width 181 height 310
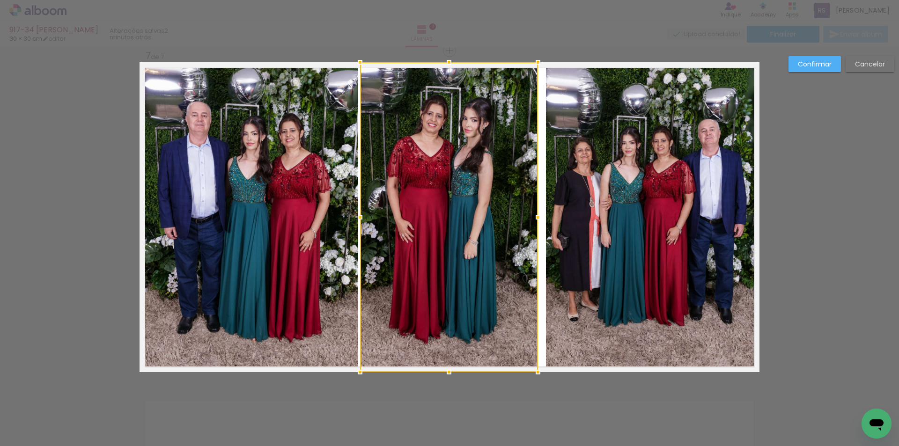
click at [534, 214] on div at bounding box center [538, 217] width 19 height 19
click at [552, 217] on quentale-photo at bounding box center [653, 217] width 214 height 310
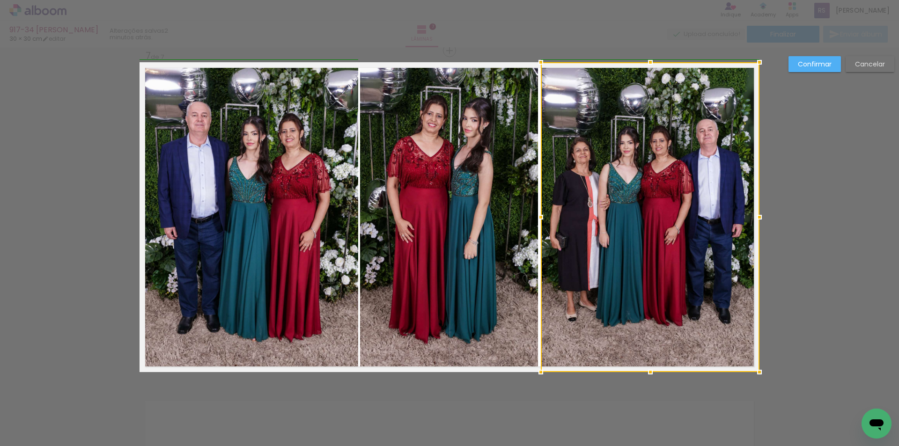
drag, startPoint x: 542, startPoint y: 215, endPoint x: 534, endPoint y: 212, distance: 8.2
click at [534, 212] on div at bounding box center [541, 217] width 19 height 19
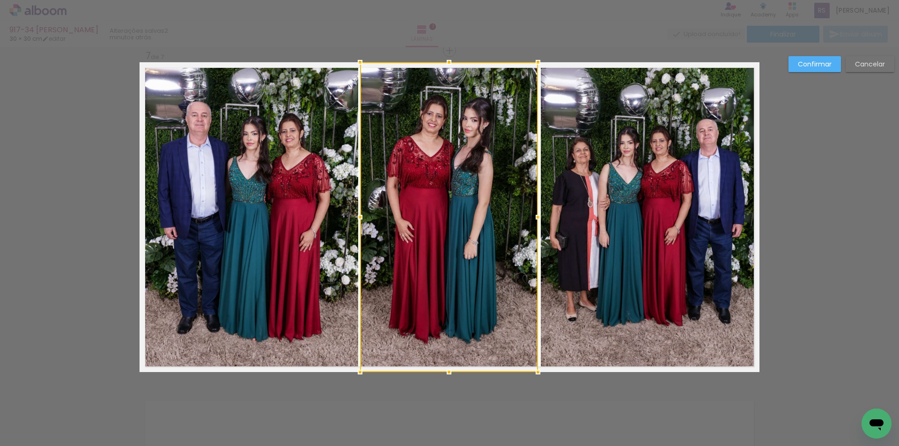
click at [529, 213] on div at bounding box center [538, 217] width 19 height 19
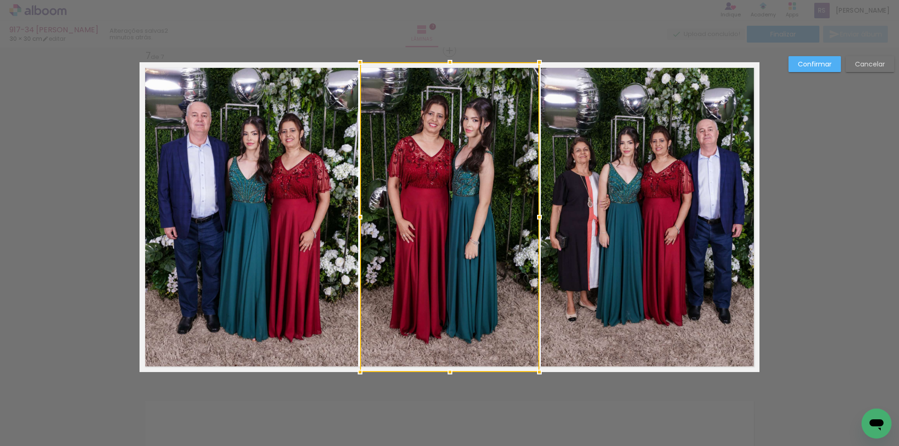
drag, startPoint x: 538, startPoint y: 213, endPoint x: 543, endPoint y: 212, distance: 5.7
click at [543, 212] on div at bounding box center [539, 217] width 19 height 19
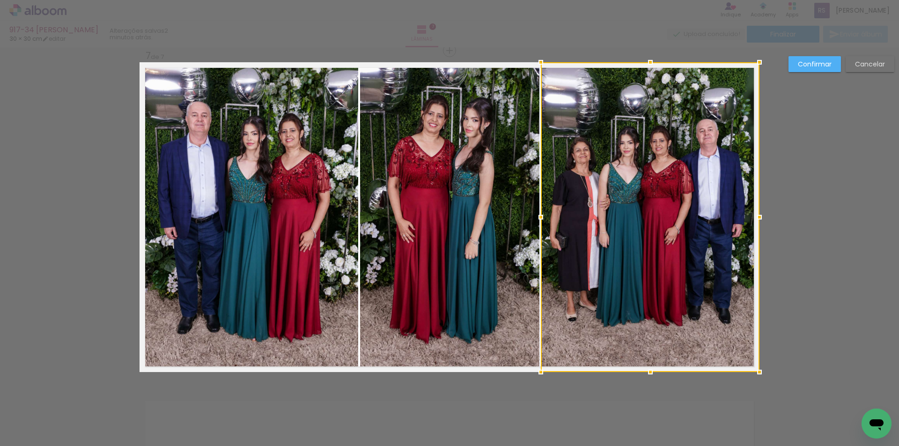
click at [0, 0] on slot "Confirmar" at bounding box center [0, 0] width 0 height 0
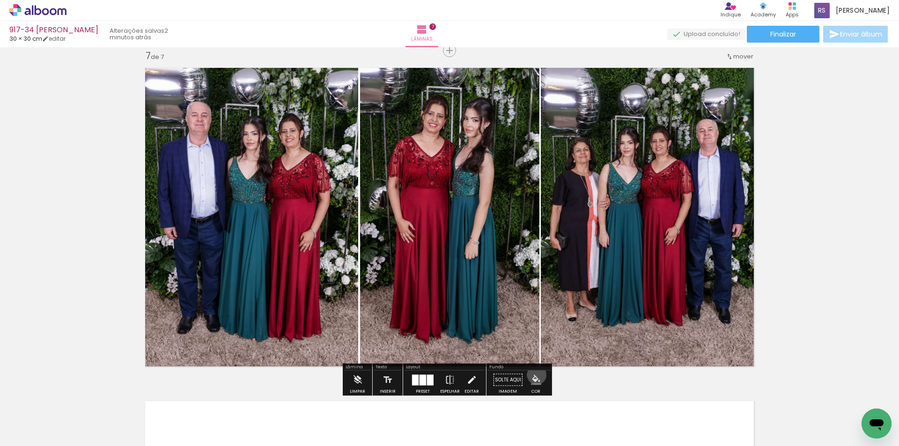
click at [533, 375] on iron-icon "color picker" at bounding box center [536, 380] width 10 height 10
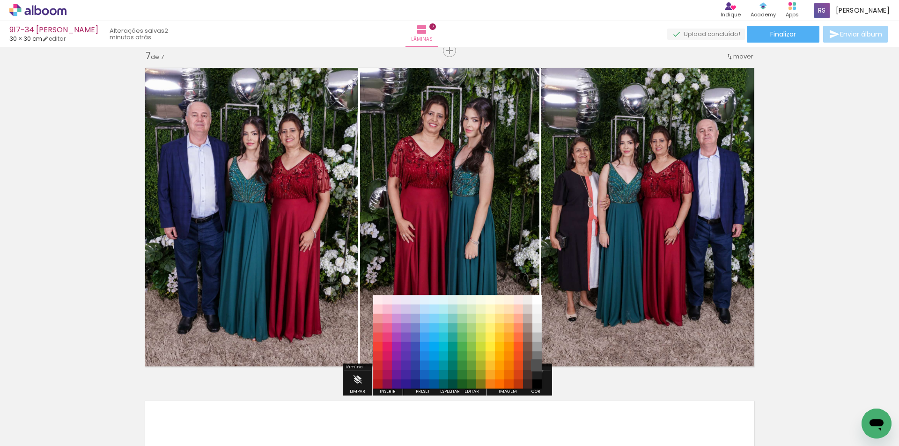
click at [534, 369] on paper-item "#515151" at bounding box center [536, 365] width 9 height 9
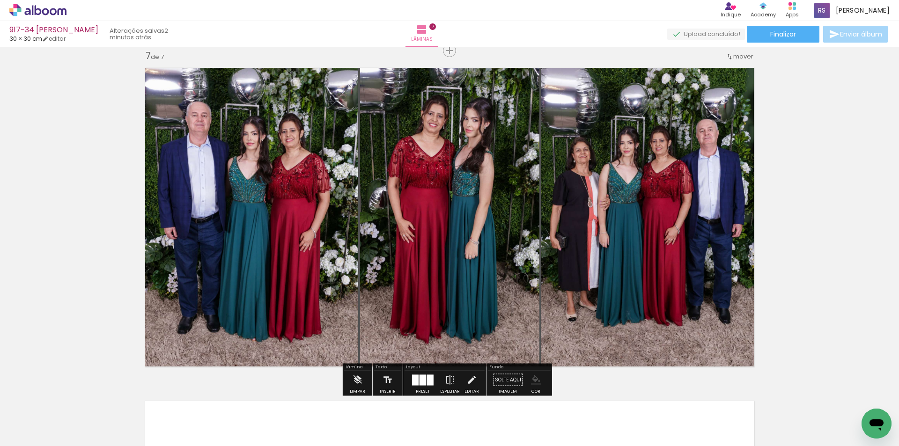
click at [535, 380] on iron-icon "color picker" at bounding box center [536, 380] width 10 height 10
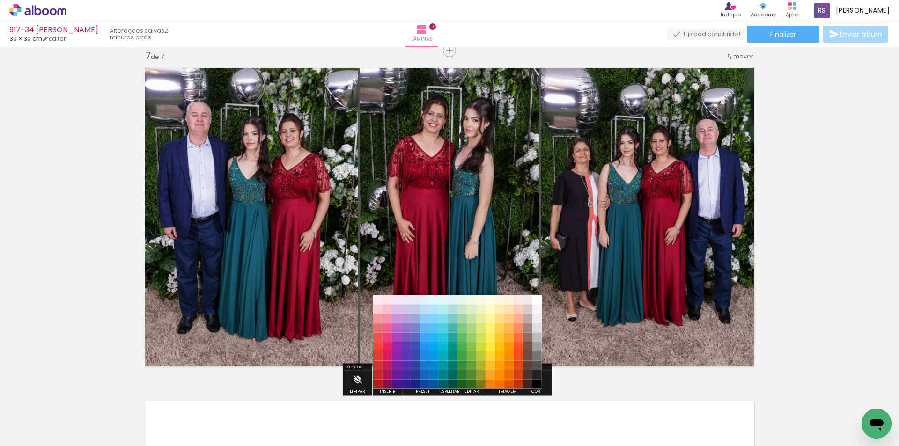
drag, startPoint x: 537, startPoint y: 384, endPoint x: 541, endPoint y: 365, distance: 20.0
click at [536, 384] on paper-item "#000000" at bounding box center [536, 384] width 9 height 9
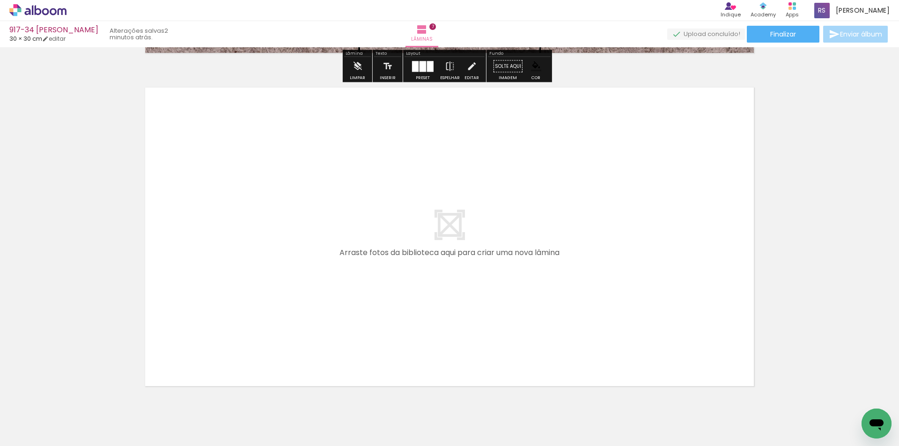
scroll to position [2341, 0]
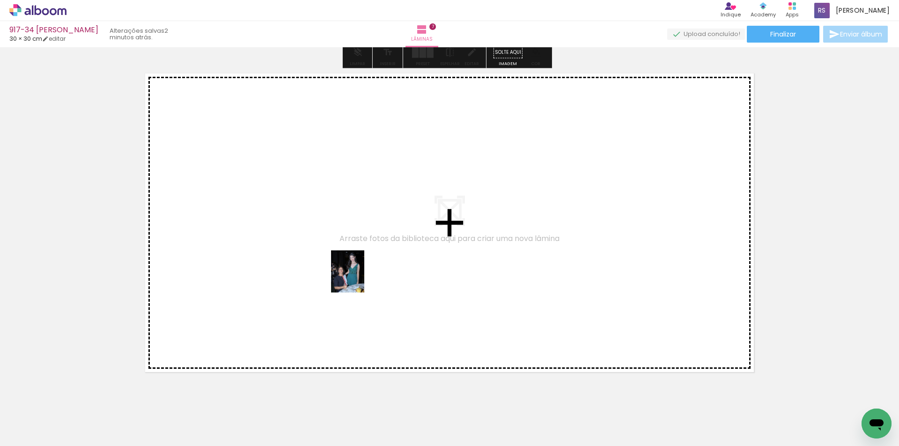
drag, startPoint x: 342, startPoint y: 416, endPoint x: 361, endPoint y: 276, distance: 140.7
click at [361, 276] on quentale-workspace at bounding box center [449, 223] width 899 height 446
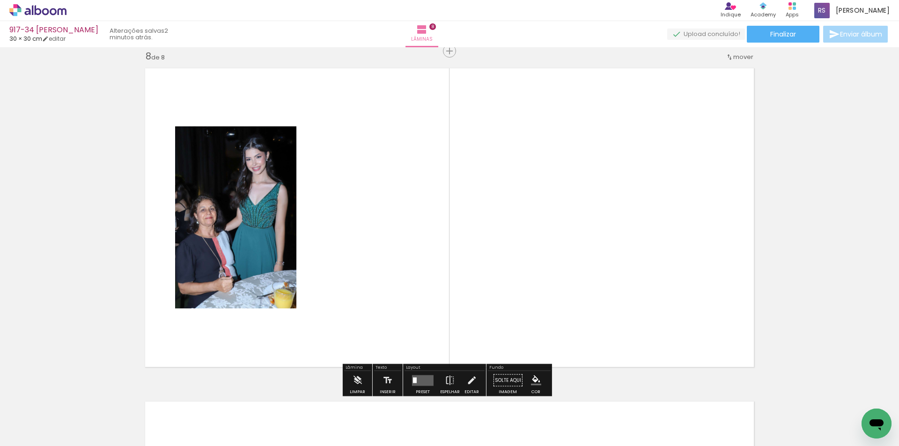
scroll to position [2346, 0]
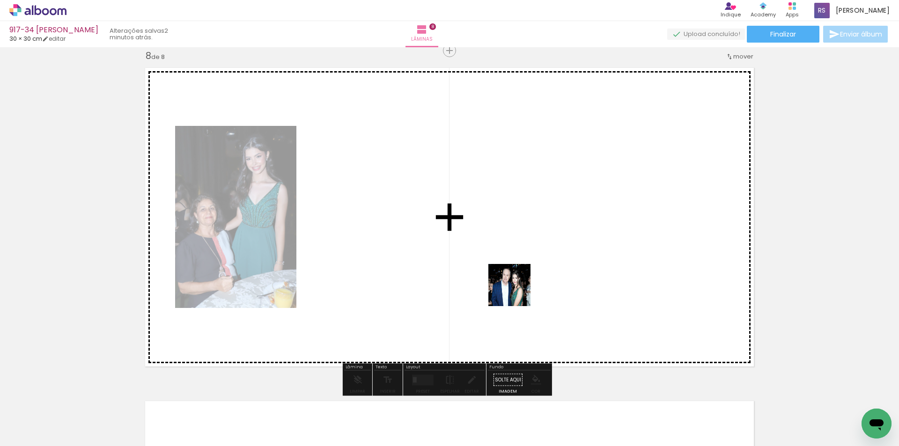
drag, startPoint x: 343, startPoint y: 417, endPoint x: 505, endPoint y: 365, distance: 170.6
click at [560, 261] on quentale-workspace at bounding box center [449, 223] width 899 height 446
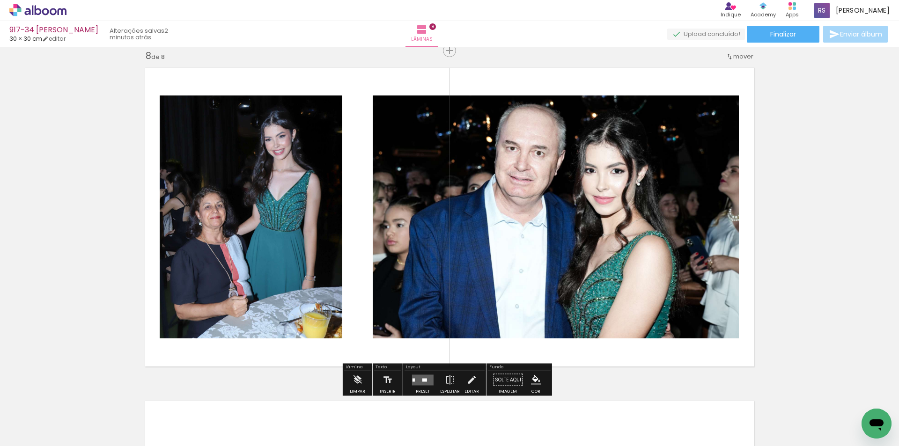
click at [425, 379] on div at bounding box center [424, 379] width 5 height 3
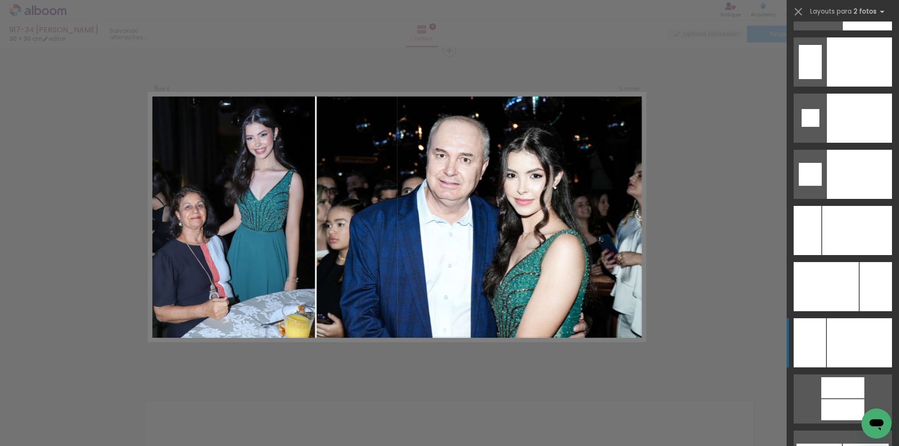
scroll to position [3981, 0]
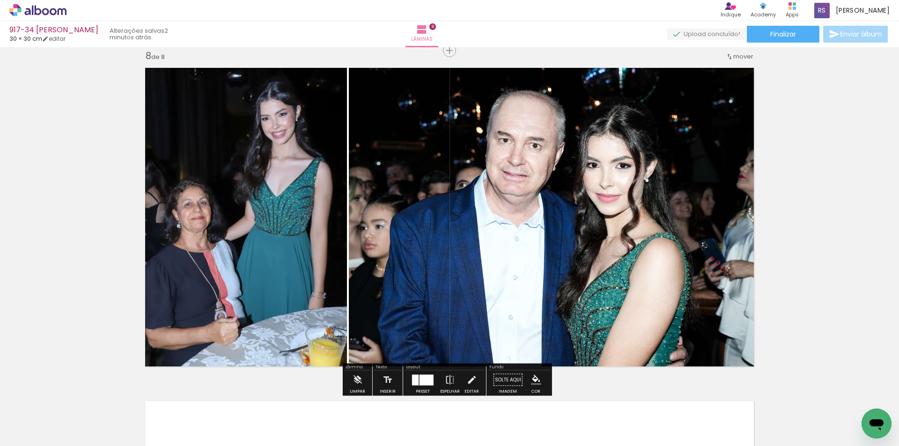
scroll to position [0, 2276]
click at [524, 214] on quentale-photo at bounding box center [554, 217] width 411 height 310
drag, startPoint x: 467, startPoint y: 376, endPoint x: 443, endPoint y: 255, distance: 123.6
click at [467, 374] on iron-icon at bounding box center [471, 380] width 10 height 19
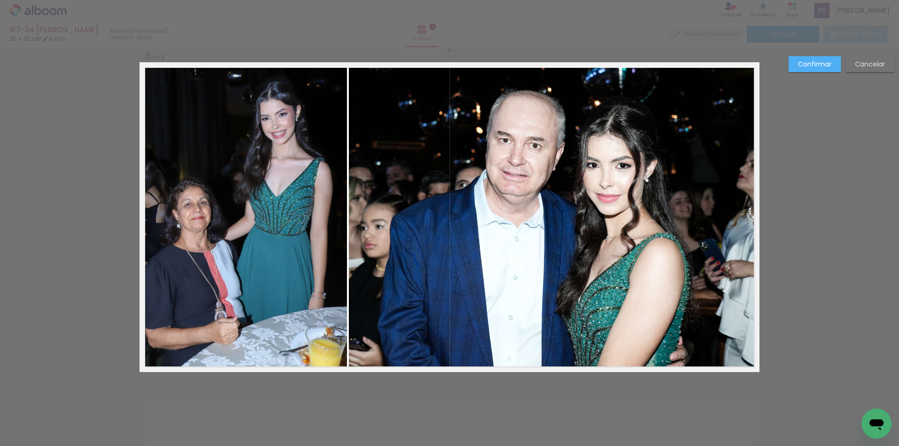
click at [427, 221] on quentale-photo at bounding box center [554, 217] width 411 height 310
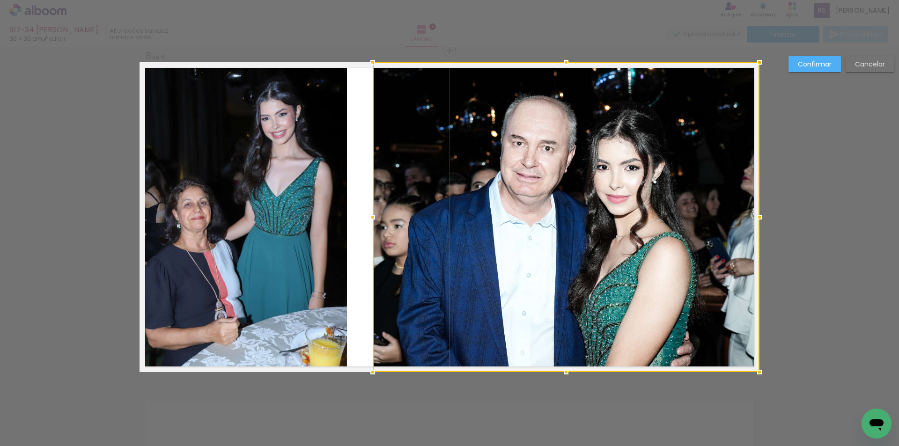
drag, startPoint x: 346, startPoint y: 218, endPoint x: 336, endPoint y: 211, distance: 12.5
click at [370, 214] on div at bounding box center [372, 217] width 19 height 19
click at [336, 211] on quentale-photo at bounding box center [243, 217] width 207 height 310
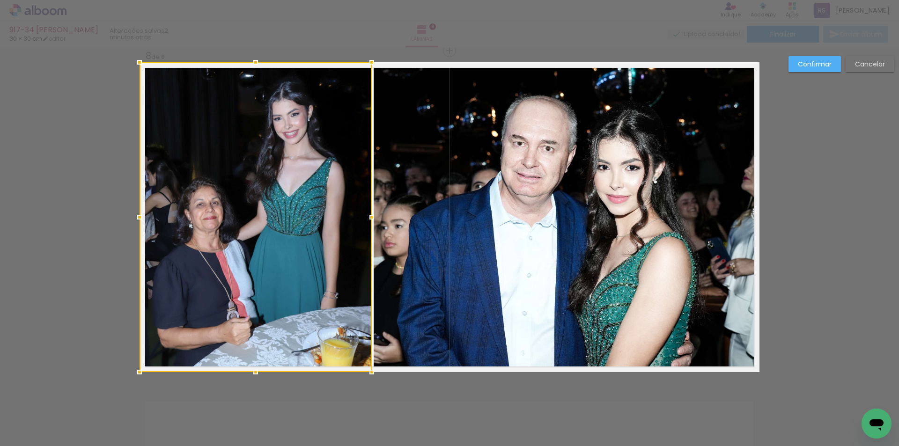
drag, startPoint x: 353, startPoint y: 215, endPoint x: 370, endPoint y: 216, distance: 17.3
click at [370, 216] on div at bounding box center [371, 217] width 19 height 19
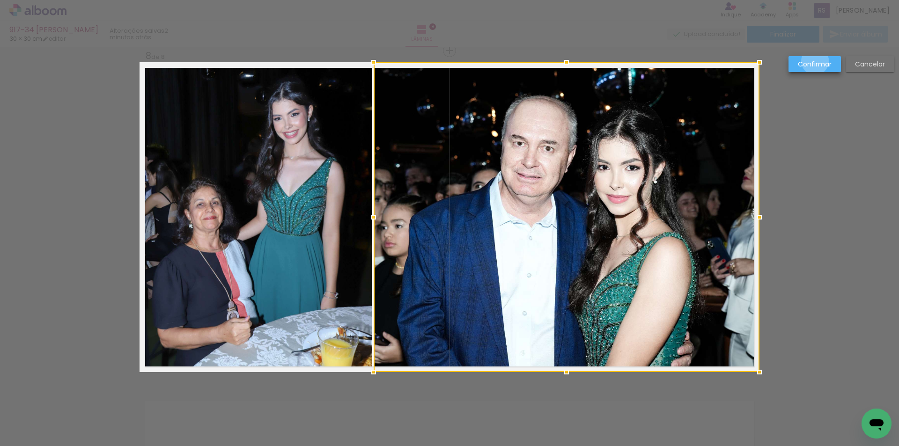
click at [0, 0] on slot "Confirmar" at bounding box center [0, 0] width 0 height 0
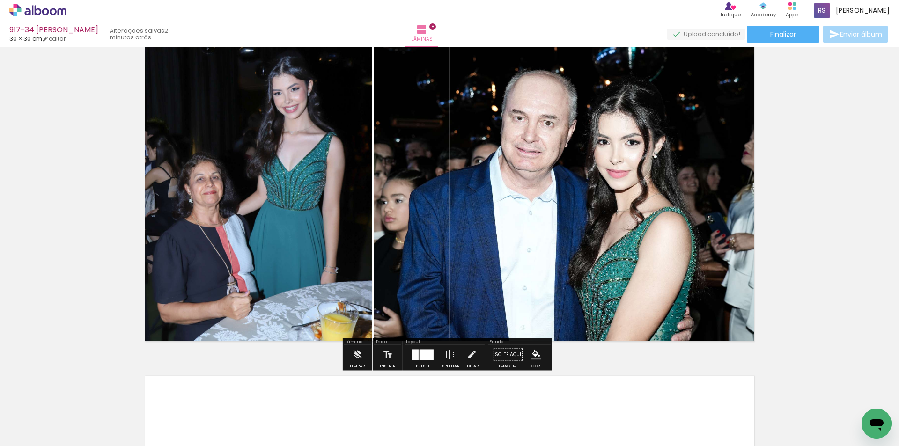
scroll to position [2393, 0]
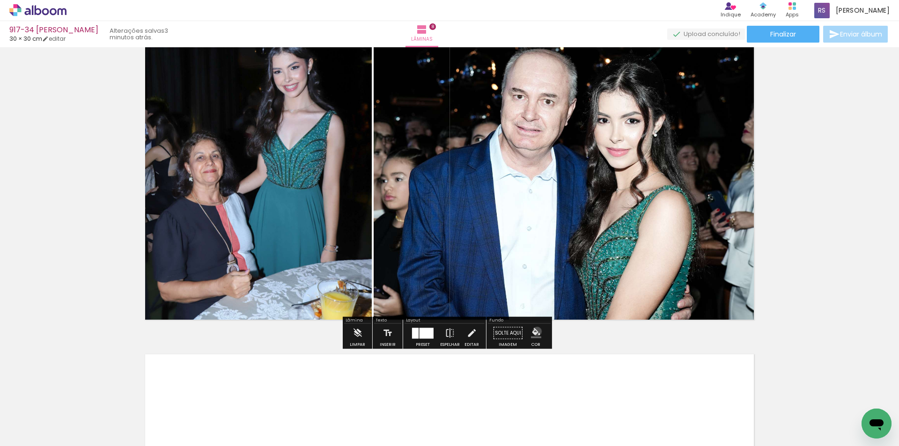
click at [533, 332] on iron-icon "color picker" at bounding box center [536, 333] width 10 height 10
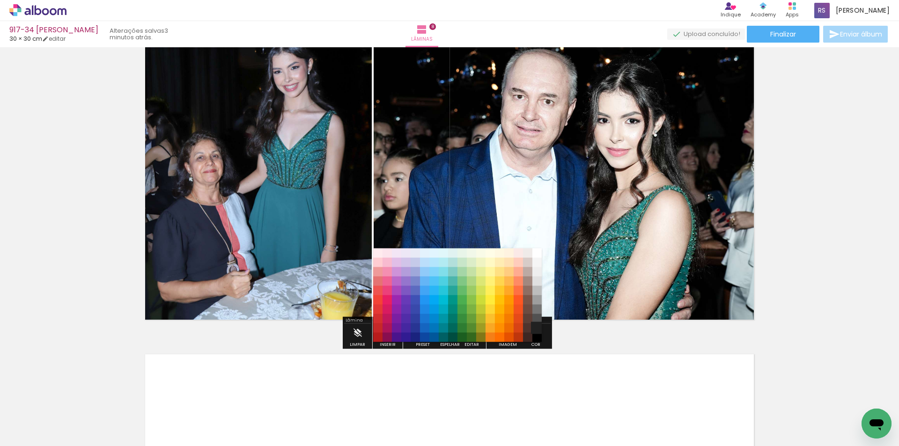
click at [534, 328] on paper-item "#212121" at bounding box center [536, 328] width 9 height 9
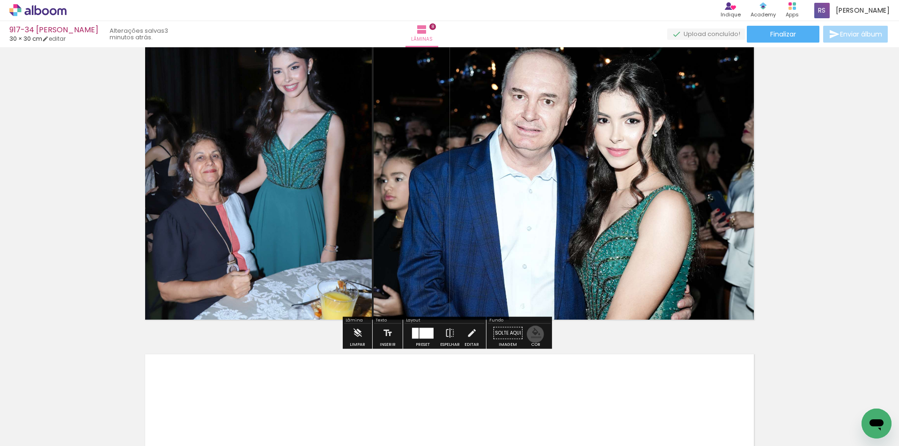
click at [532, 335] on iron-icon "color picker" at bounding box center [536, 333] width 10 height 10
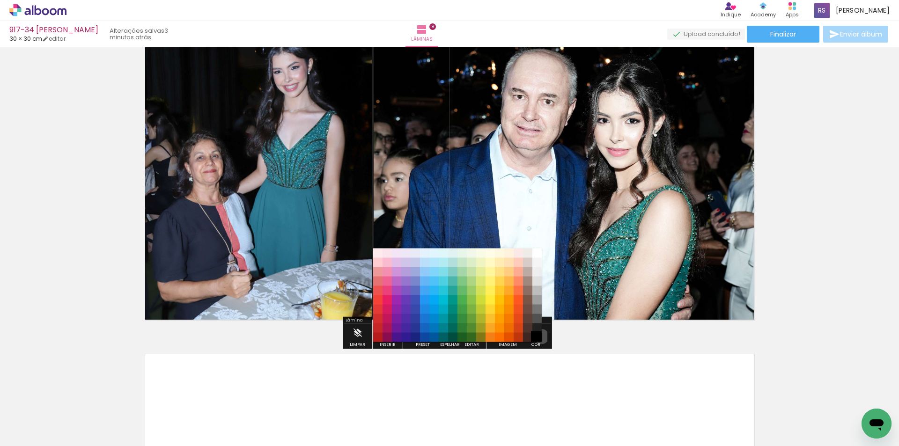
click at [539, 337] on paper-item "#000000" at bounding box center [536, 337] width 9 height 9
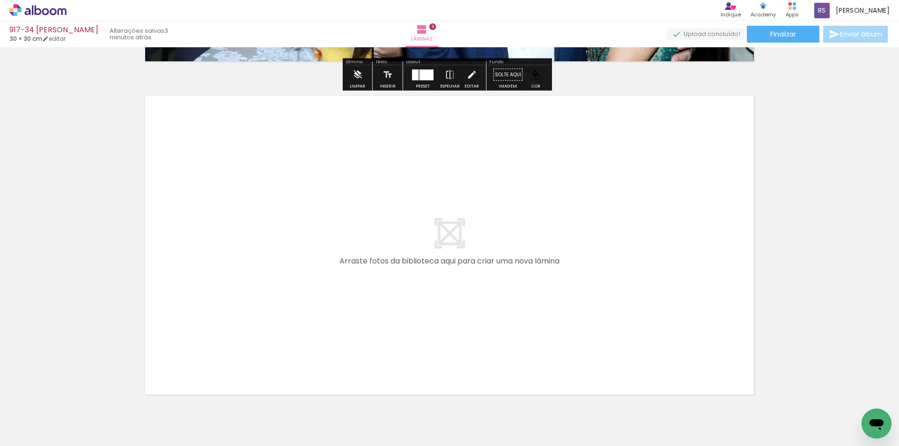
scroll to position [2674, 0]
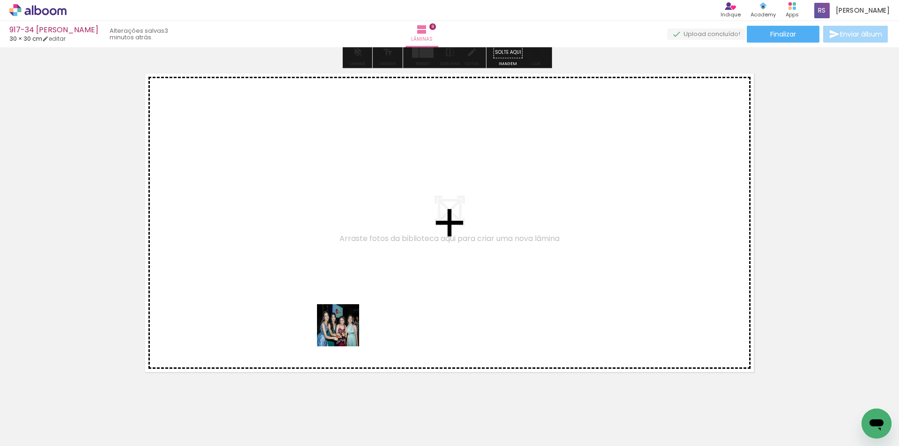
drag, startPoint x: 345, startPoint y: 412, endPoint x: 367, endPoint y: 403, distance: 23.6
click at [352, 286] on quentale-workspace at bounding box center [449, 223] width 899 height 446
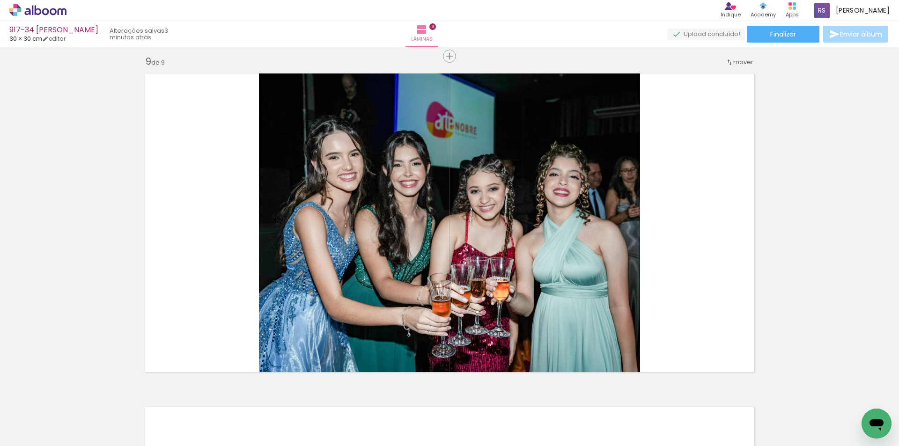
scroll to position [2680, 0]
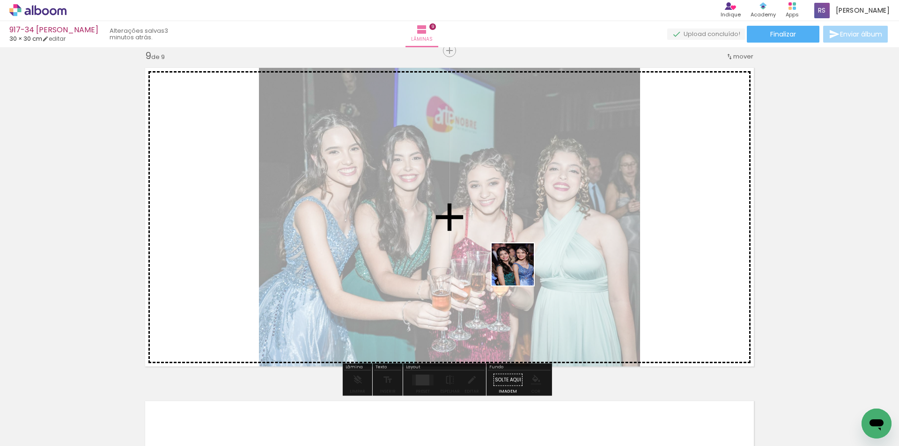
drag, startPoint x: 353, startPoint y: 412, endPoint x: 530, endPoint y: 265, distance: 229.8
click at [530, 265] on quentale-workspace at bounding box center [449, 223] width 899 height 446
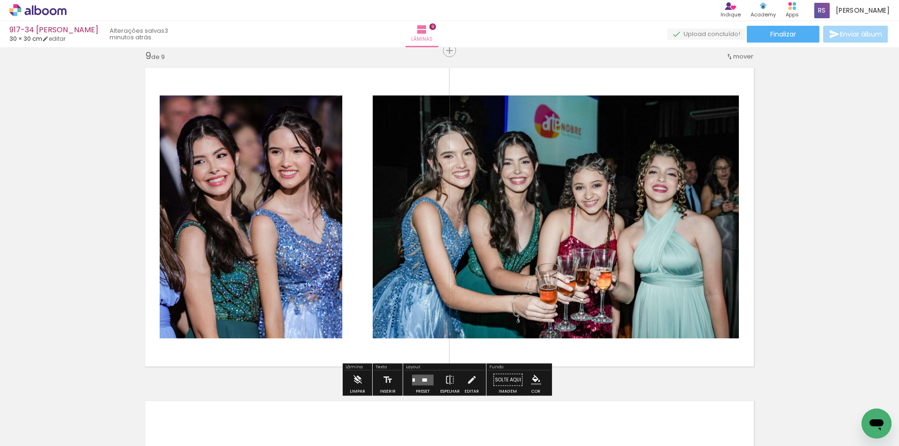
drag, startPoint x: 421, startPoint y: 375, endPoint x: 584, endPoint y: 324, distance: 171.8
click at [420, 375] on quentale-layouter at bounding box center [423, 380] width 22 height 11
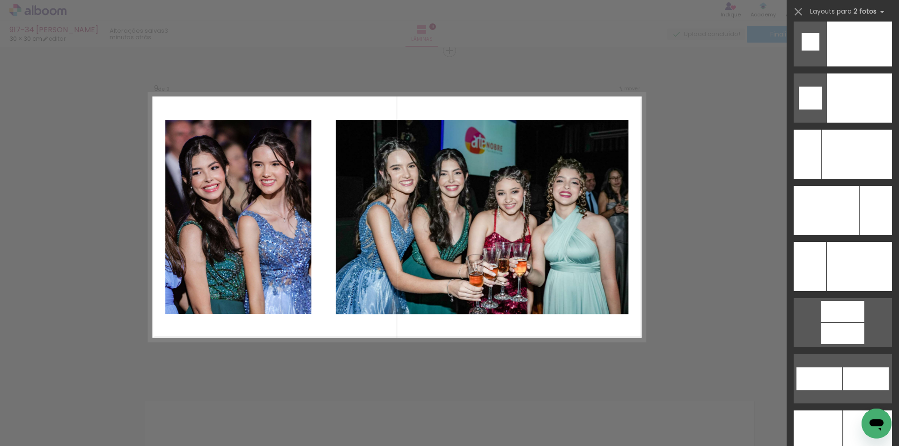
scroll to position [4013, 0]
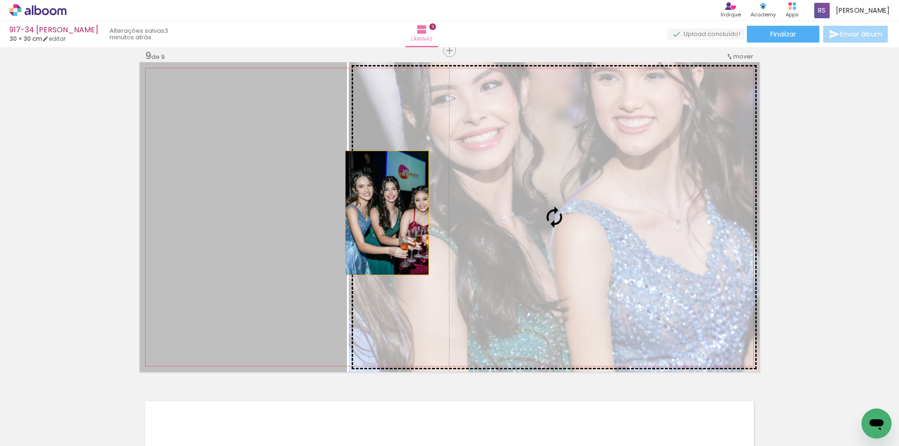
drag, startPoint x: 288, startPoint y: 210, endPoint x: 458, endPoint y: 222, distance: 170.0
click at [0, 0] on slot at bounding box center [0, 0] width 0 height 0
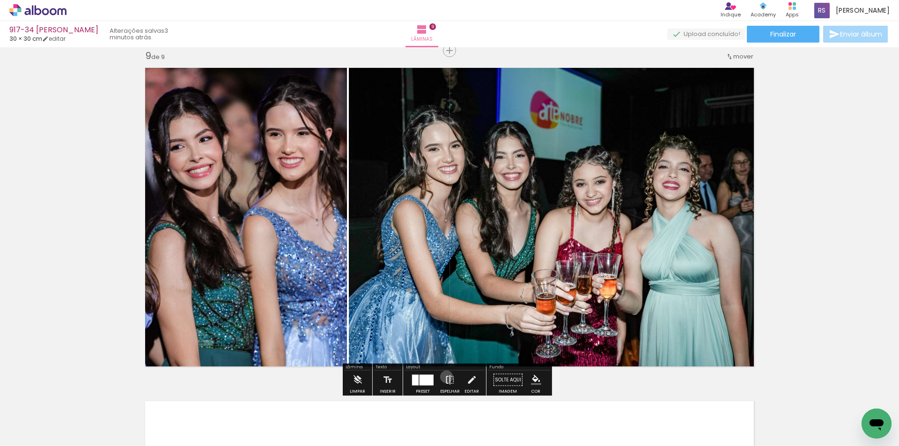
click at [445, 377] on iron-icon at bounding box center [450, 380] width 10 height 19
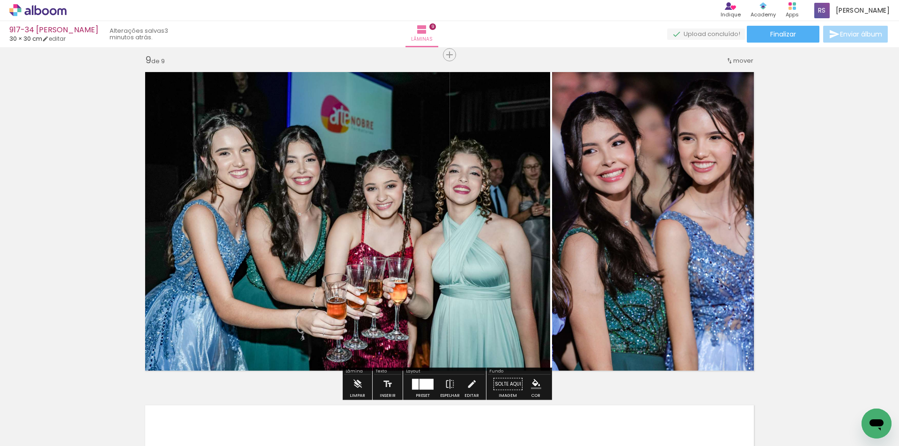
scroll to position [2680, 0]
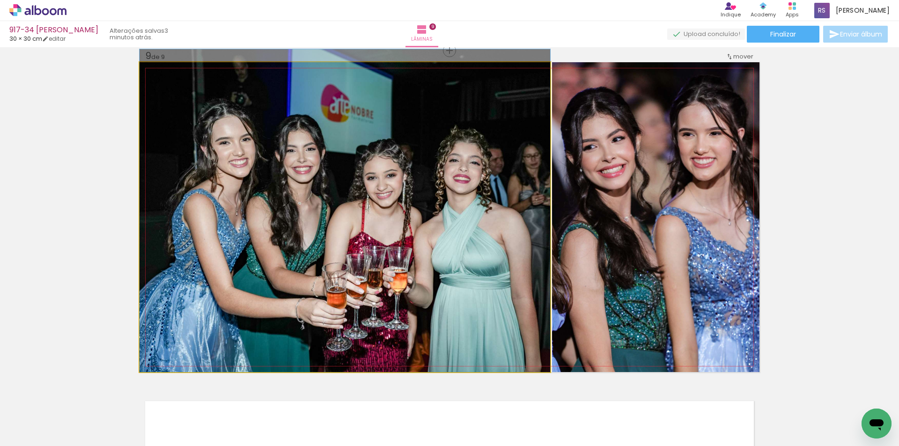
drag, startPoint x: 439, startPoint y: 267, endPoint x: 449, endPoint y: 256, distance: 15.6
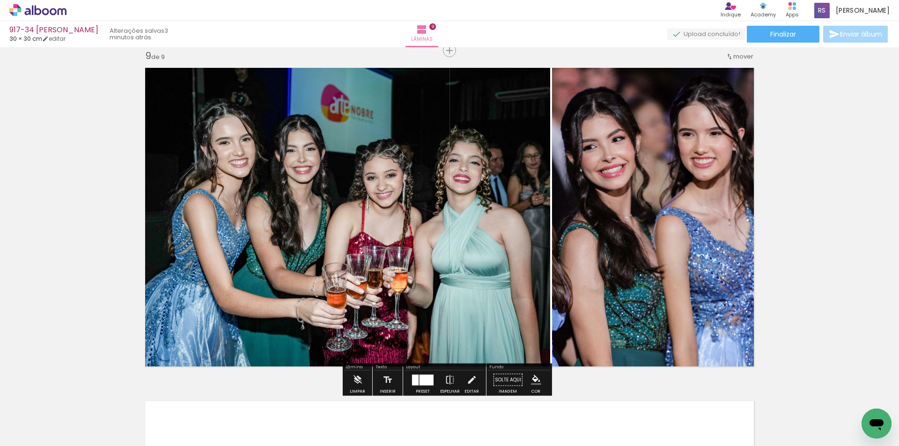
drag, startPoint x: 466, startPoint y: 380, endPoint x: 474, endPoint y: 356, distance: 25.0
click at [467, 379] on iron-icon at bounding box center [471, 380] width 10 height 19
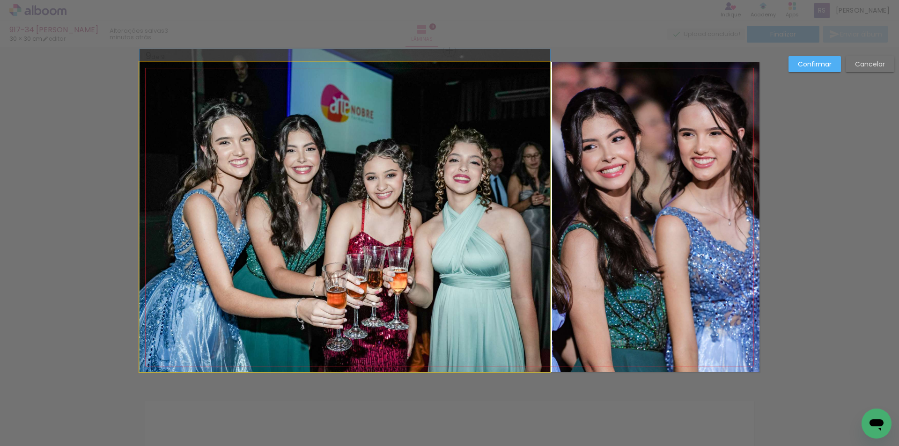
drag, startPoint x: 481, startPoint y: 273, endPoint x: 503, endPoint y: 264, distance: 24.2
click at [481, 273] on quentale-photo at bounding box center [345, 217] width 411 height 310
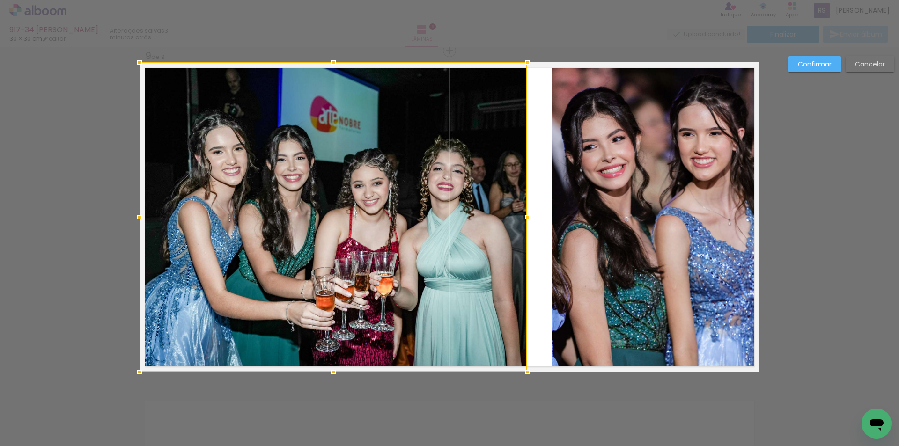
drag, startPoint x: 545, startPoint y: 213, endPoint x: 522, endPoint y: 205, distance: 24.1
click at [522, 205] on div at bounding box center [334, 217] width 388 height 310
click at [583, 205] on quentale-photo at bounding box center [655, 217] width 207 height 310
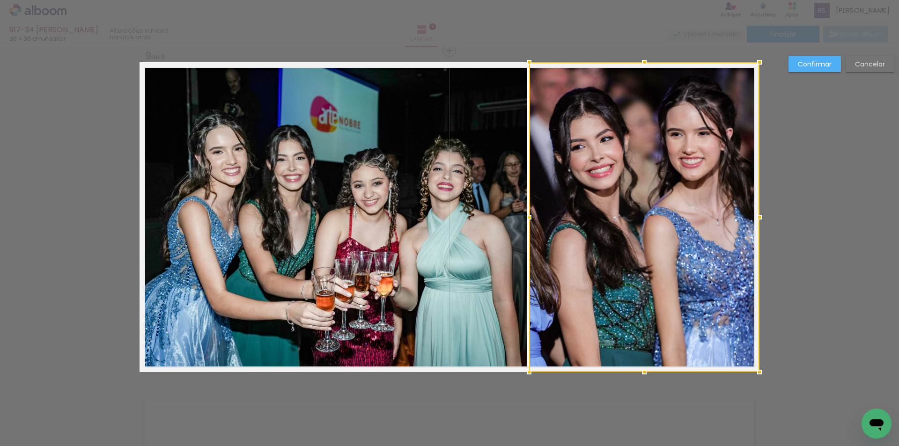
drag, startPoint x: 547, startPoint y: 214, endPoint x: 524, endPoint y: 206, distance: 24.1
click at [524, 206] on album-spread "9 de 9" at bounding box center [450, 217] width 620 height 310
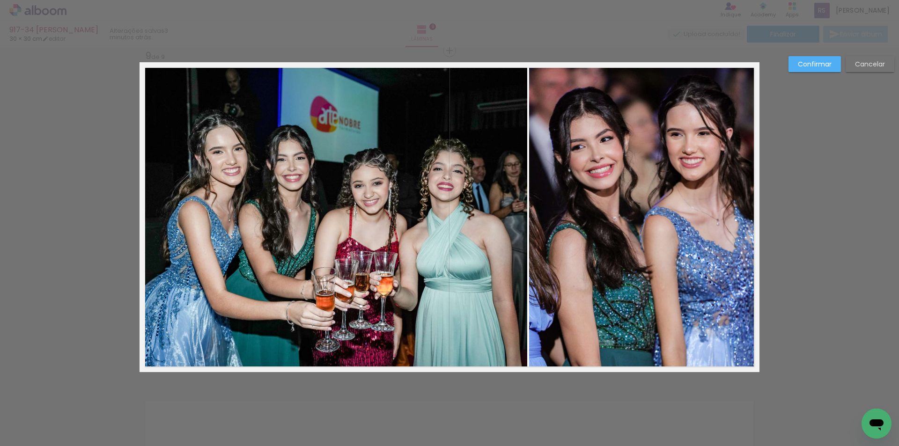
click at [0, 0] on slot "Confirmar" at bounding box center [0, 0] width 0 height 0
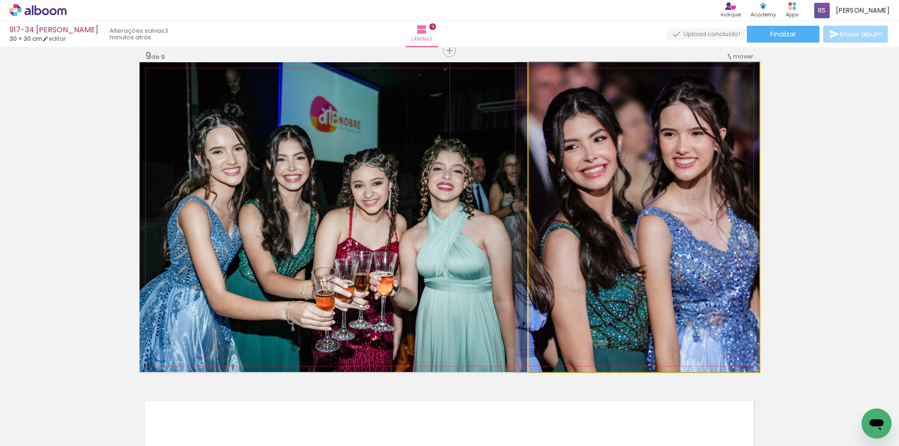
drag, startPoint x: 698, startPoint y: 181, endPoint x: 688, endPoint y: 181, distance: 9.8
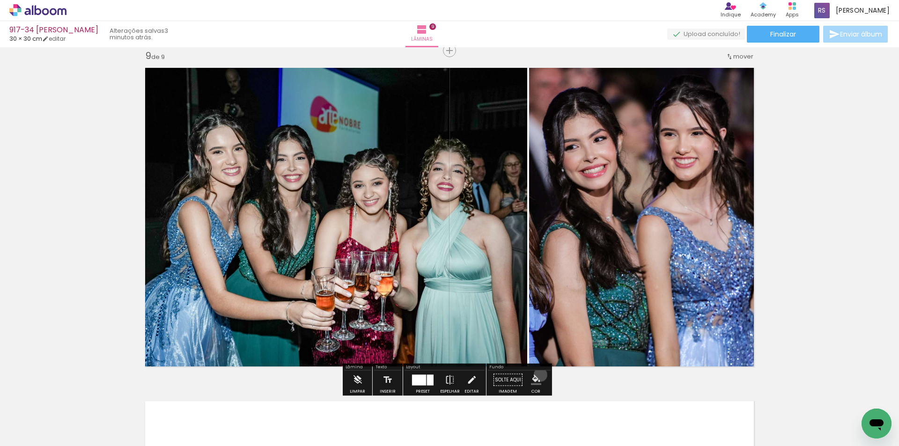
click at [537, 375] on iron-icon "color picker" at bounding box center [536, 380] width 10 height 10
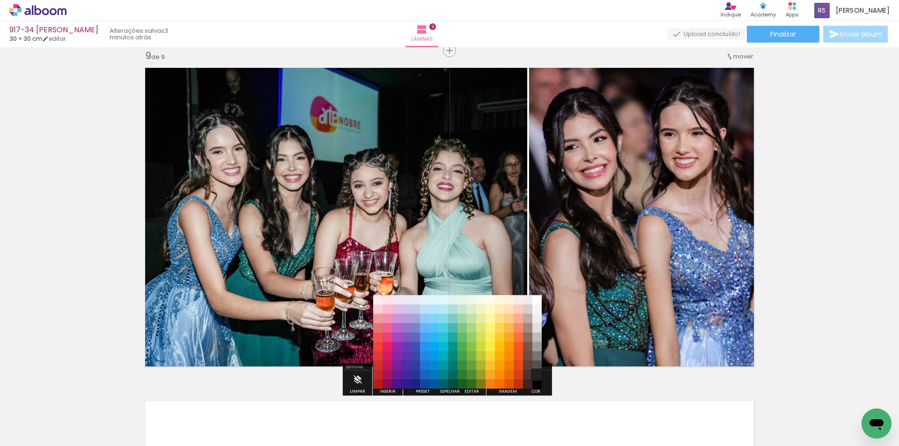
click at [536, 373] on paper-item "#212121" at bounding box center [536, 374] width 9 height 9
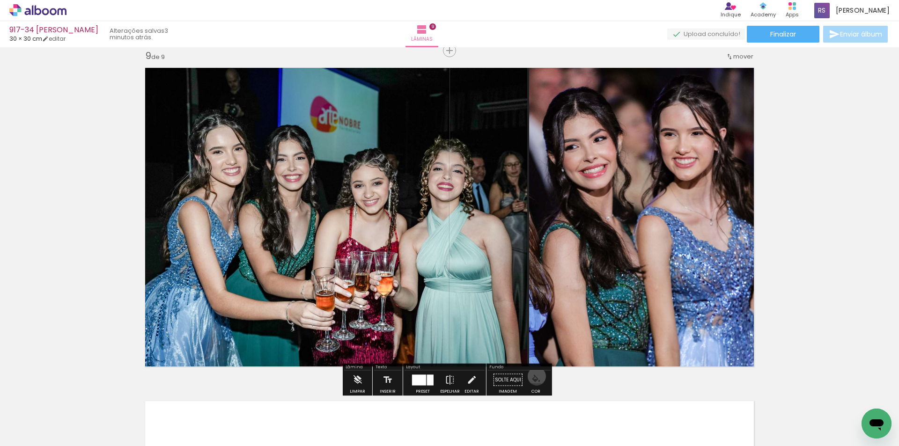
click at [533, 377] on iron-icon "color picker" at bounding box center [536, 380] width 10 height 10
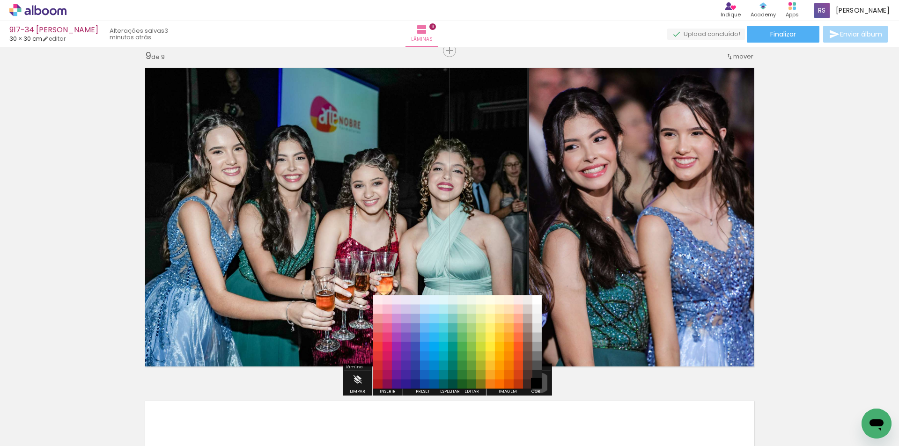
click at [537, 383] on paper-item "#000000" at bounding box center [536, 384] width 9 height 9
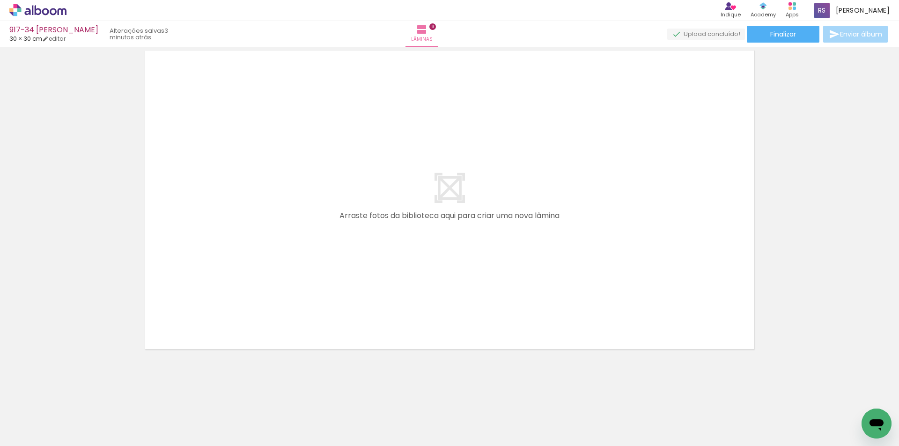
scroll to position [0, 2062]
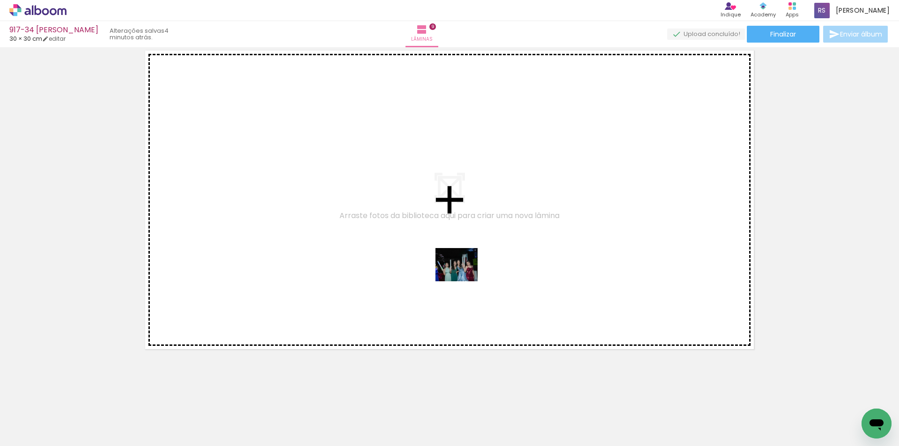
drag, startPoint x: 549, startPoint y: 420, endPoint x: 513, endPoint y: 337, distance: 91.0
click at [460, 273] on quentale-workspace at bounding box center [449, 223] width 899 height 446
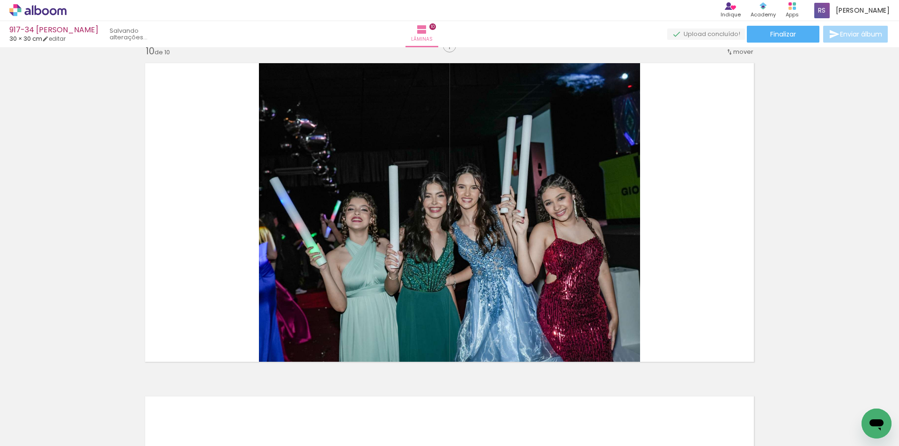
scroll to position [3013, 0]
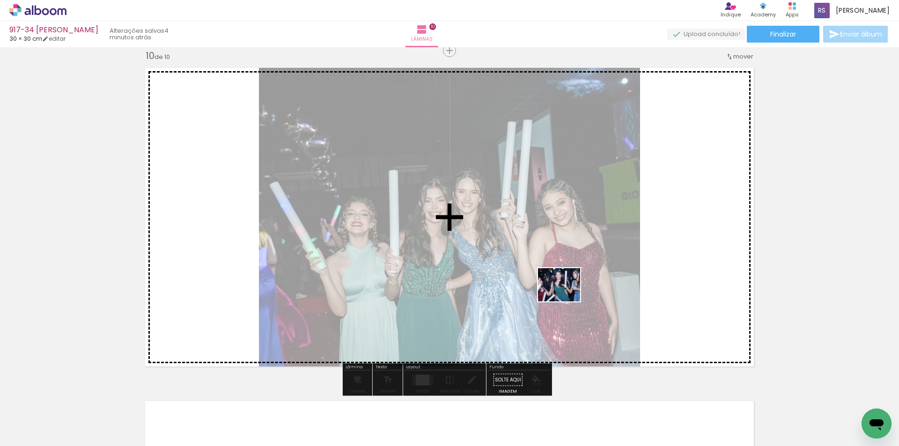
drag, startPoint x: 573, startPoint y: 418, endPoint x: 535, endPoint y: 300, distance: 124.0
click at [564, 295] on quentale-workspace at bounding box center [449, 223] width 899 height 446
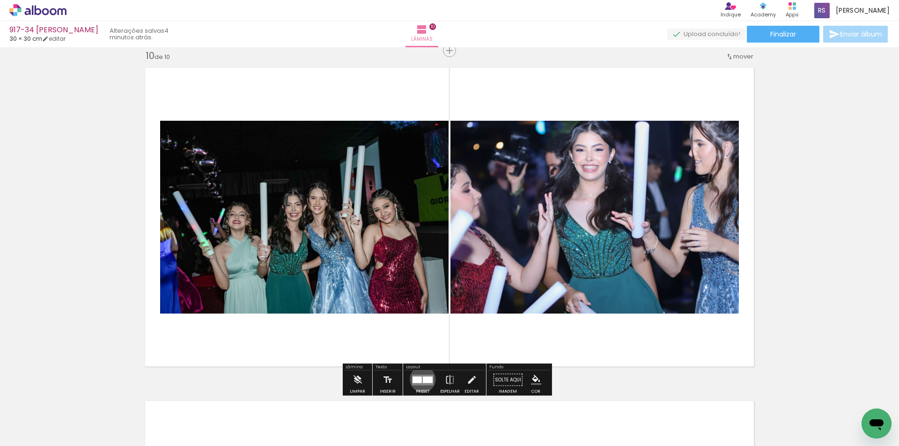
drag, startPoint x: 421, startPoint y: 379, endPoint x: 527, endPoint y: 345, distance: 111.7
click at [423, 379] on div at bounding box center [428, 380] width 10 height 7
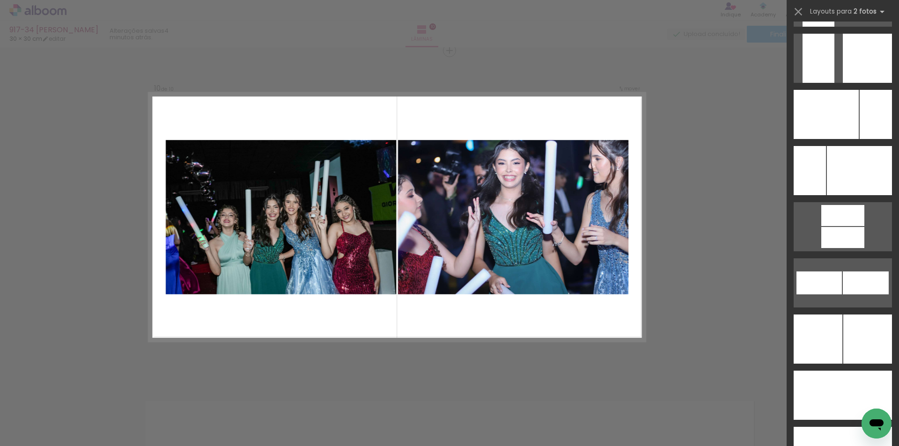
scroll to position [3878, 0]
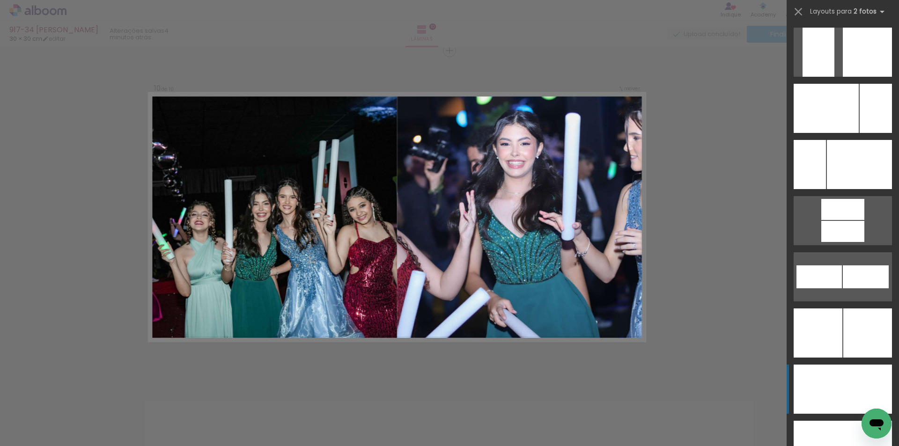
click at [848, 358] on div at bounding box center [867, 333] width 49 height 49
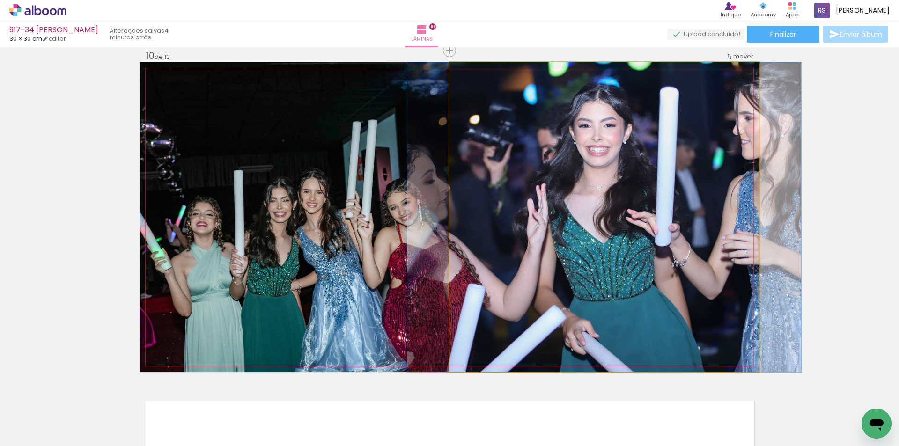
click at [504, 300] on quentale-photo at bounding box center [605, 217] width 310 height 310
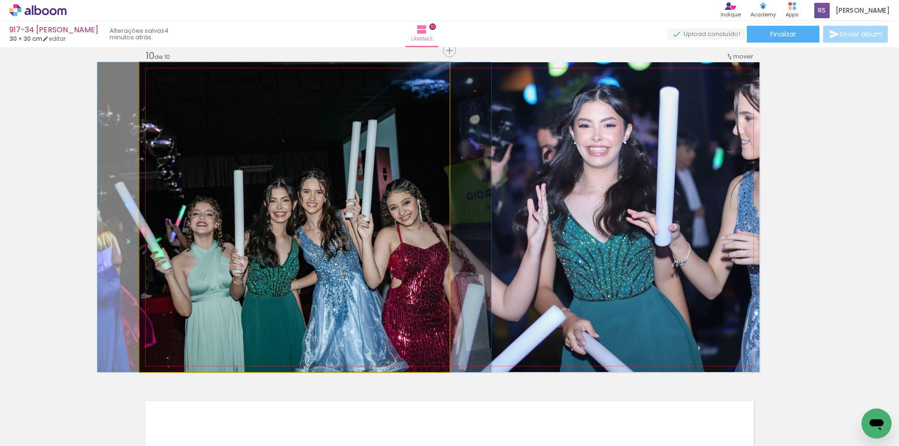
click at [379, 288] on quentale-photo at bounding box center [295, 217] width 310 height 310
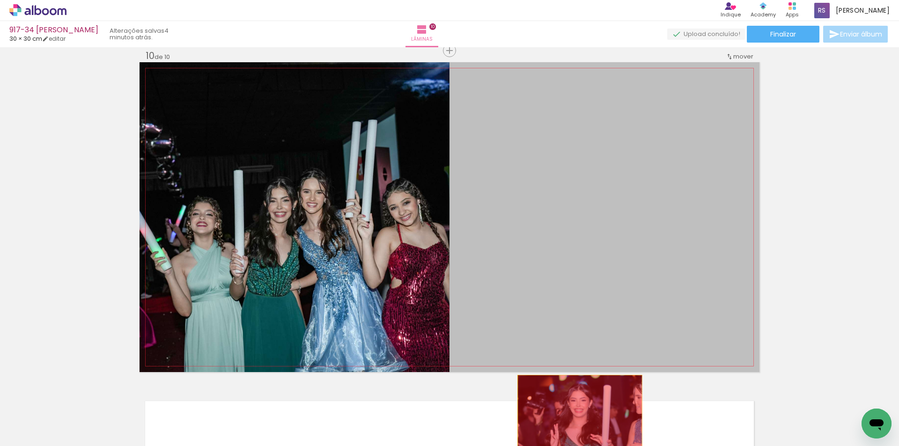
drag, startPoint x: 589, startPoint y: 328, endPoint x: 576, endPoint y: 440, distance: 113.1
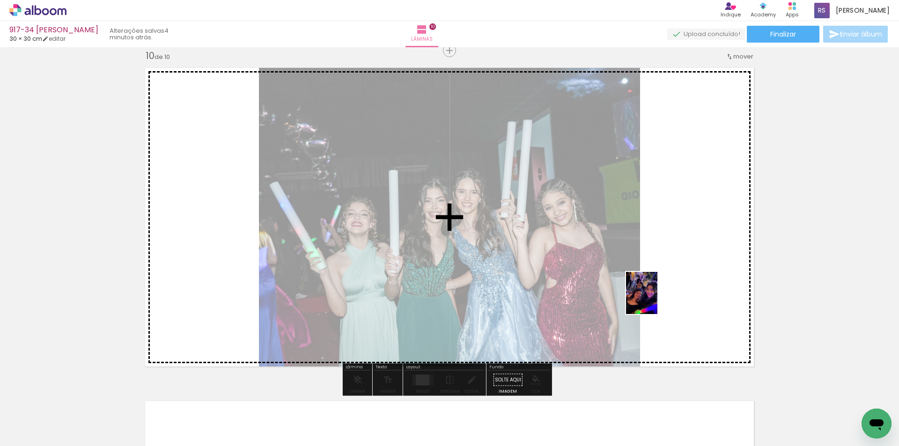
drag, startPoint x: 660, startPoint y: 424, endPoint x: 654, endPoint y: 297, distance: 126.6
click at [654, 297] on quentale-workspace at bounding box center [449, 223] width 899 height 446
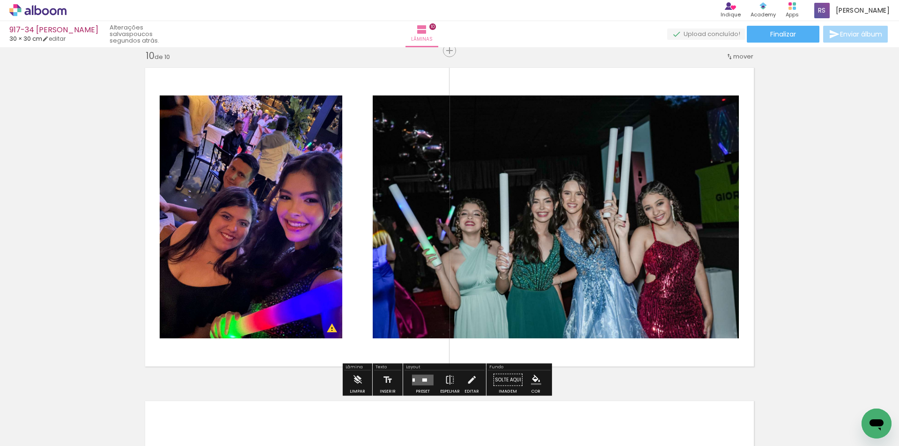
scroll to position [0, 2062]
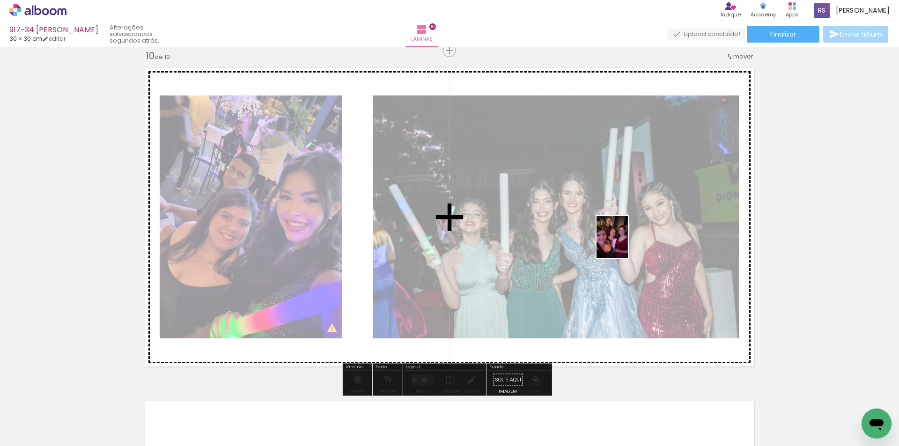
drag, startPoint x: 663, startPoint y: 415, endPoint x: 625, endPoint y: 240, distance: 179.6
click at [612, 204] on quentale-workspace at bounding box center [449, 223] width 899 height 446
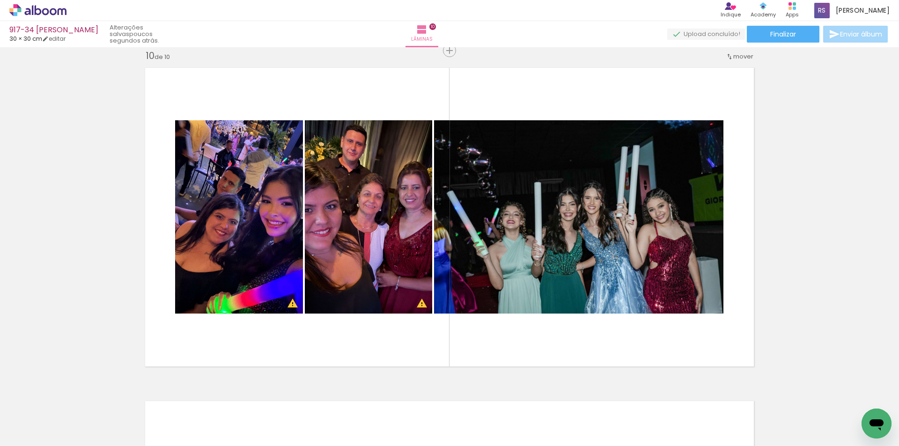
scroll to position [0, 2327]
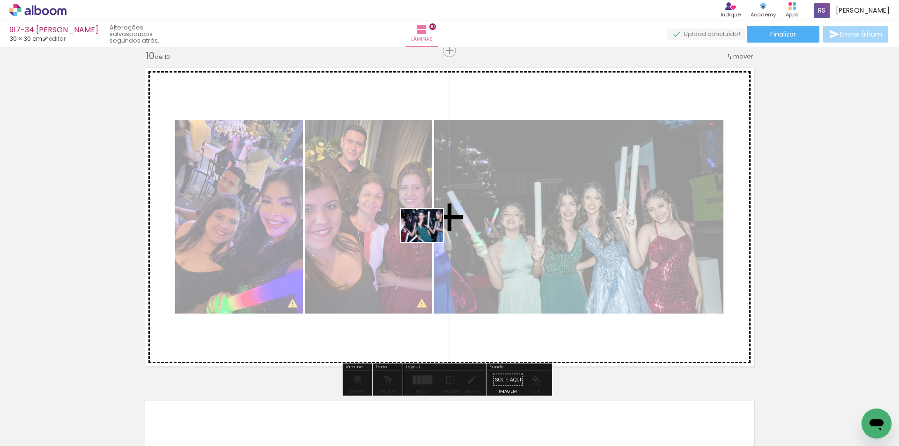
drag, startPoint x: 300, startPoint y: 426, endPoint x: 429, endPoint y: 236, distance: 229.8
click at [429, 236] on quentale-workspace at bounding box center [449, 223] width 899 height 446
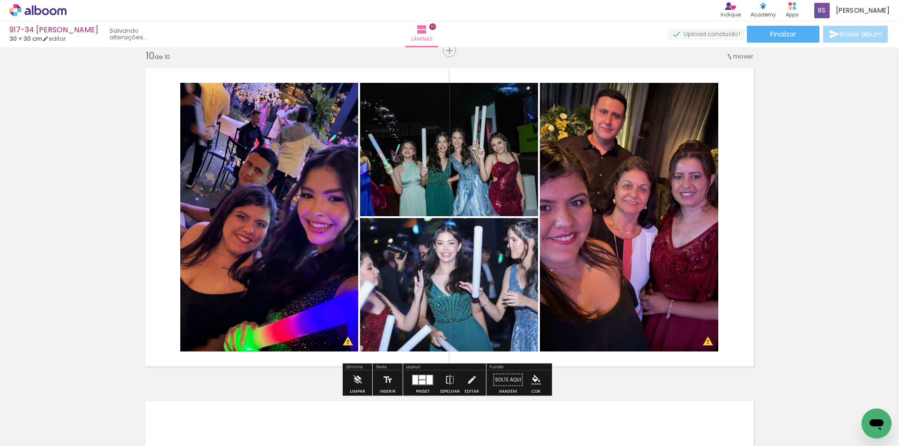
scroll to position [0, 2275]
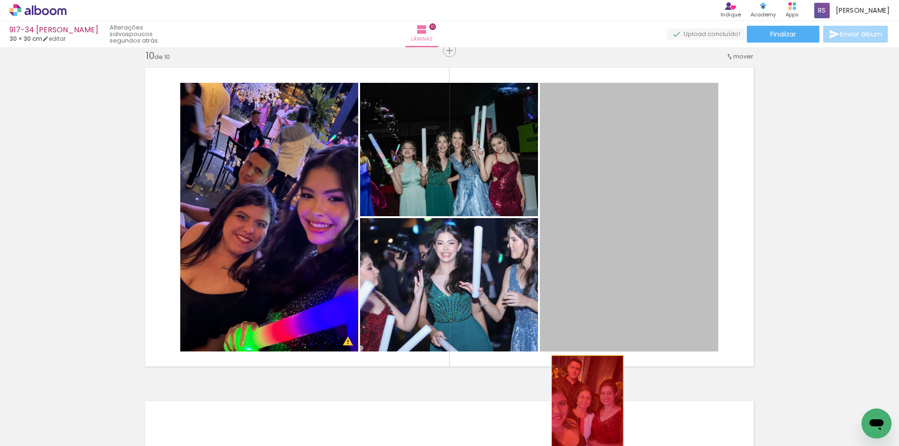
drag, startPoint x: 615, startPoint y: 173, endPoint x: 583, endPoint y: 410, distance: 239.2
click at [583, 410] on quentale-workspace at bounding box center [449, 223] width 899 height 446
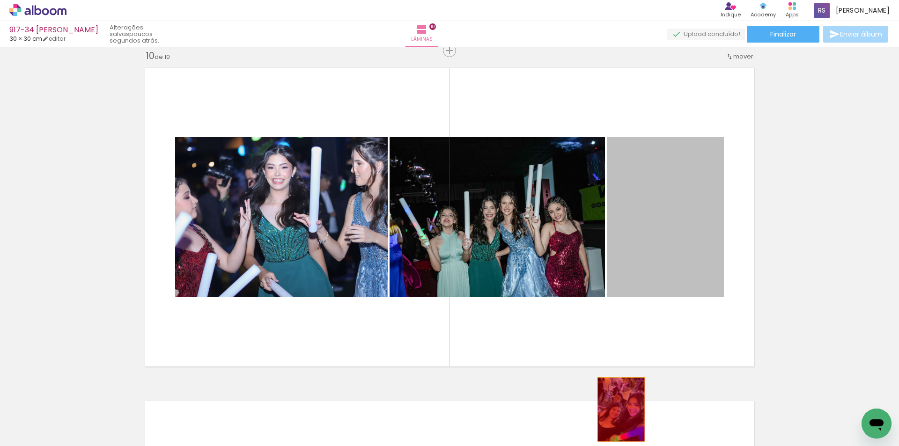
drag, startPoint x: 674, startPoint y: 219, endPoint x: 618, endPoint y: 397, distance: 186.5
click at [616, 414] on quentale-workspace at bounding box center [449, 223] width 899 height 446
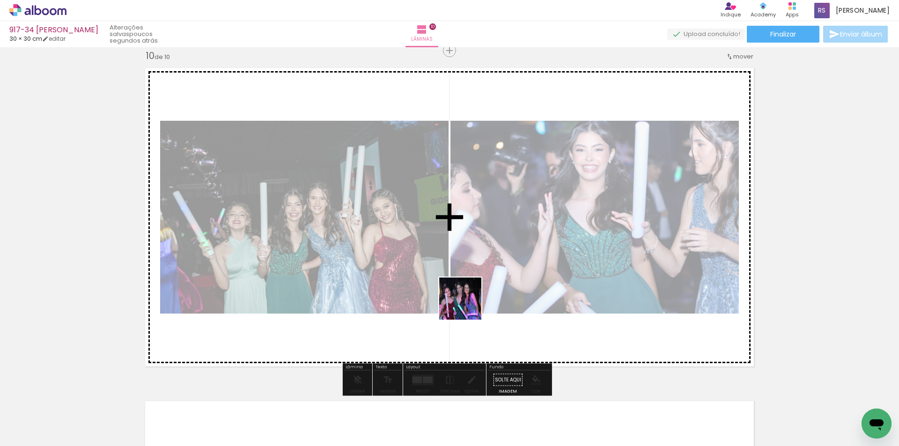
drag, startPoint x: 364, startPoint y: 406, endPoint x: 482, endPoint y: 279, distance: 173.0
click at [482, 279] on quentale-workspace at bounding box center [449, 223] width 899 height 446
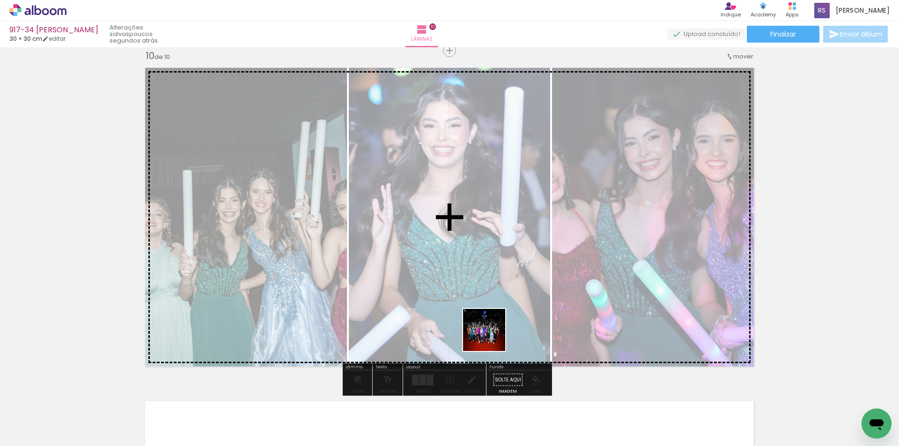
drag, startPoint x: 460, startPoint y: 399, endPoint x: 558, endPoint y: 257, distance: 172.1
click at [547, 229] on quentale-workspace at bounding box center [449, 223] width 899 height 446
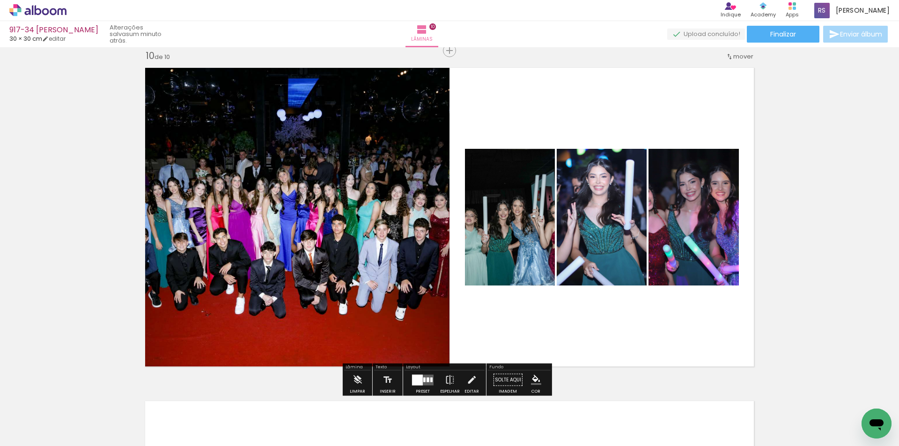
click at [428, 376] on quentale-layouter at bounding box center [423, 380] width 22 height 11
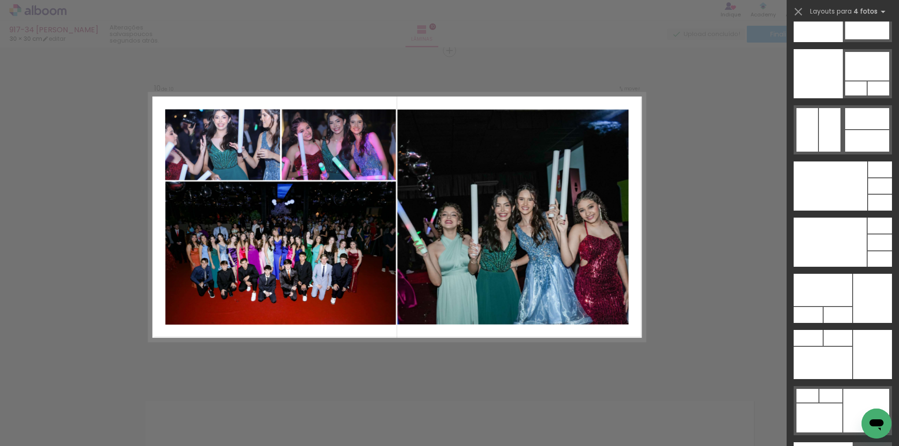
scroll to position [20041, 0]
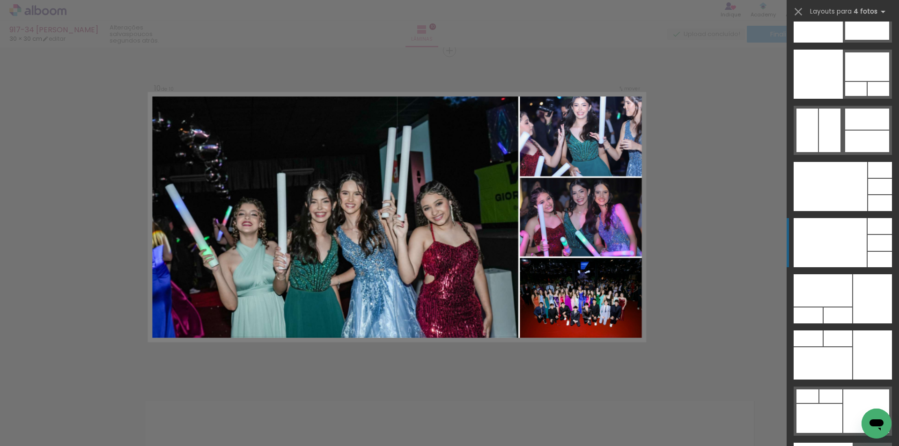
click at [821, 274] on div at bounding box center [823, 290] width 59 height 32
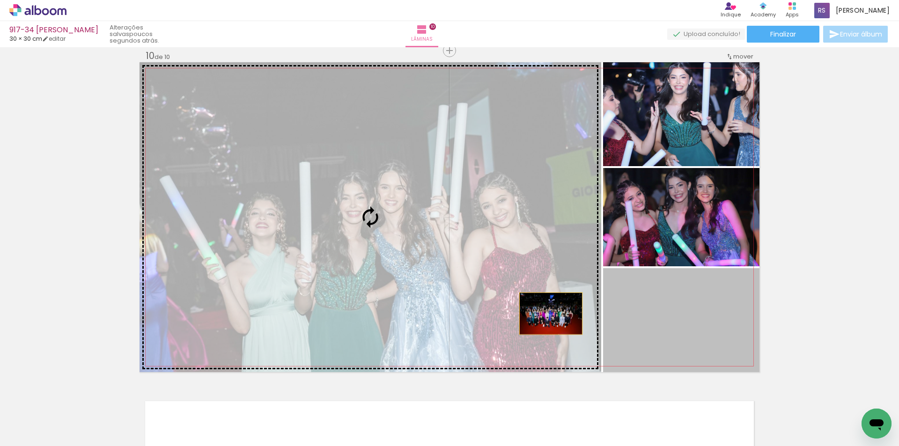
drag, startPoint x: 721, startPoint y: 318, endPoint x: 514, endPoint y: 306, distance: 206.9
click at [0, 0] on slot at bounding box center [0, 0] width 0 height 0
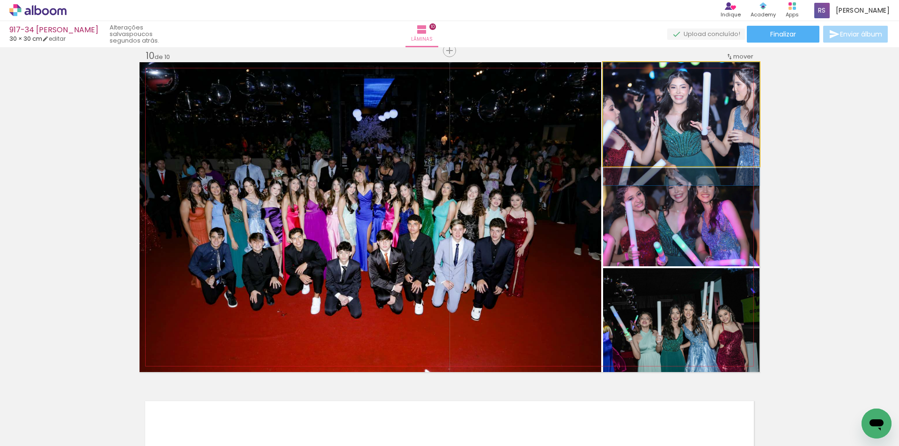
drag, startPoint x: 683, startPoint y: 142, endPoint x: 678, endPoint y: 161, distance: 19.9
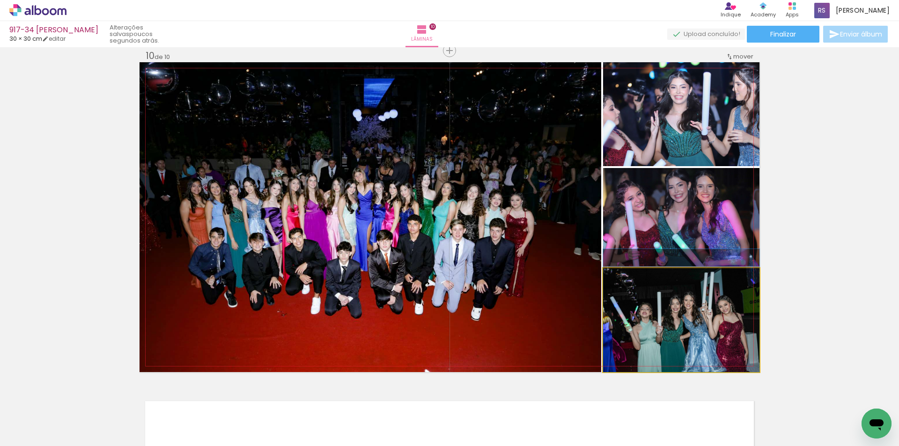
drag, startPoint x: 666, startPoint y: 322, endPoint x: 668, endPoint y: 305, distance: 17.4
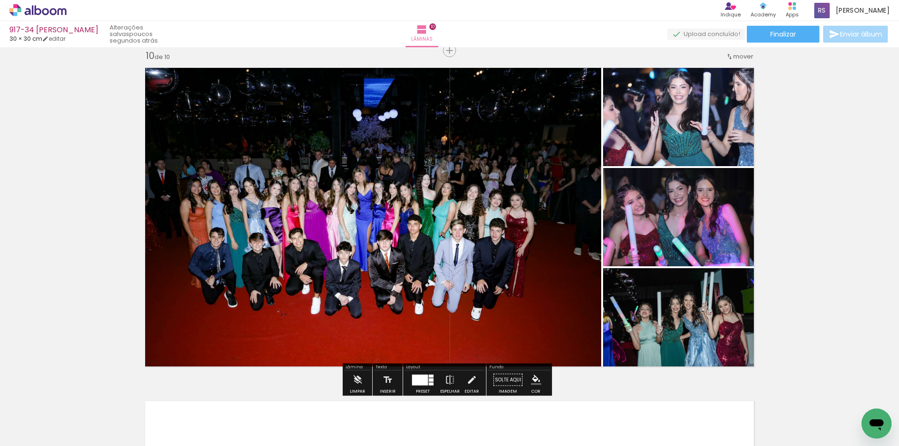
click at [534, 378] on iron-icon "color picker" at bounding box center [536, 380] width 10 height 10
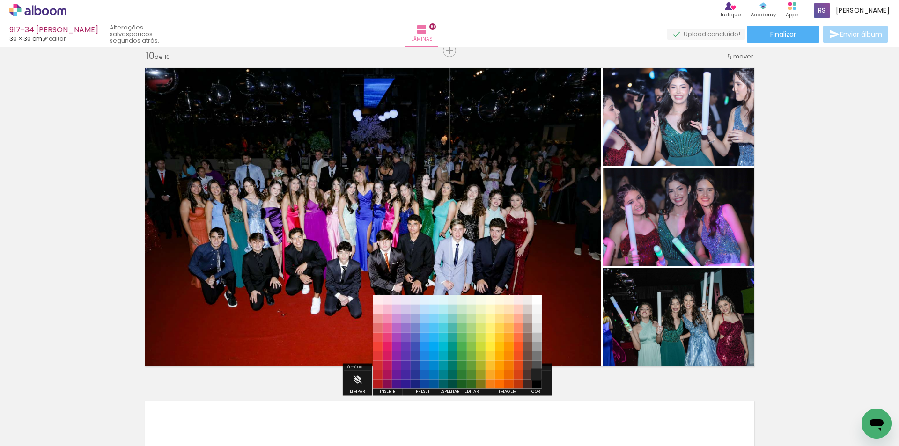
click at [538, 375] on paper-item "#212121" at bounding box center [536, 374] width 9 height 9
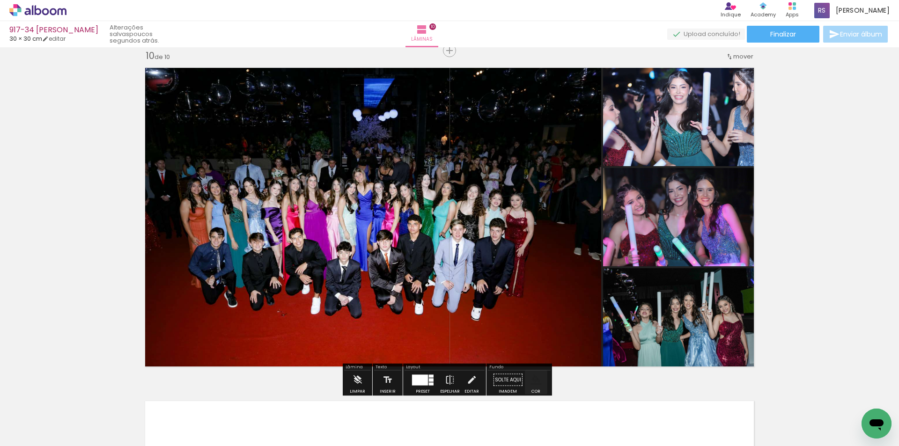
click at [534, 382] on iron-icon "color picker" at bounding box center [536, 380] width 10 height 10
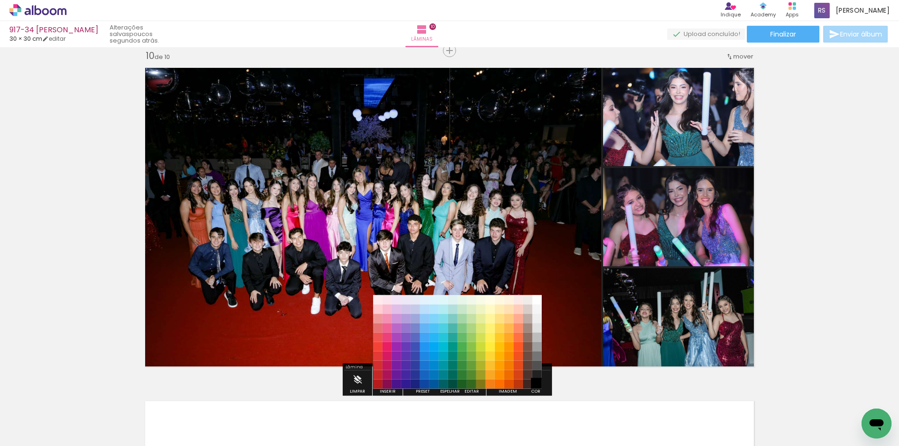
click at [539, 385] on paper-item "#000000" at bounding box center [536, 384] width 9 height 9
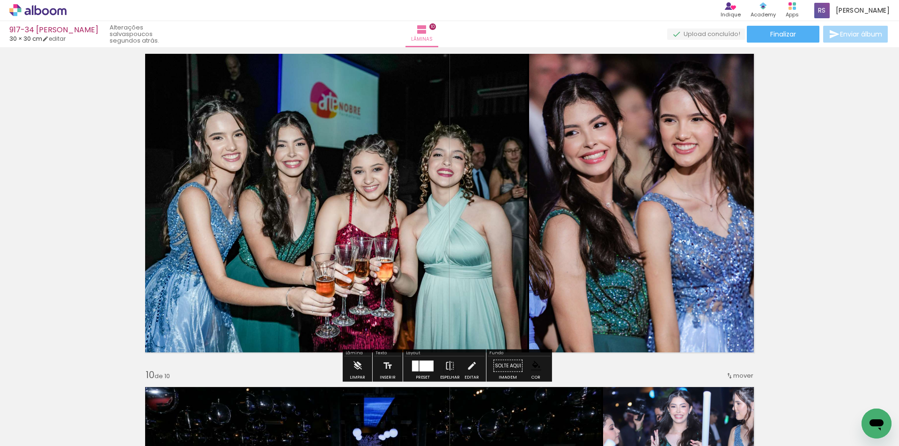
scroll to position [2685, 0]
